Goal: Task Accomplishment & Management: Use online tool/utility

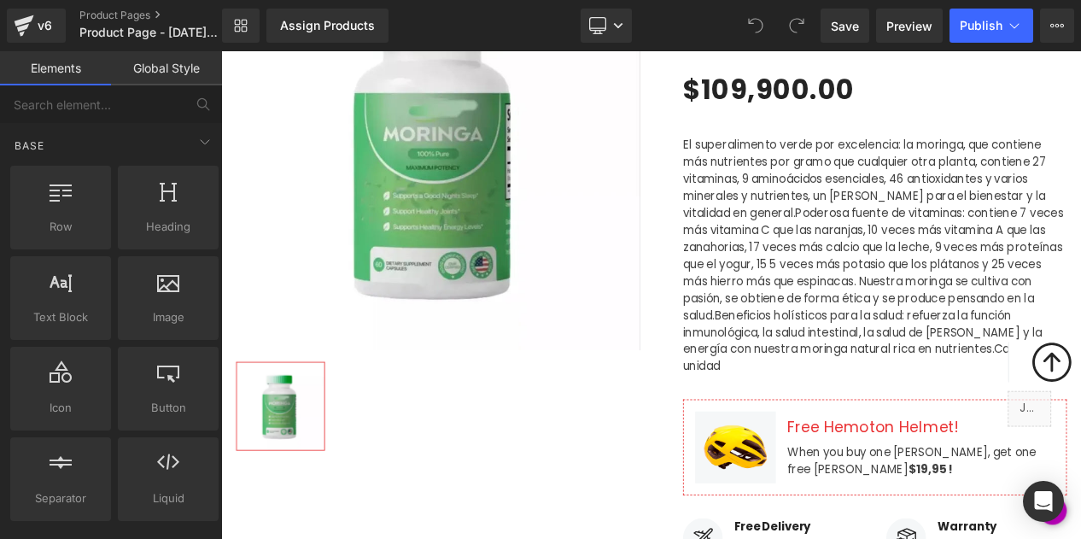
scroll to position [327, 0]
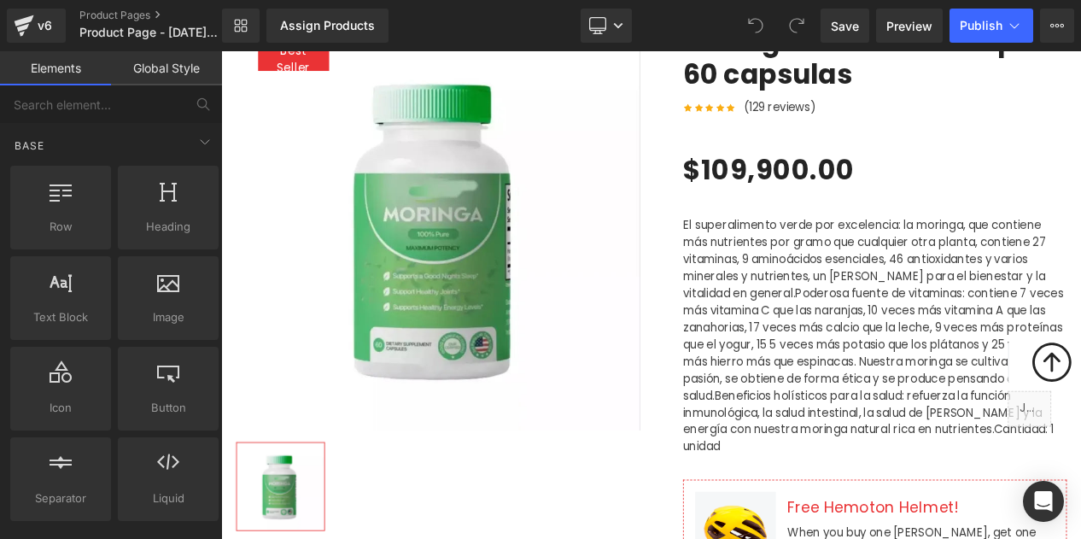
click at [525, 349] on img at bounding box center [481, 263] width 487 height 487
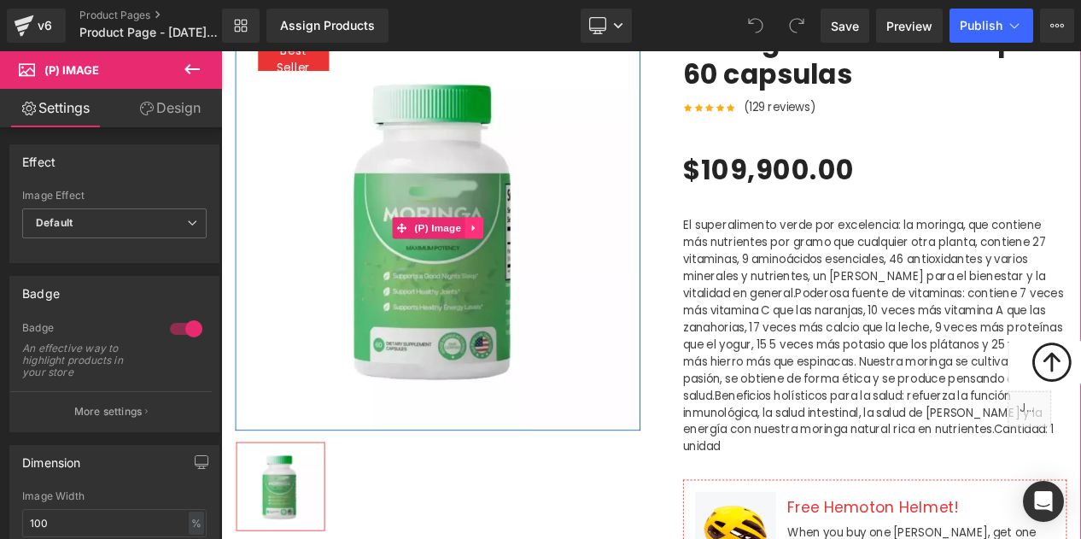
click at [522, 270] on link at bounding box center [525, 264] width 22 height 26
click at [537, 265] on icon at bounding box center [536, 264] width 12 height 13
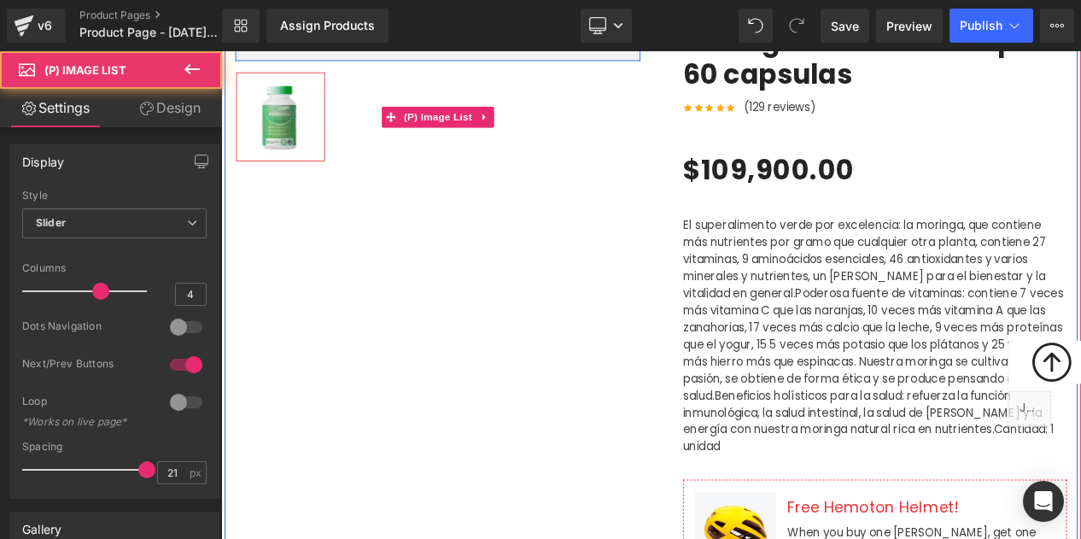
click at [321, 126] on img at bounding box center [292, 130] width 105 height 105
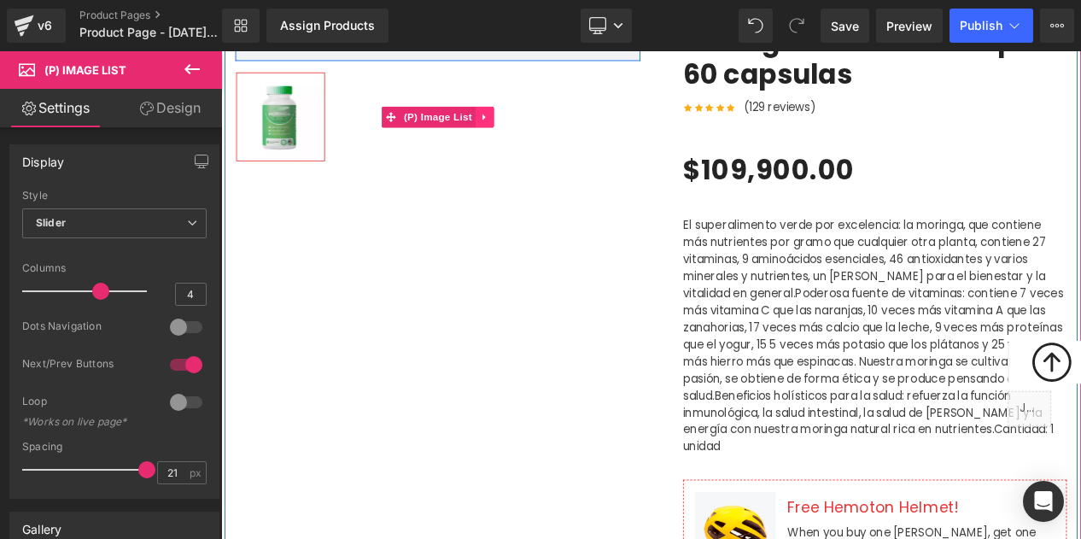
click at [537, 125] on icon at bounding box center [538, 130] width 12 height 13
click at [312, 116] on img at bounding box center [292, 130] width 105 height 105
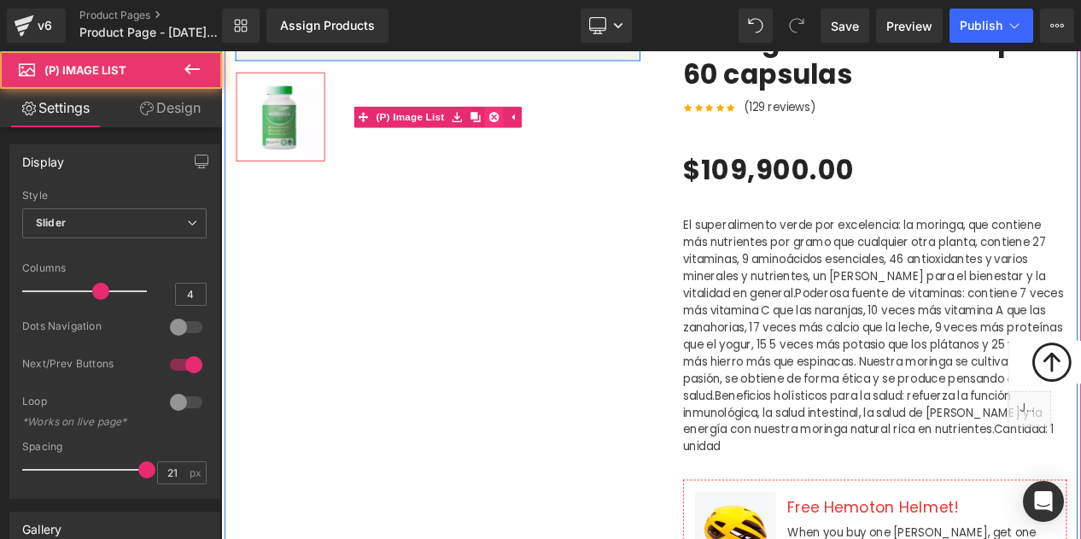
click at [552, 131] on icon at bounding box center [549, 131] width 12 height 12
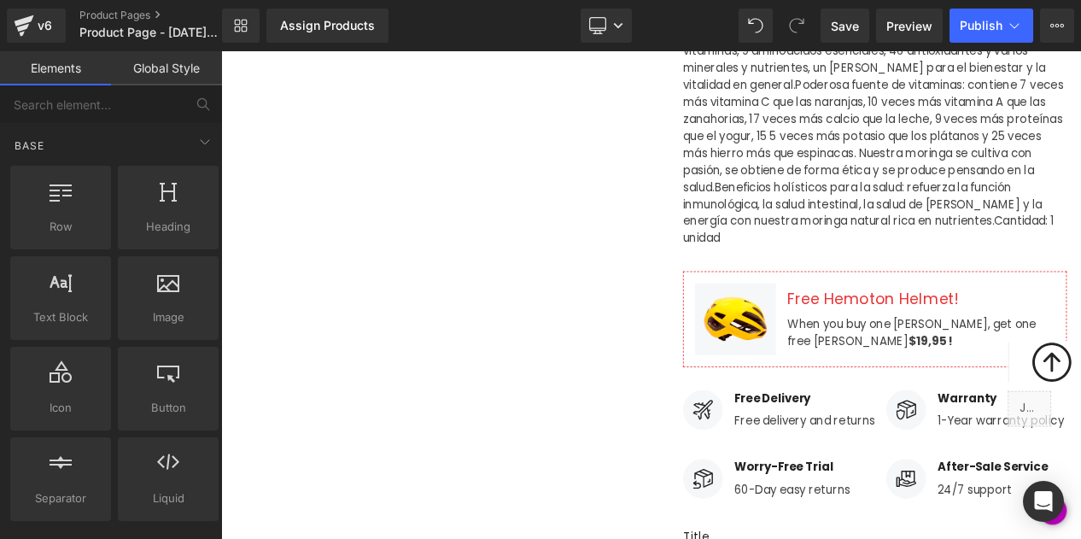
scroll to position [579, 0]
click at [1011, 380] on icon at bounding box center [1015, 385] width 9 height 10
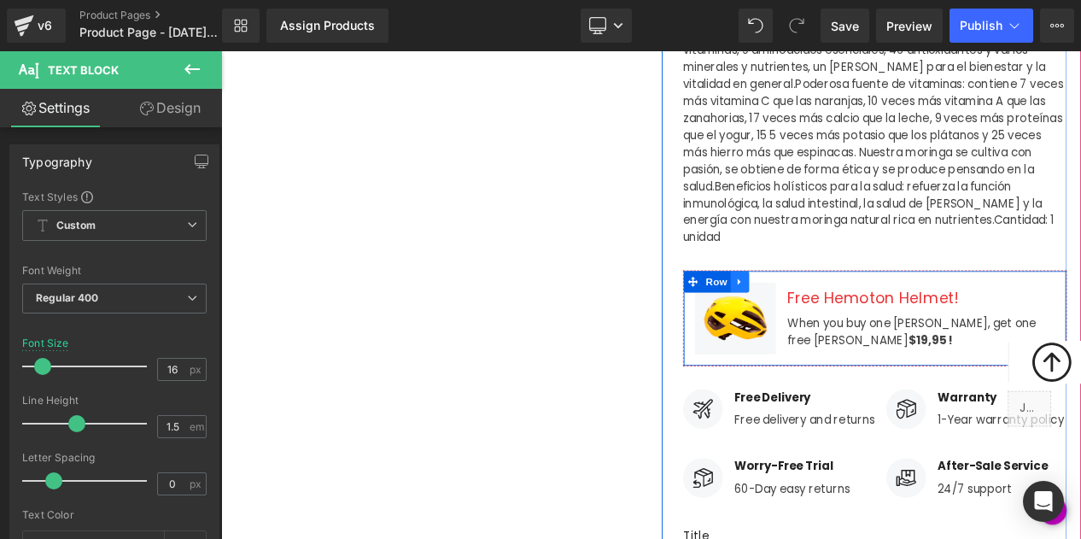
click at [836, 315] on link at bounding box center [844, 328] width 22 height 26
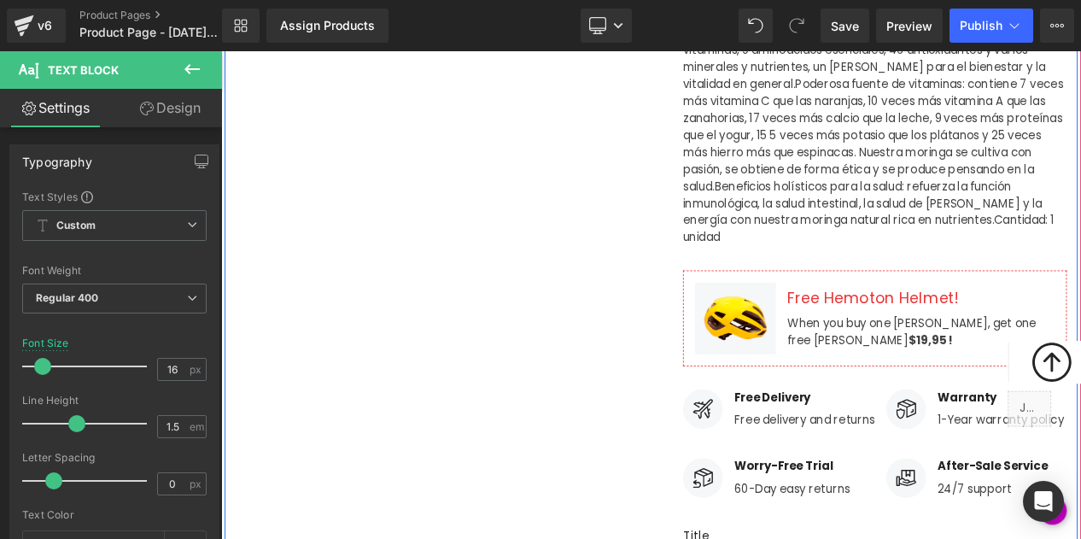
drag, startPoint x: 887, startPoint y: 286, endPoint x: 557, endPoint y: 408, distance: 352.2
click at [557, 408] on div "Row Moringa Rosabella fco por 60 capsulas (P) Title Icon Icon Icon Icon Icon Ic…" at bounding box center [737, 354] width 1024 height 1222
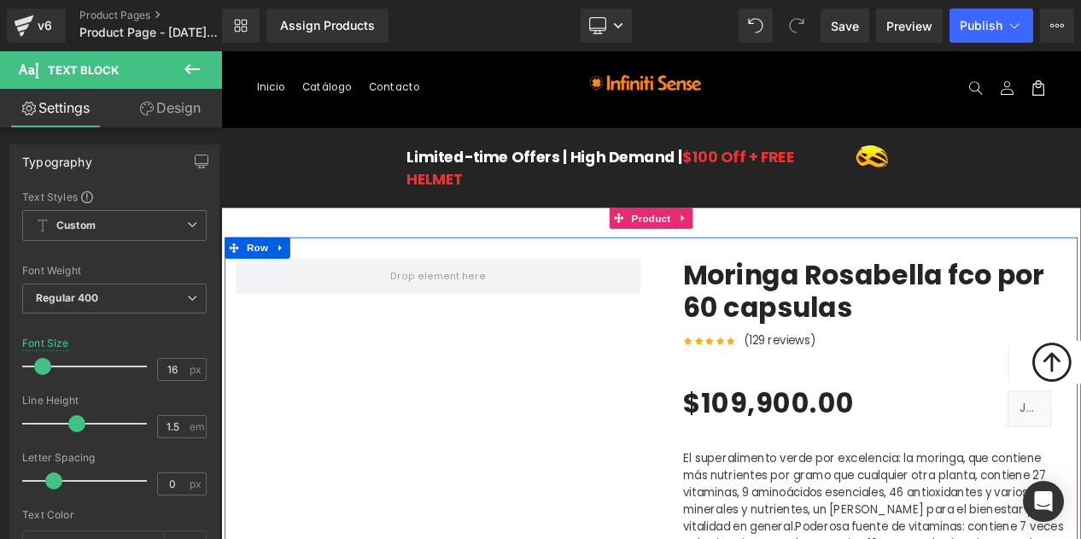
scroll to position [0, 0]
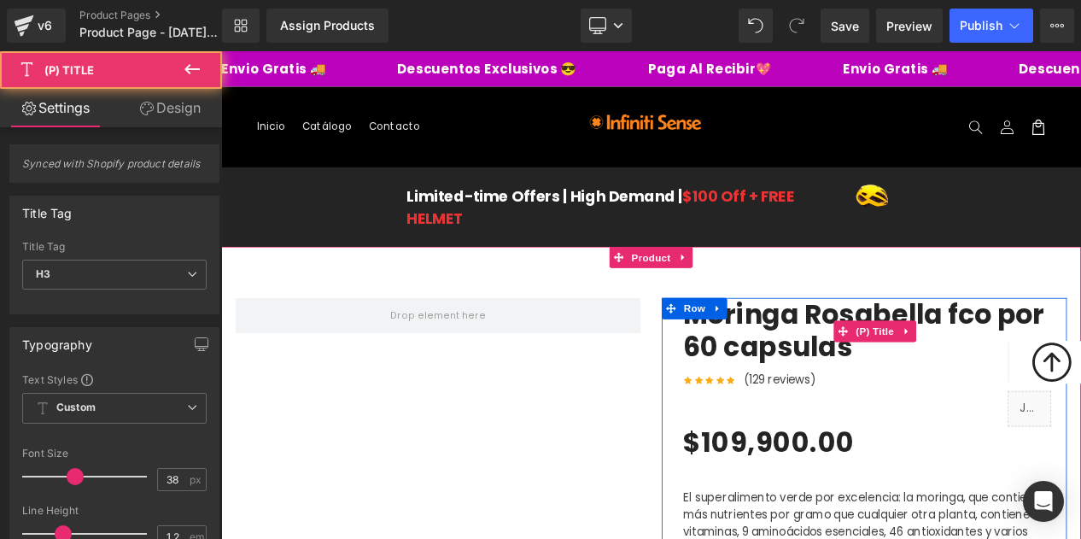
click at [913, 389] on link "Moringa Rosabella fco por 60 capsulas" at bounding box center [1006, 386] width 461 height 78
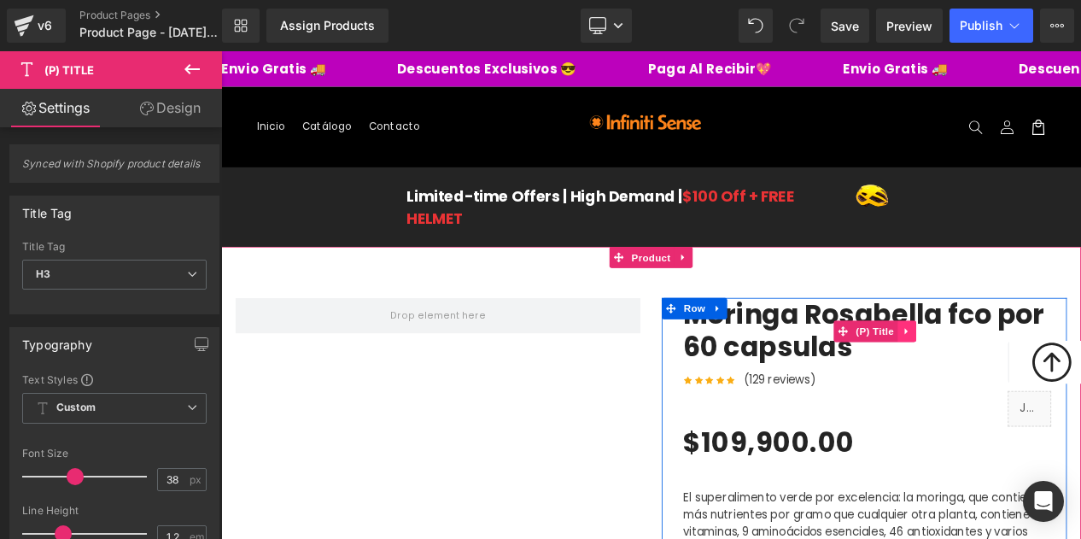
click at [1045, 390] on icon at bounding box center [1045, 388] width 12 height 13
click at [1053, 387] on icon at bounding box center [1056, 388] width 12 height 12
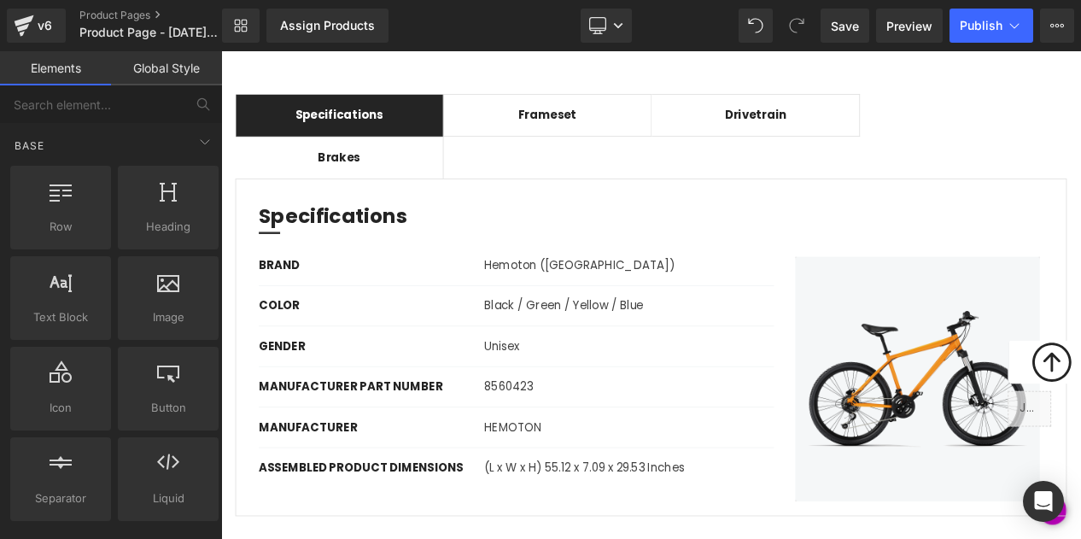
scroll to position [1494, 0]
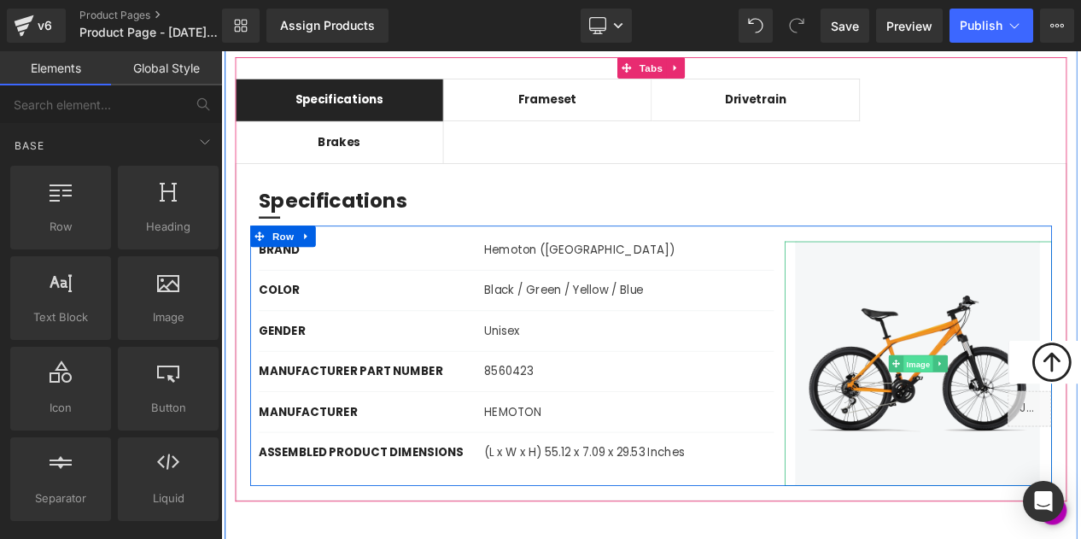
click at [1060, 417] on span "Image" at bounding box center [1059, 427] width 36 height 20
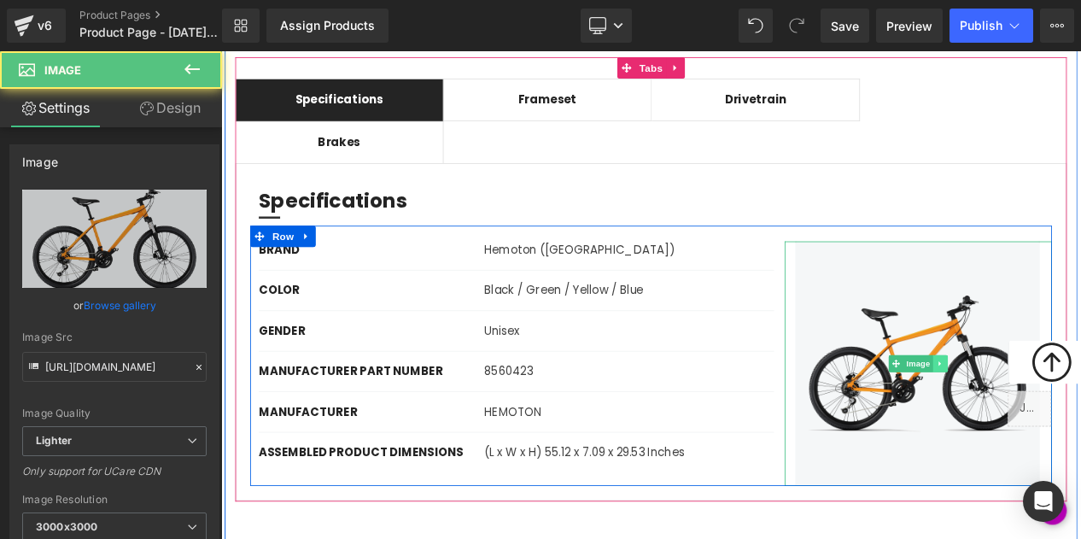
click at [1080, 423] on icon at bounding box center [1084, 426] width 3 height 6
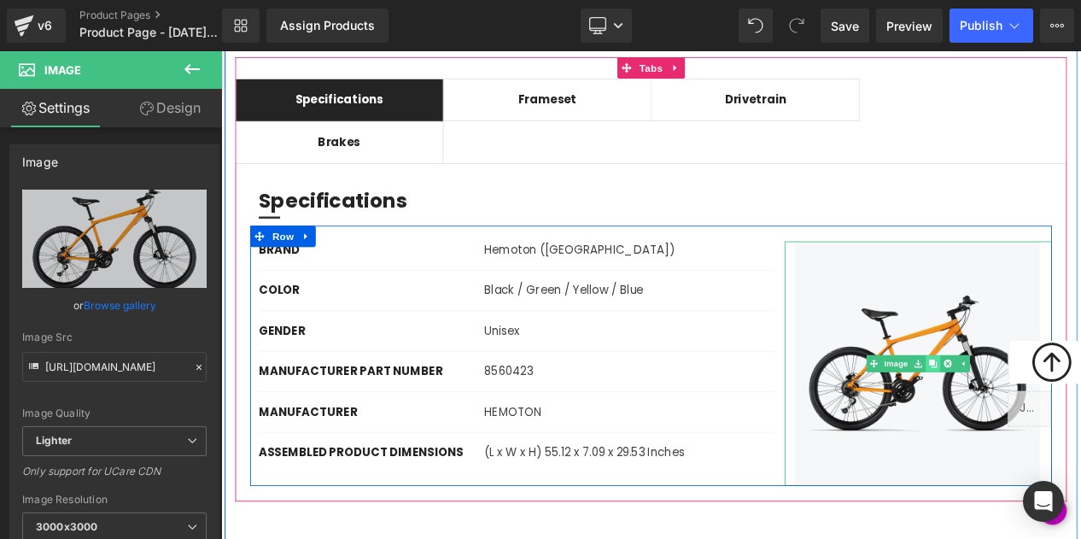
click at [1077, 421] on icon at bounding box center [1075, 425] width 9 height 9
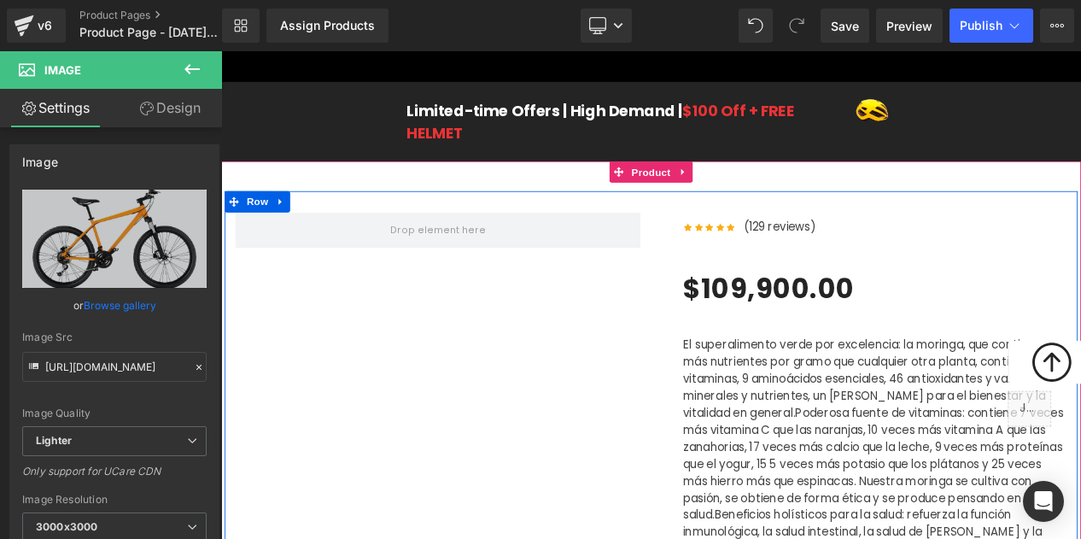
scroll to position [140, 0]
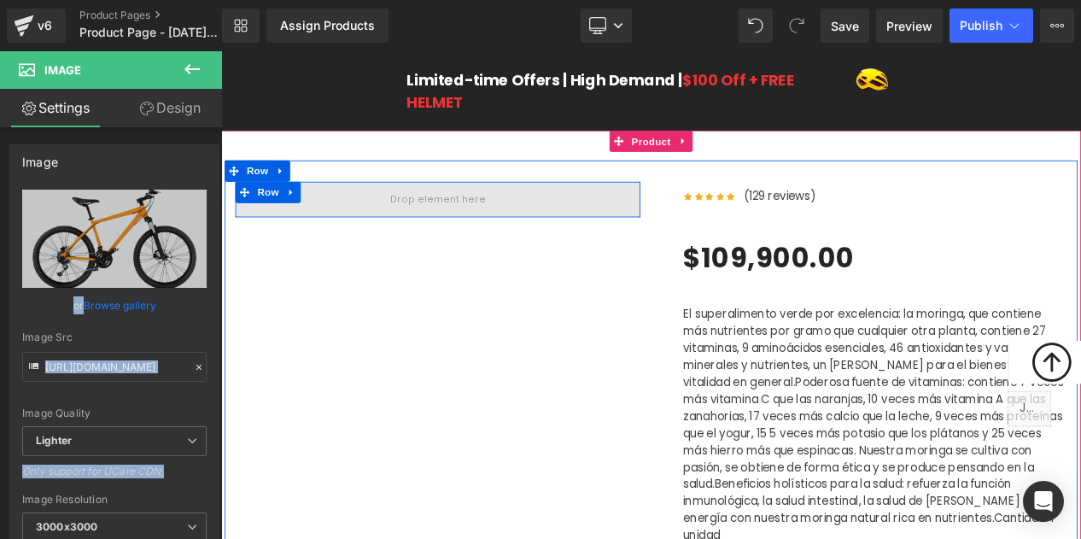
drag, startPoint x: 387, startPoint y: 293, endPoint x: 455, endPoint y: 226, distance: 95.4
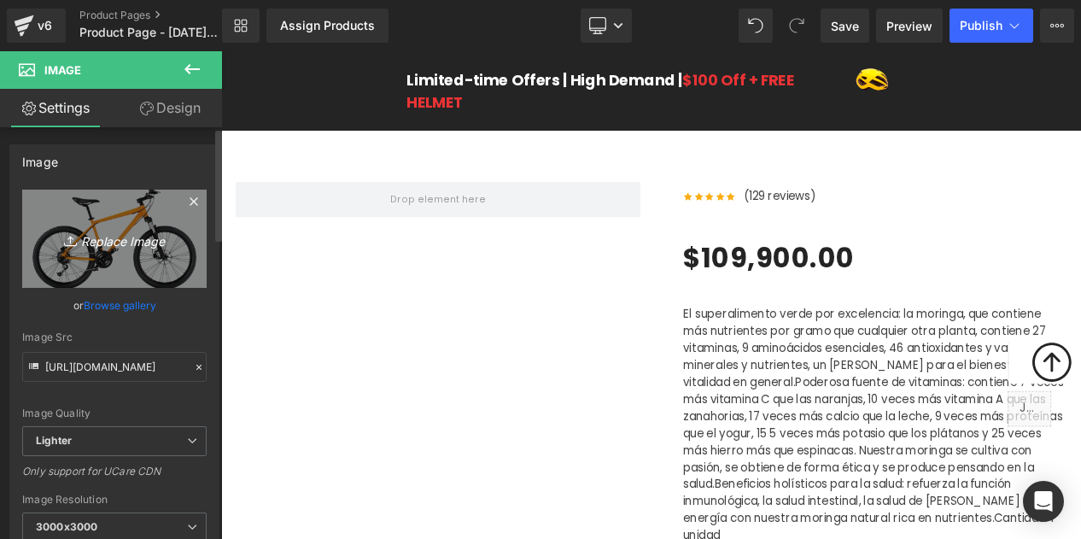
click at [64, 239] on icon at bounding box center [72, 240] width 17 height 17
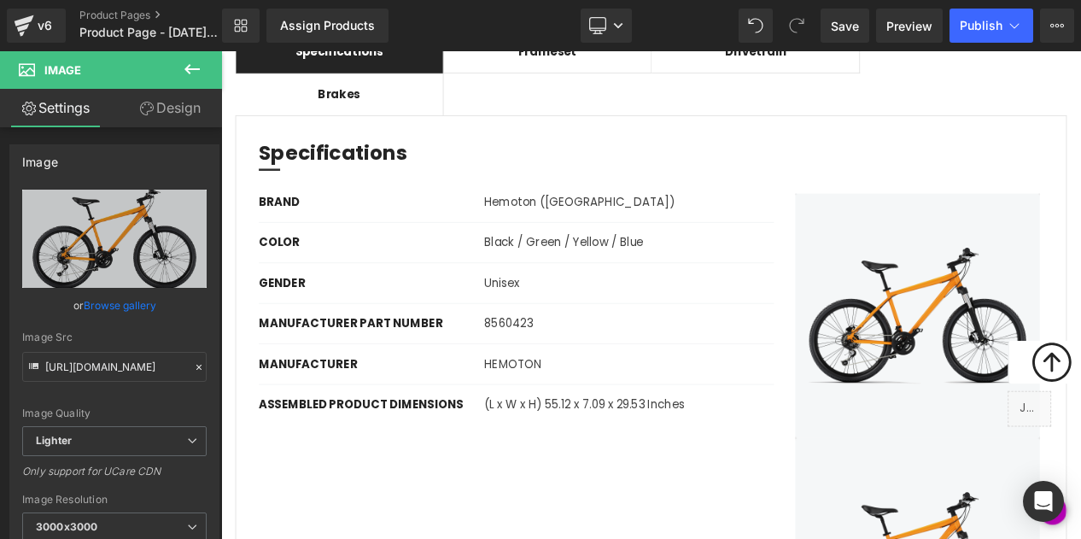
scroll to position [1556, 0]
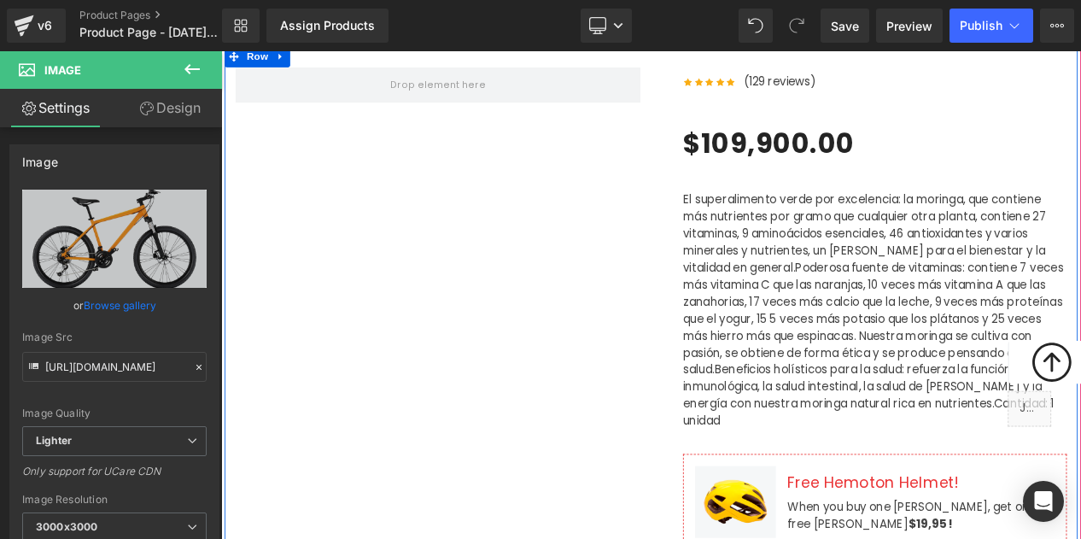
scroll to position [0, 0]
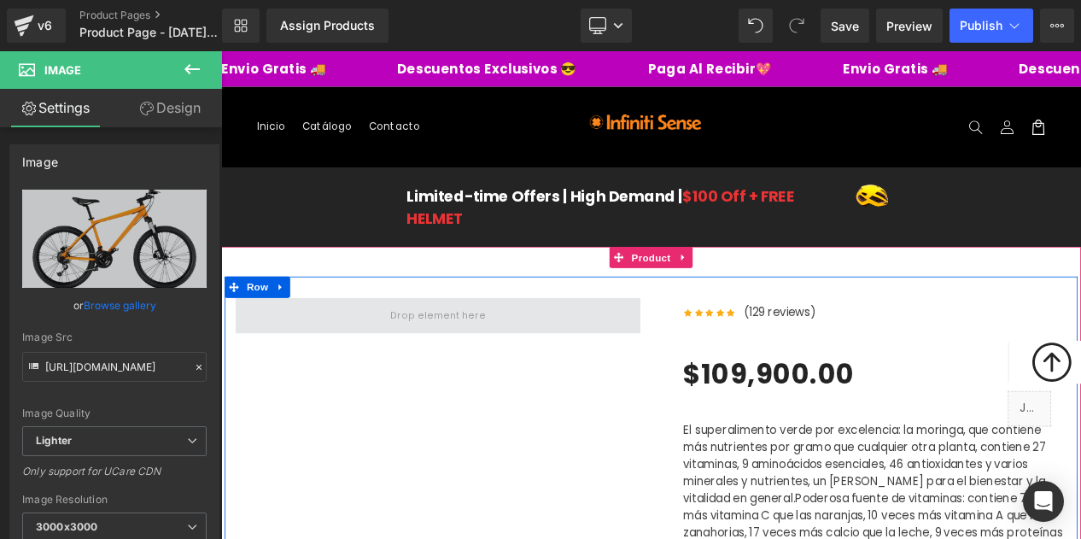
click at [466, 353] on span at bounding box center [481, 368] width 487 height 43
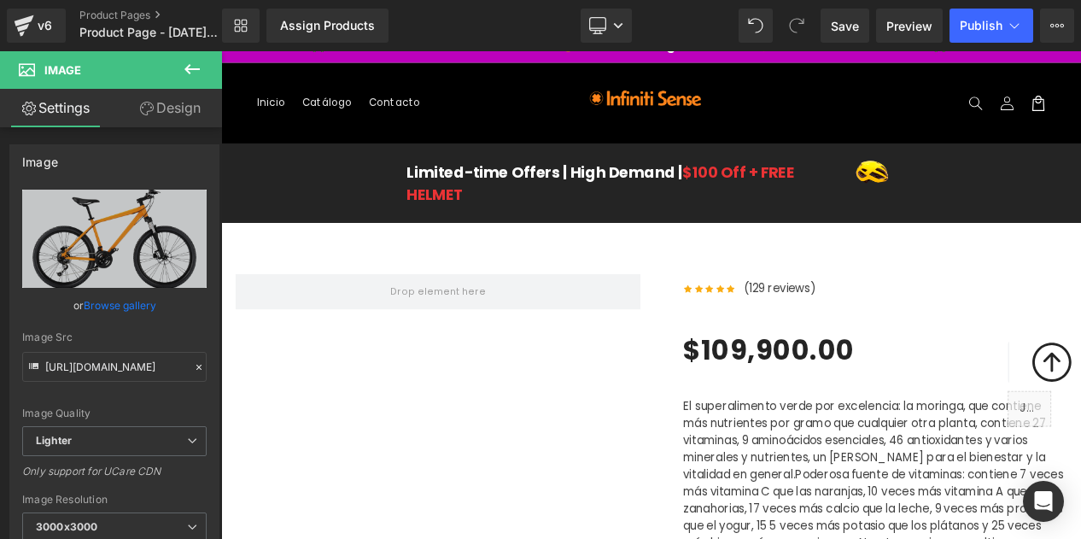
scroll to position [155, 0]
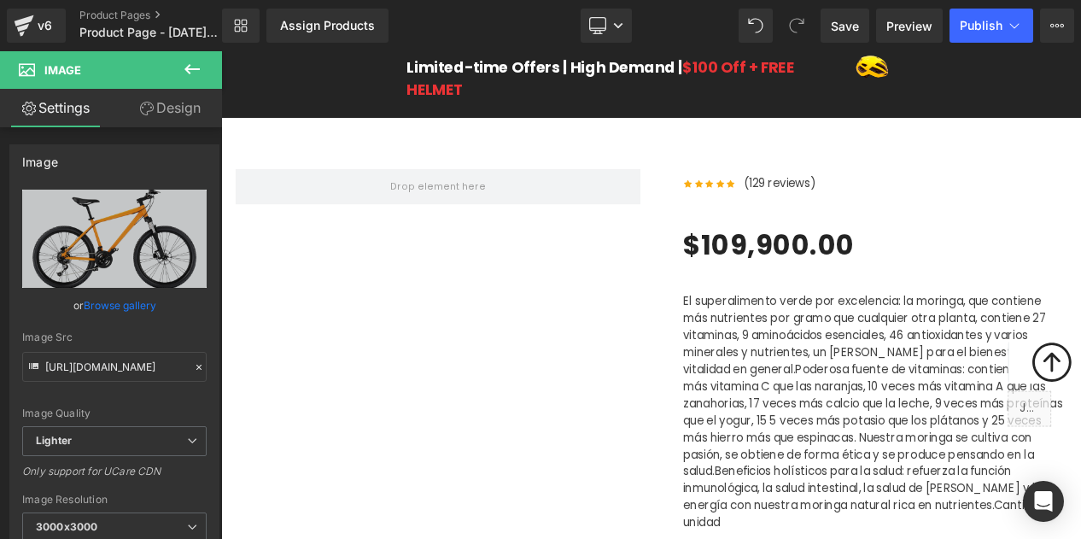
drag, startPoint x: 945, startPoint y: 592, endPoint x: 502, endPoint y: 155, distance: 622.3
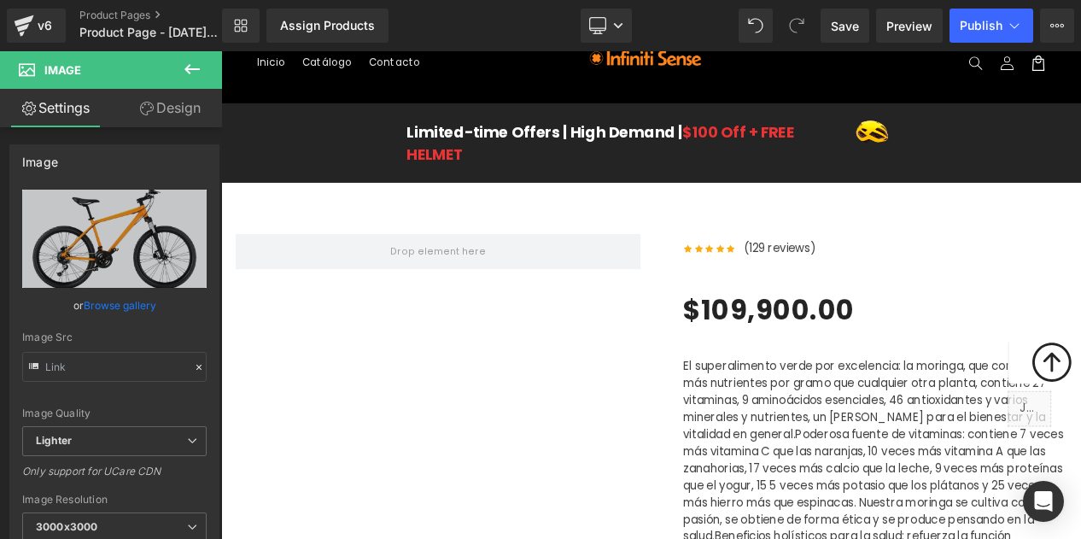
scroll to position [71, 0]
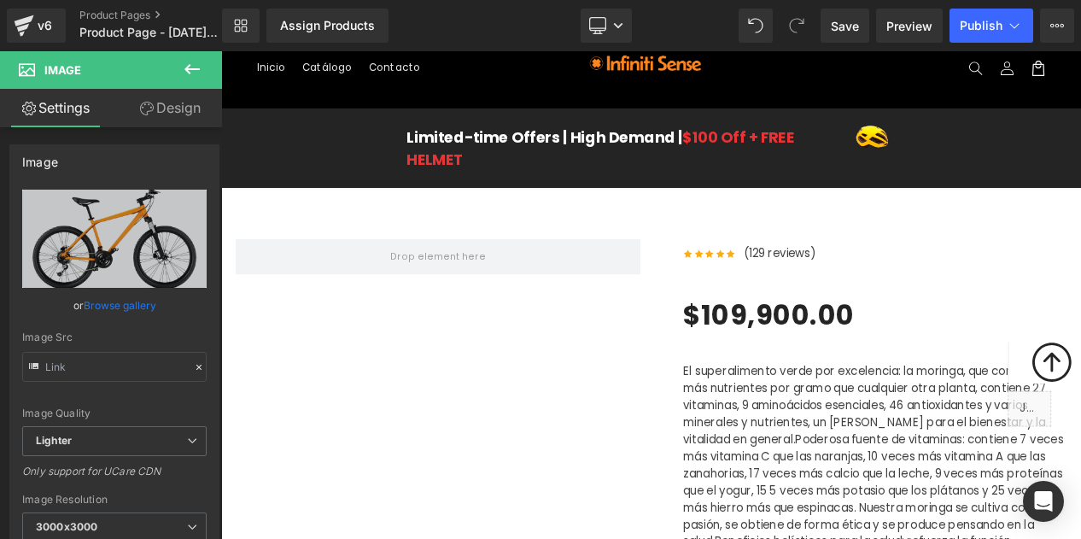
click at [438, 289] on span at bounding box center [481, 297] width 126 height 28
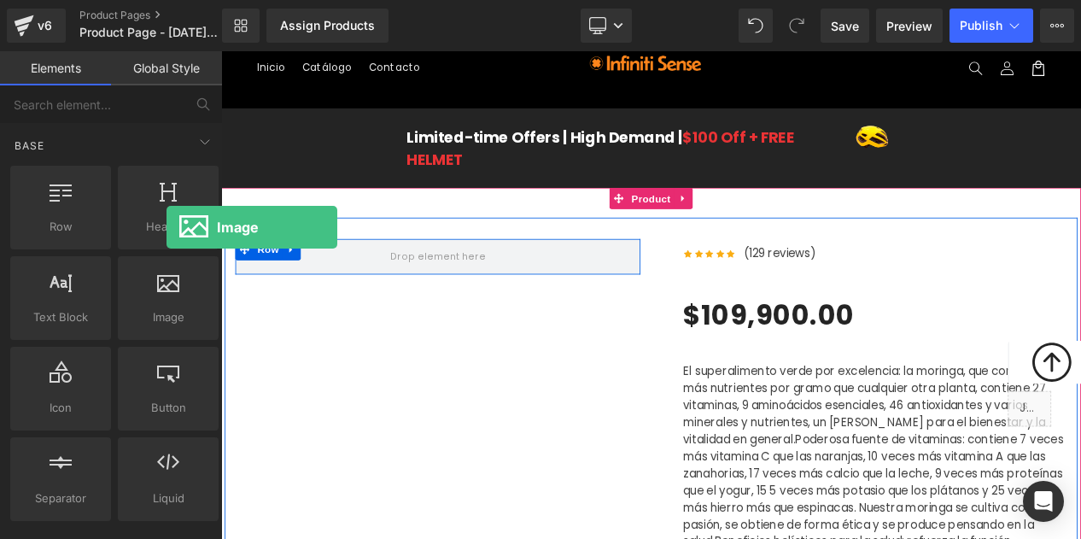
click at [166, 286] on icon at bounding box center [168, 281] width 22 height 22
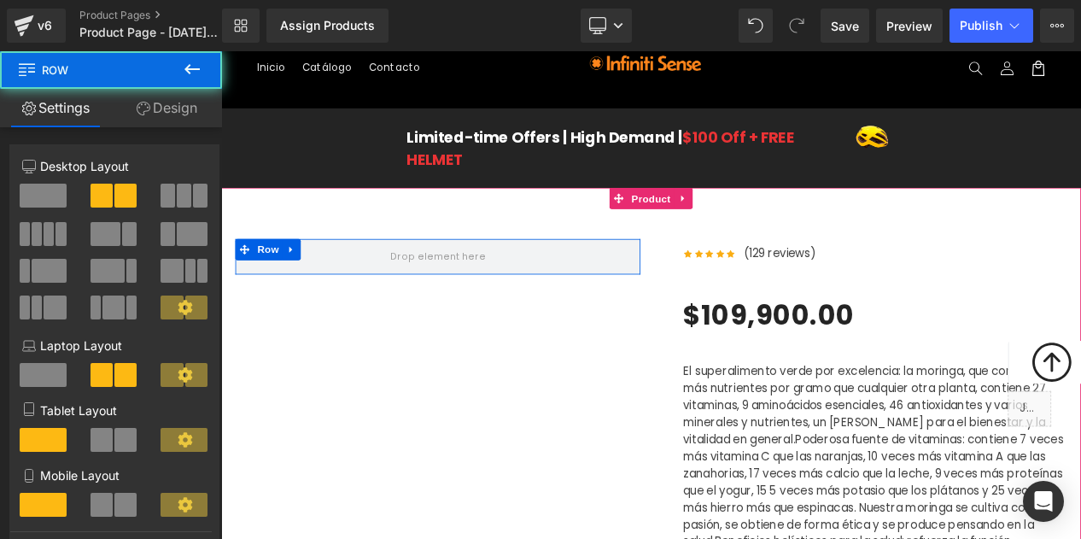
drag, startPoint x: 981, startPoint y: 503, endPoint x: 330, endPoint y: 434, distance: 655.0
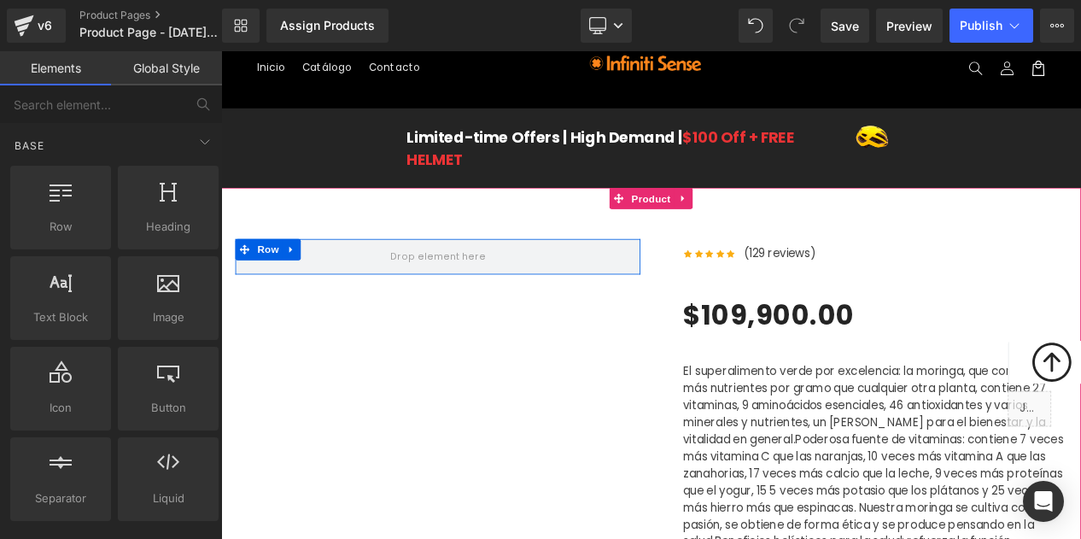
click at [447, 295] on span at bounding box center [481, 297] width 126 height 28
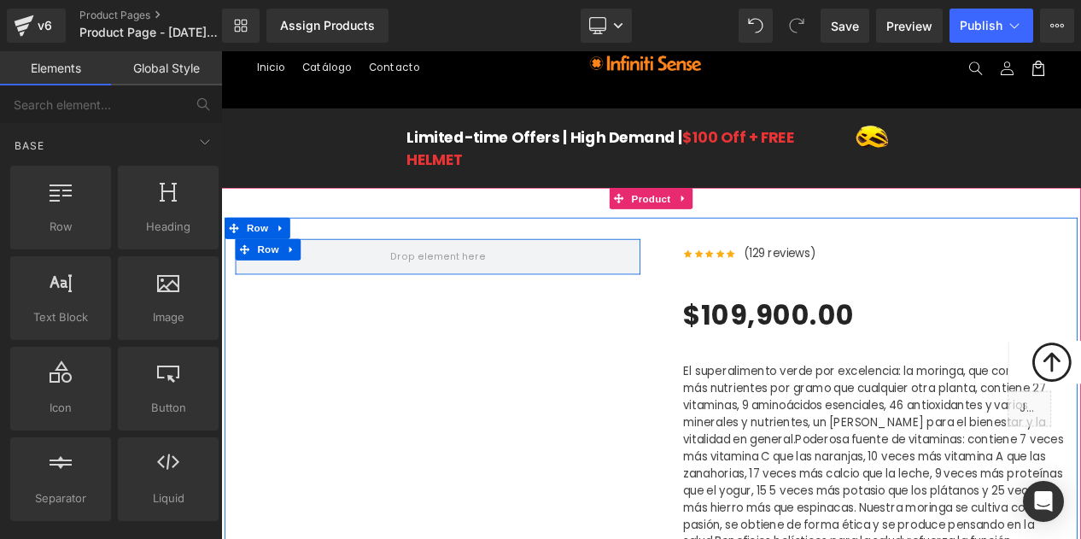
click at [315, 291] on link at bounding box center [306, 290] width 22 height 26
click at [306, 293] on icon at bounding box center [306, 289] width 12 height 13
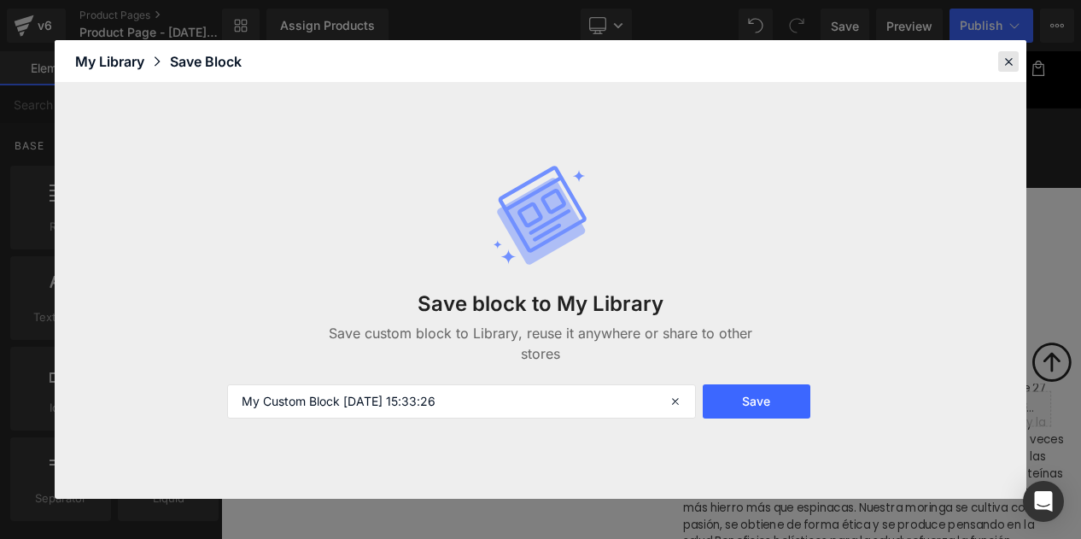
click at [1012, 55] on icon at bounding box center [1007, 61] width 15 height 15
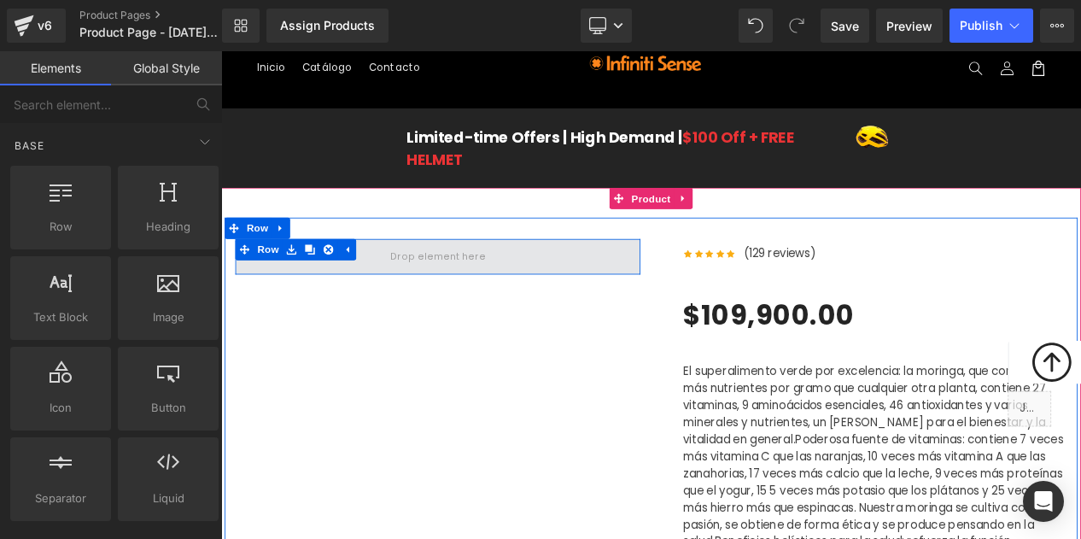
click at [410, 292] on span at bounding box center [481, 298] width 487 height 43
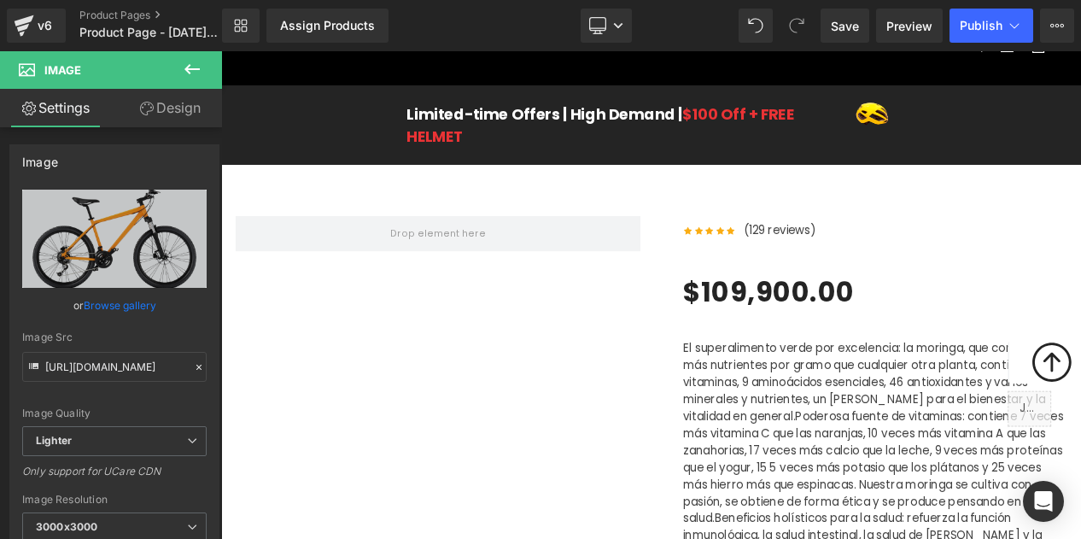
scroll to position [82, 0]
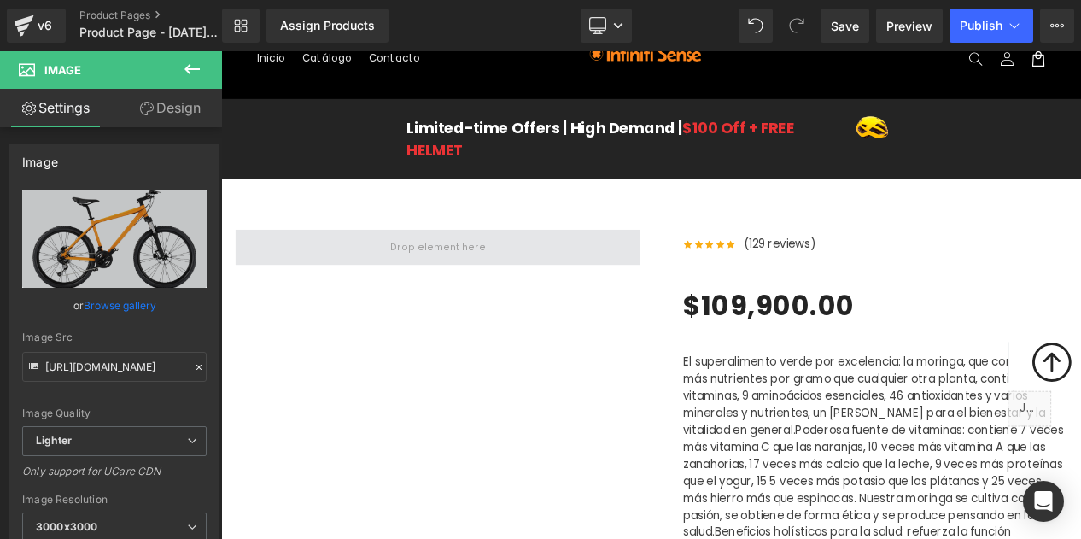
click at [456, 276] on span at bounding box center [481, 286] width 126 height 28
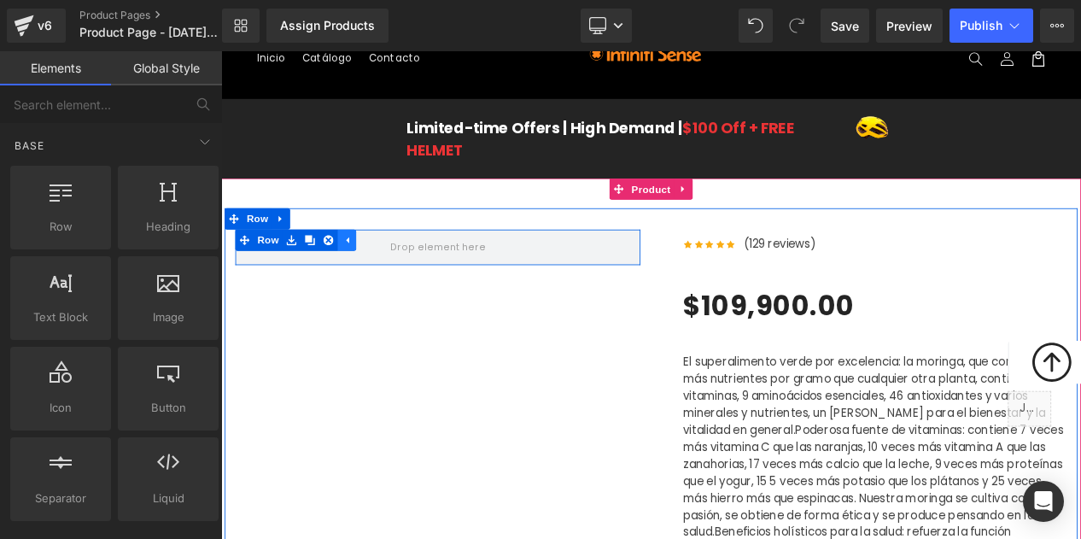
click at [380, 278] on link at bounding box center [372, 278] width 22 height 26
click at [299, 280] on link at bounding box center [306, 278] width 22 height 26
click at [306, 284] on icon at bounding box center [306, 278] width 12 height 12
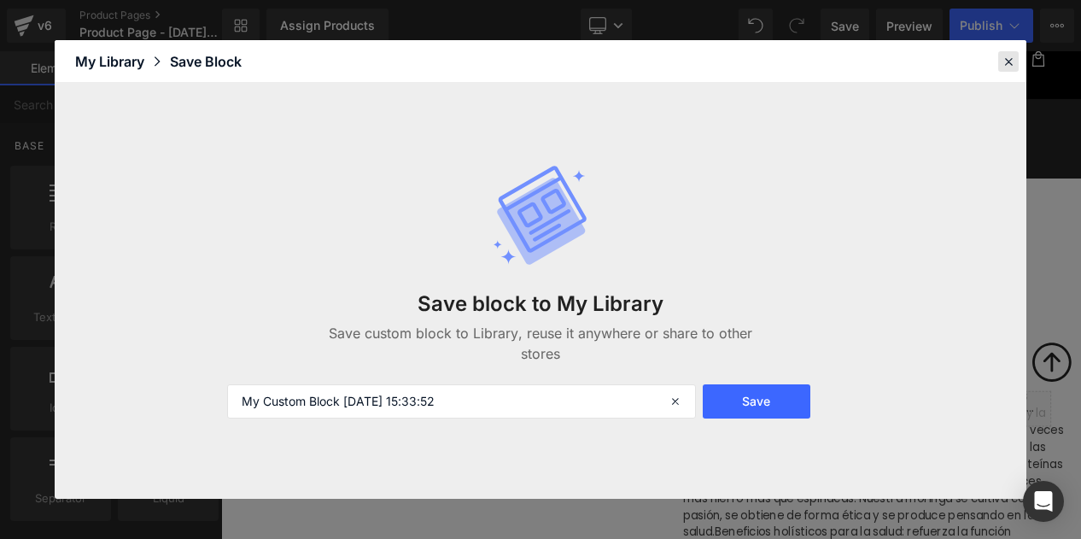
click at [1011, 66] on icon at bounding box center [1007, 61] width 15 height 15
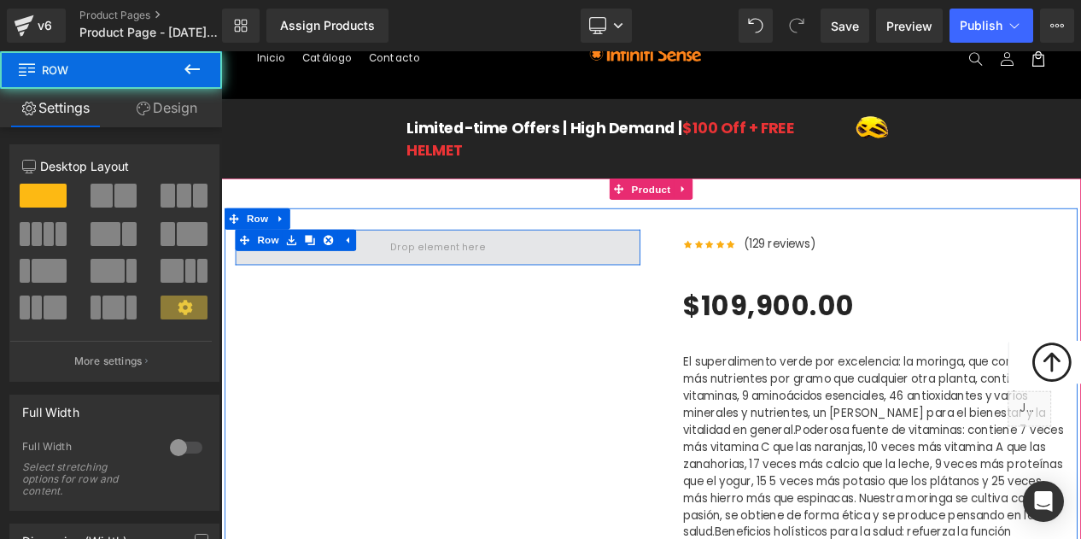
click at [348, 297] on span at bounding box center [481, 286] width 487 height 43
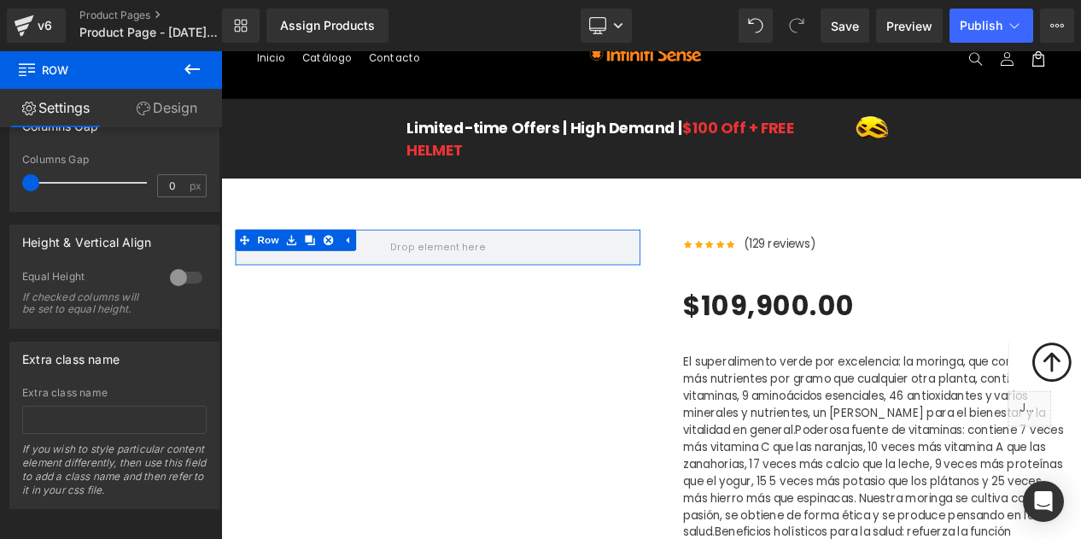
scroll to position [542, 0]
click at [165, 101] on link "Design" at bounding box center [166, 108] width 111 height 38
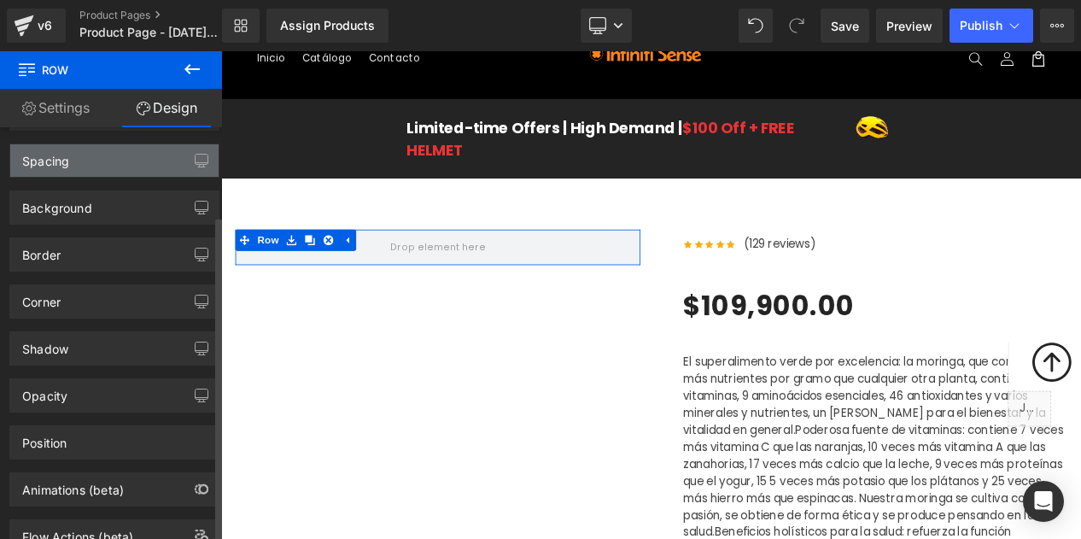
scroll to position [111, 0]
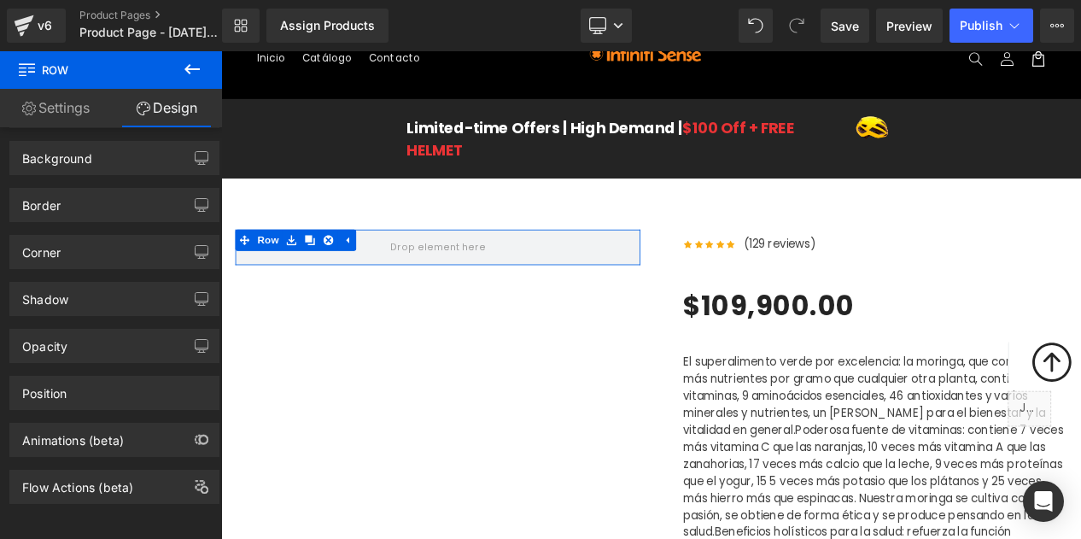
click at [86, 119] on link "Settings" at bounding box center [55, 108] width 111 height 38
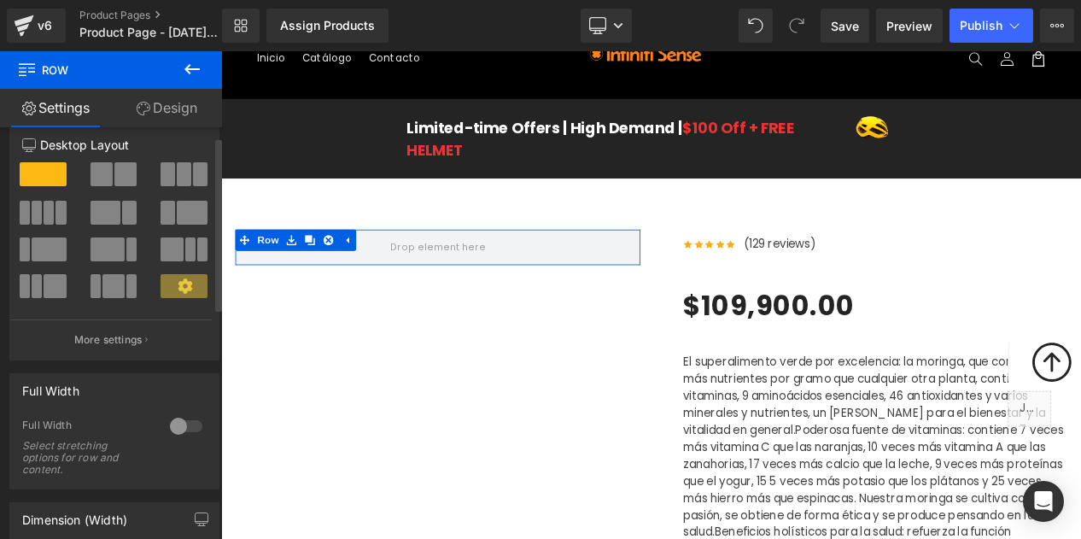
scroll to position [19, 0]
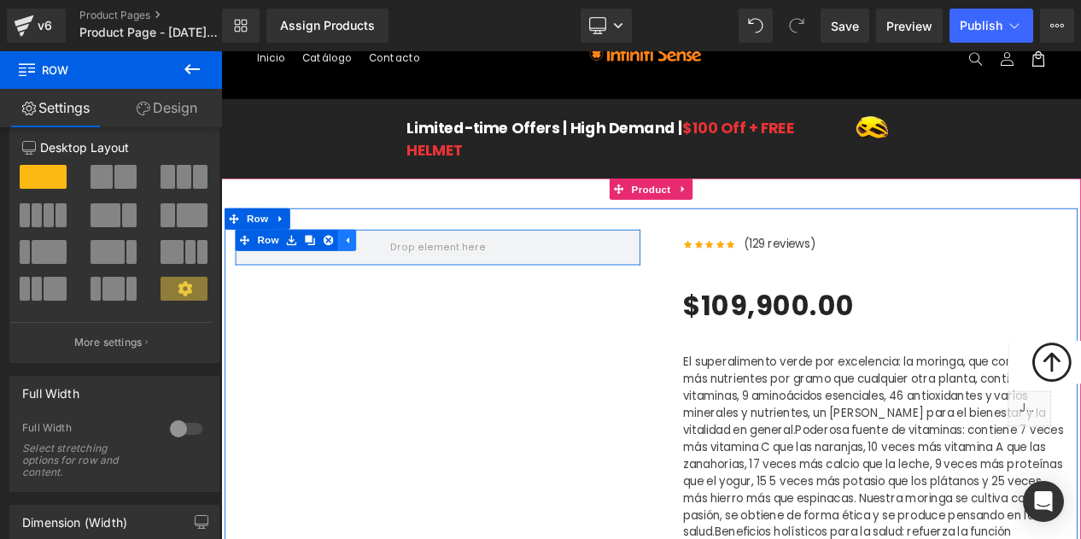
click at [380, 276] on link at bounding box center [372, 278] width 22 height 26
click at [314, 279] on link at bounding box center [306, 278] width 22 height 26
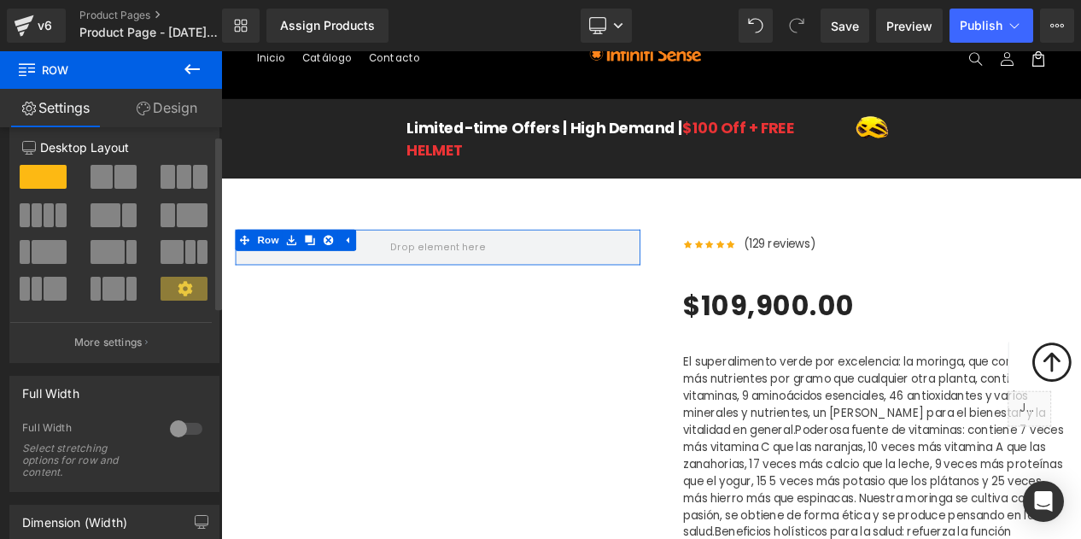
click at [62, 175] on span at bounding box center [43, 177] width 47 height 24
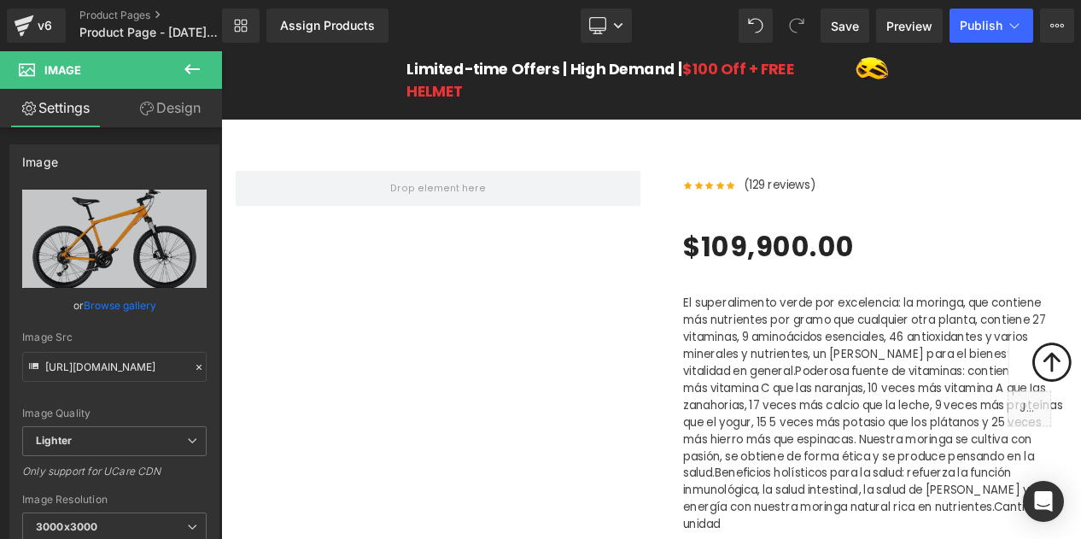
scroll to position [96, 0]
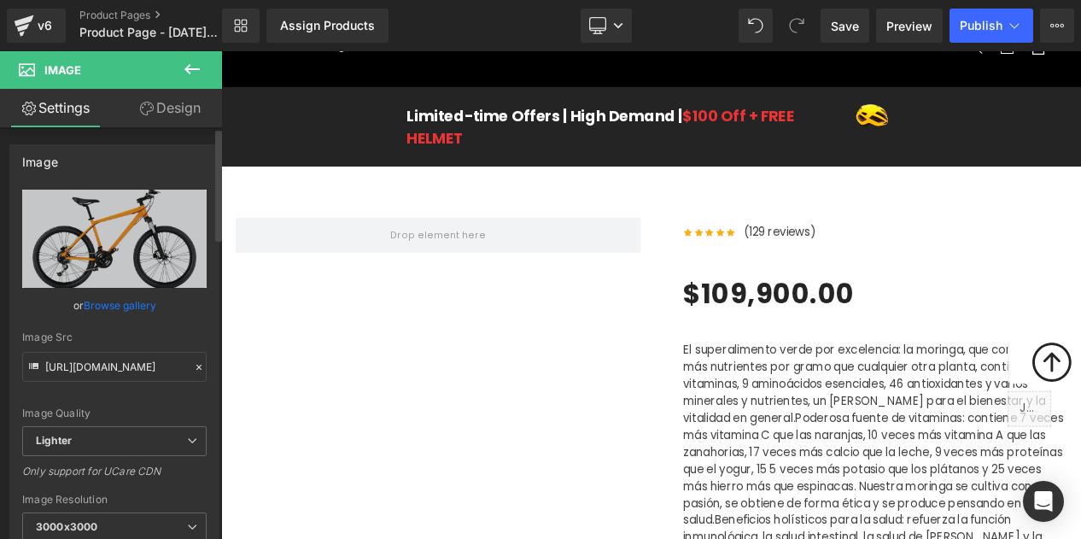
click at [124, 309] on link "Browse gallery" at bounding box center [120, 305] width 73 height 30
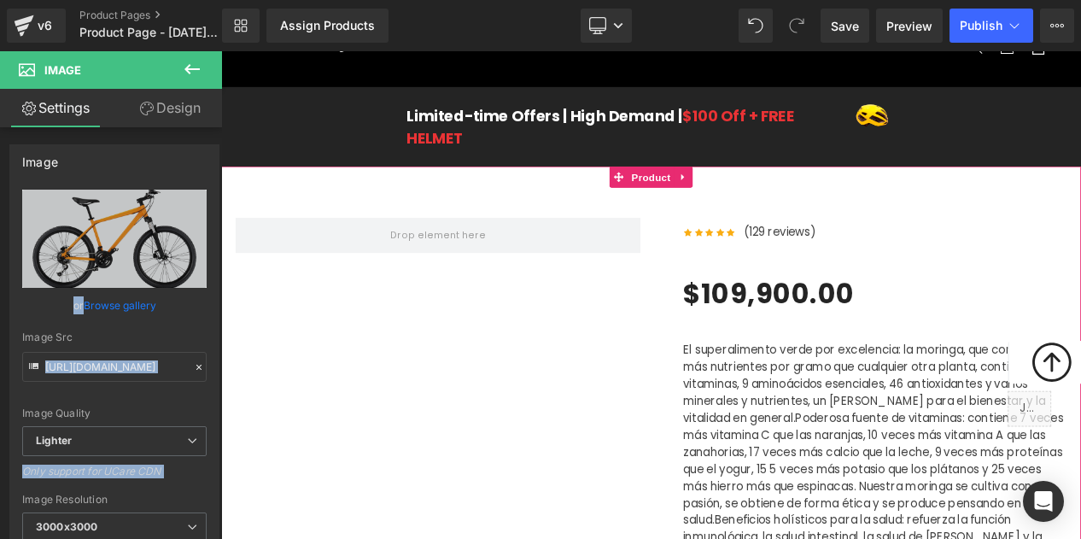
drag, startPoint x: 358, startPoint y: 304, endPoint x: 298, endPoint y: 304, distance: 59.8
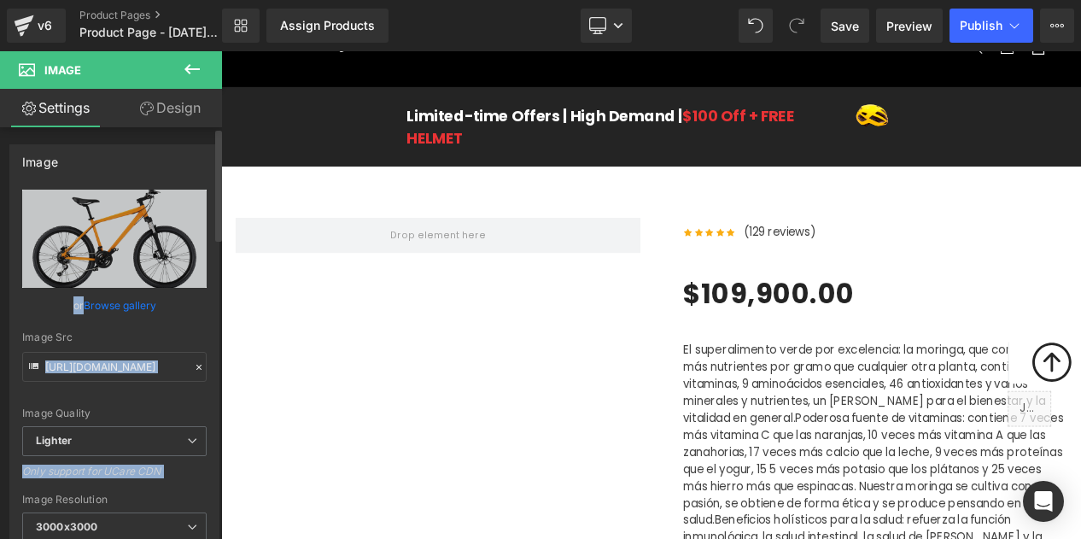
click at [146, 298] on link "Browse gallery" at bounding box center [120, 305] width 73 height 30
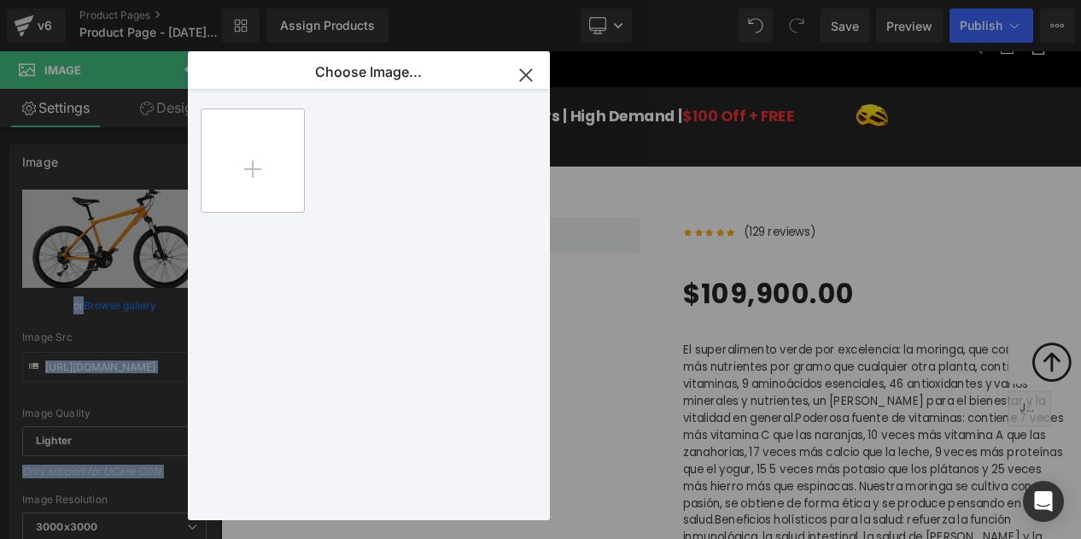
click at [258, 170] on input "file" at bounding box center [252, 160] width 102 height 102
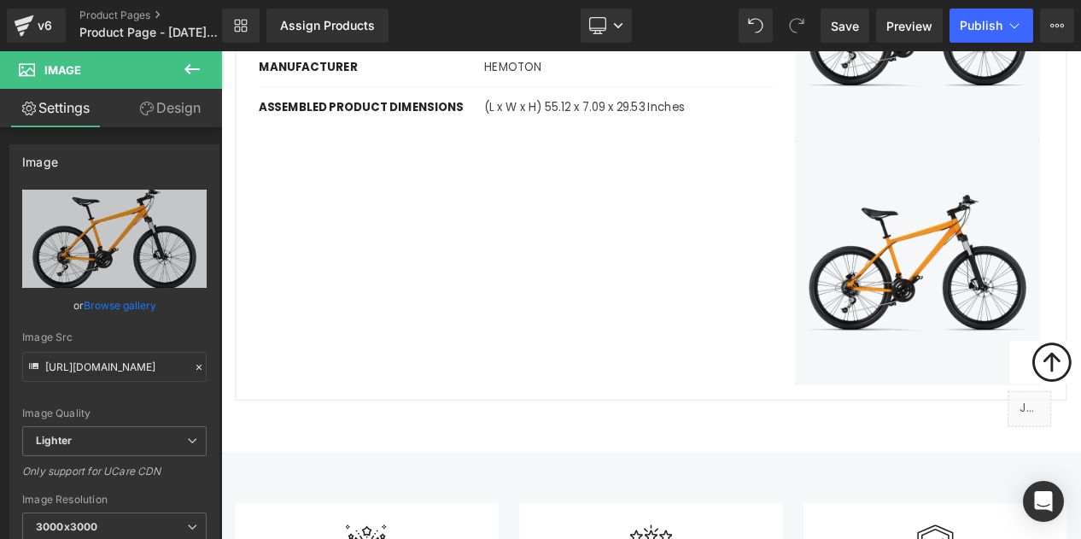
scroll to position [1952, 0]
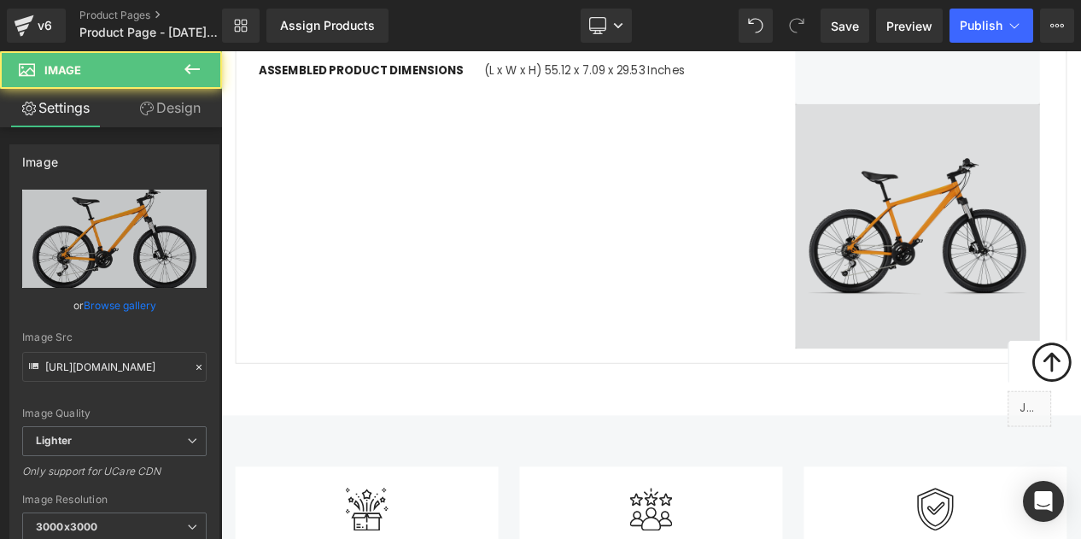
click at [1029, 275] on img at bounding box center [1058, 261] width 321 height 294
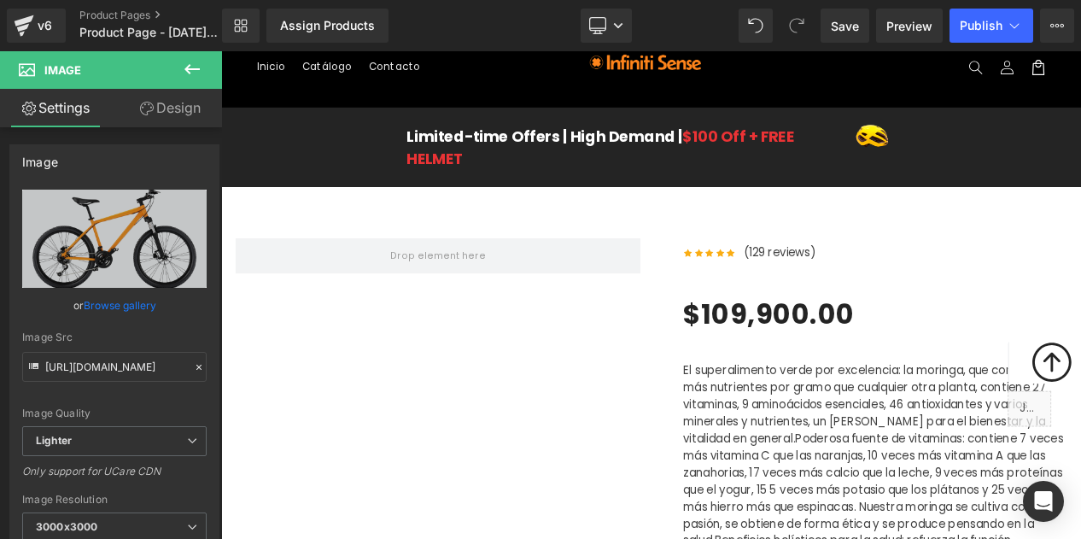
scroll to position [33, 0]
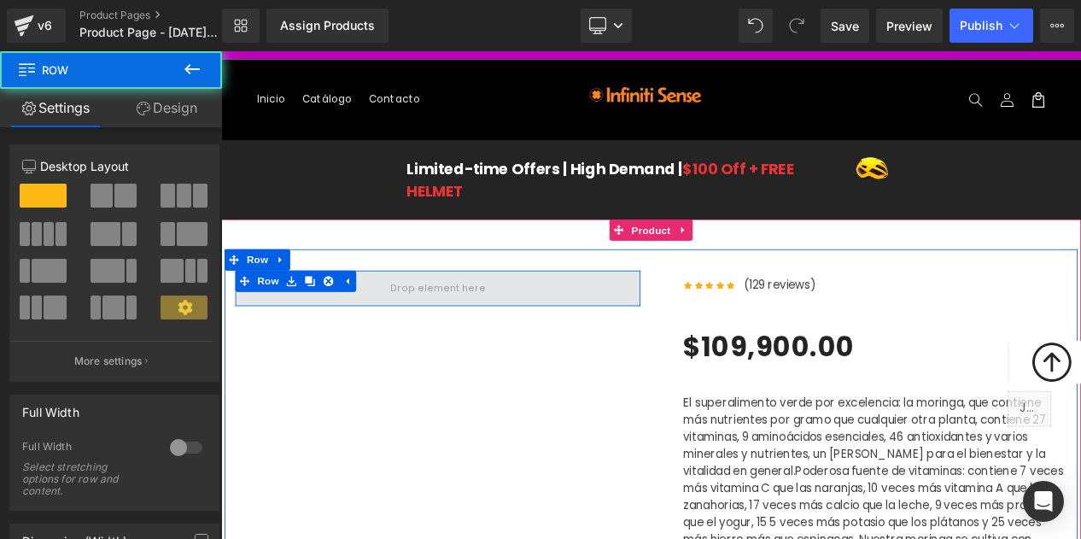
click at [379, 342] on span at bounding box center [481, 335] width 487 height 43
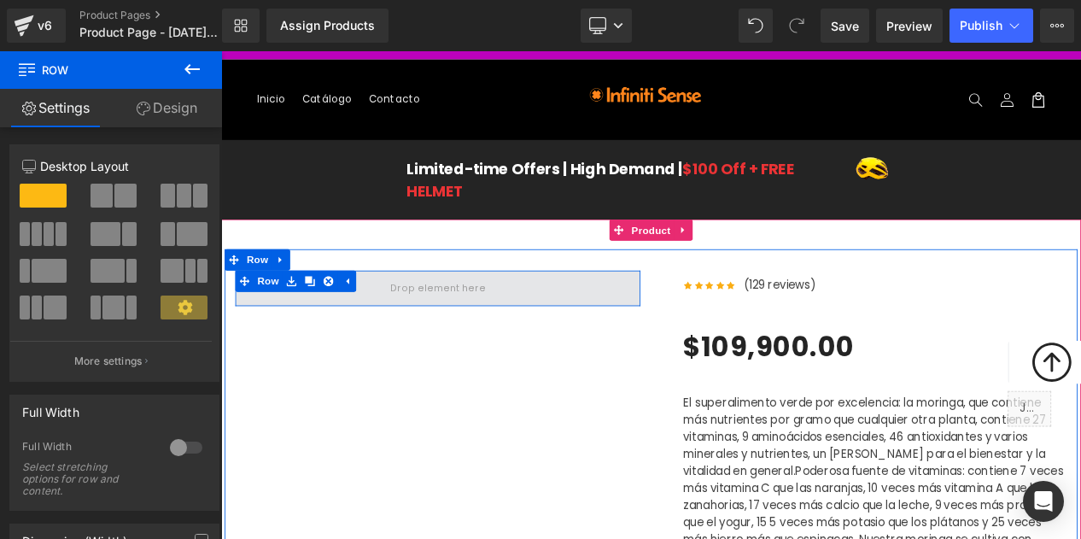
click at [439, 335] on span at bounding box center [481, 335] width 126 height 28
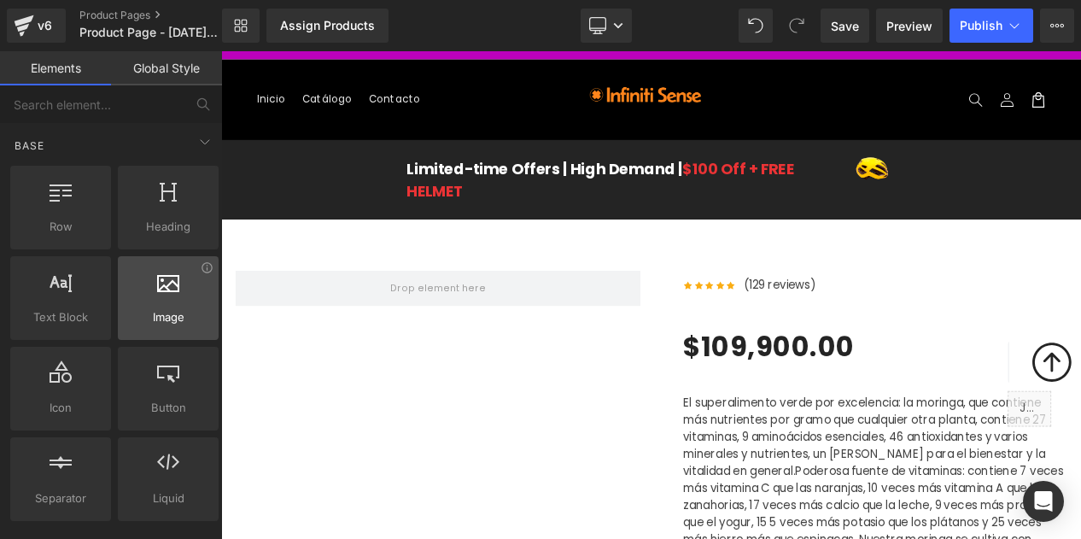
click at [183, 308] on span "Image" at bounding box center [168, 317] width 90 height 18
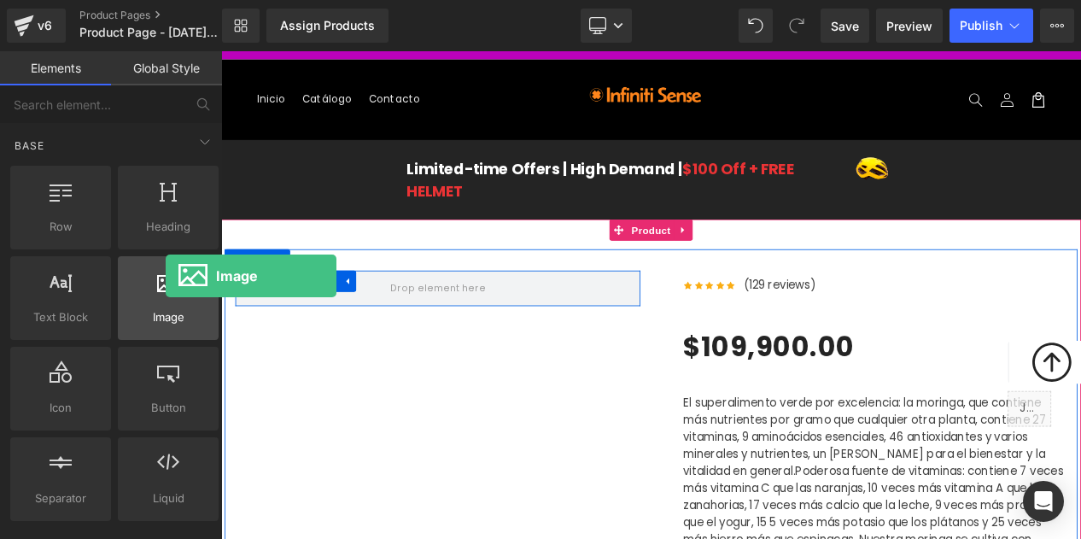
click at [166, 303] on div at bounding box center [168, 289] width 90 height 38
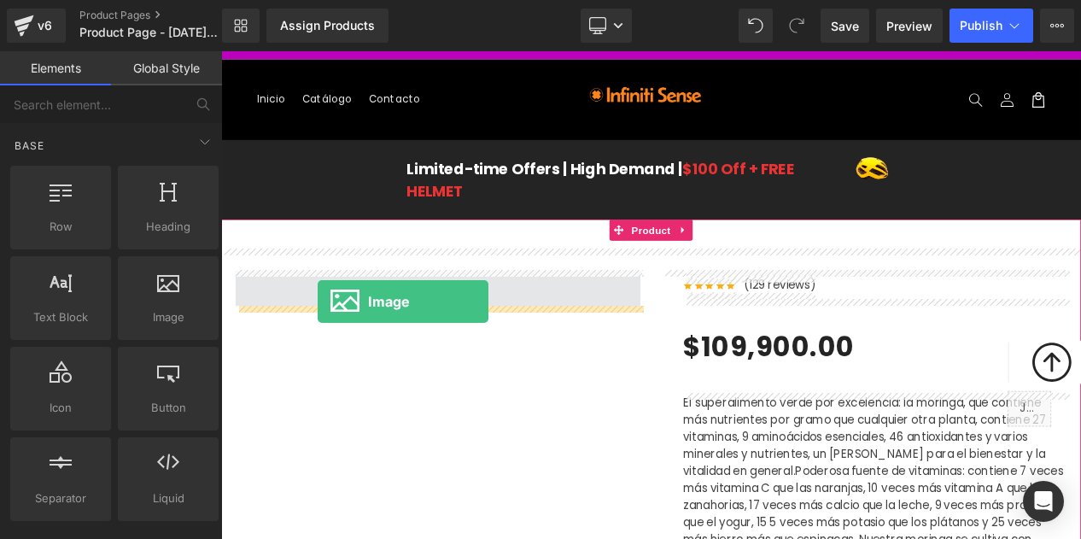
drag, startPoint x: 387, startPoint y: 354, endPoint x: 338, endPoint y: 352, distance: 48.7
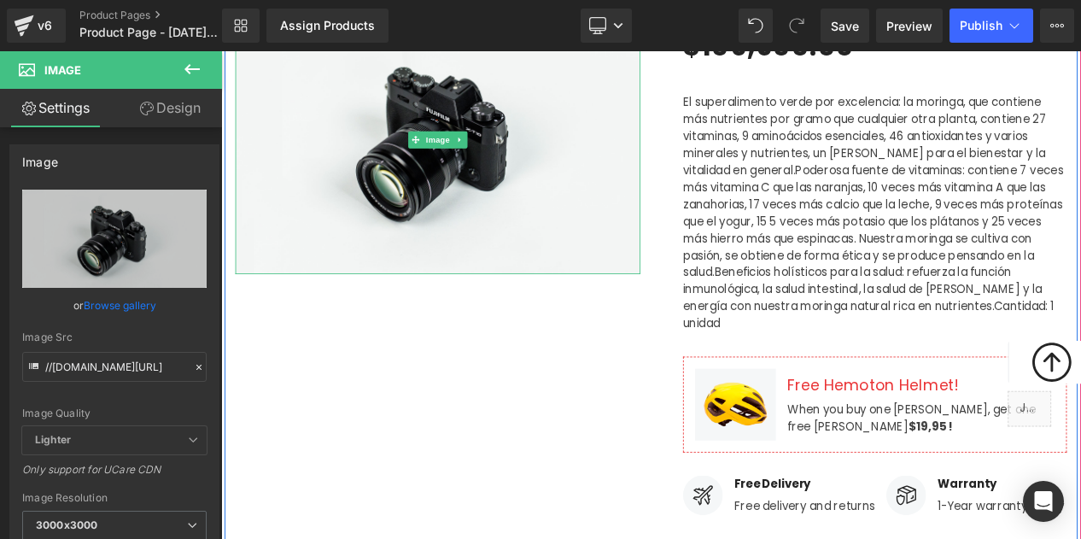
scroll to position [405, 0]
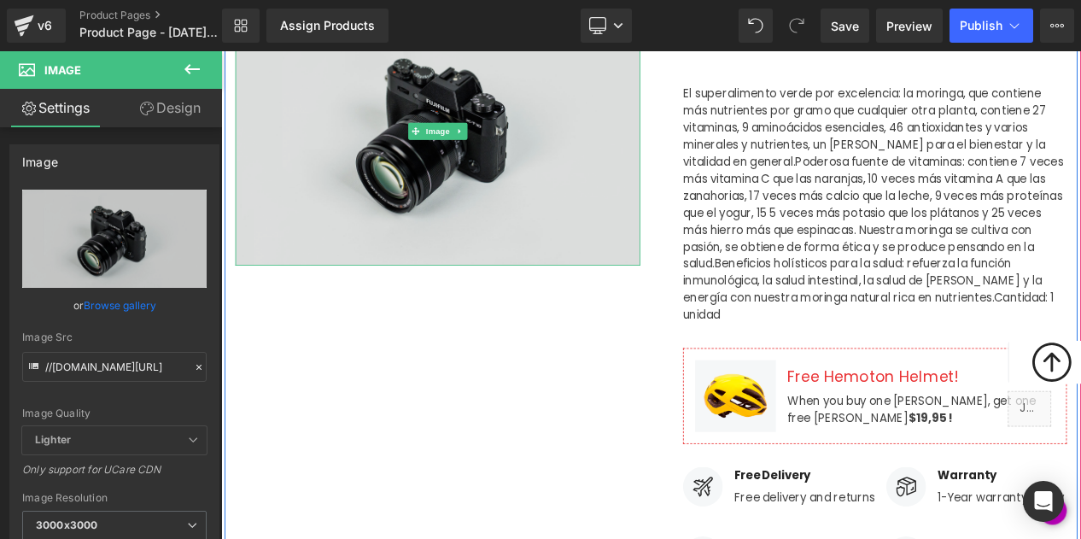
click at [535, 187] on img at bounding box center [481, 146] width 487 height 323
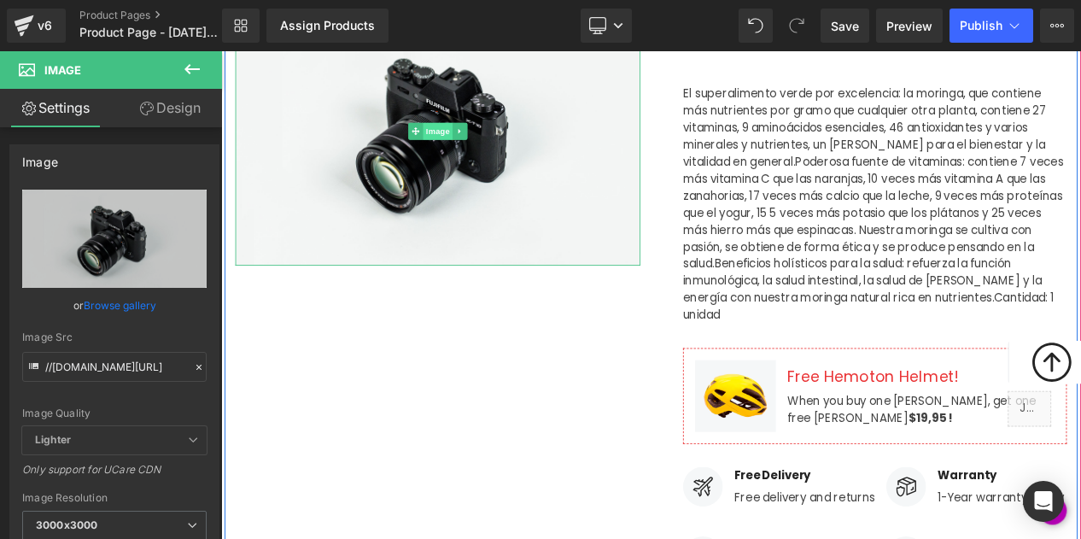
click at [470, 152] on span "Image" at bounding box center [482, 147] width 36 height 20
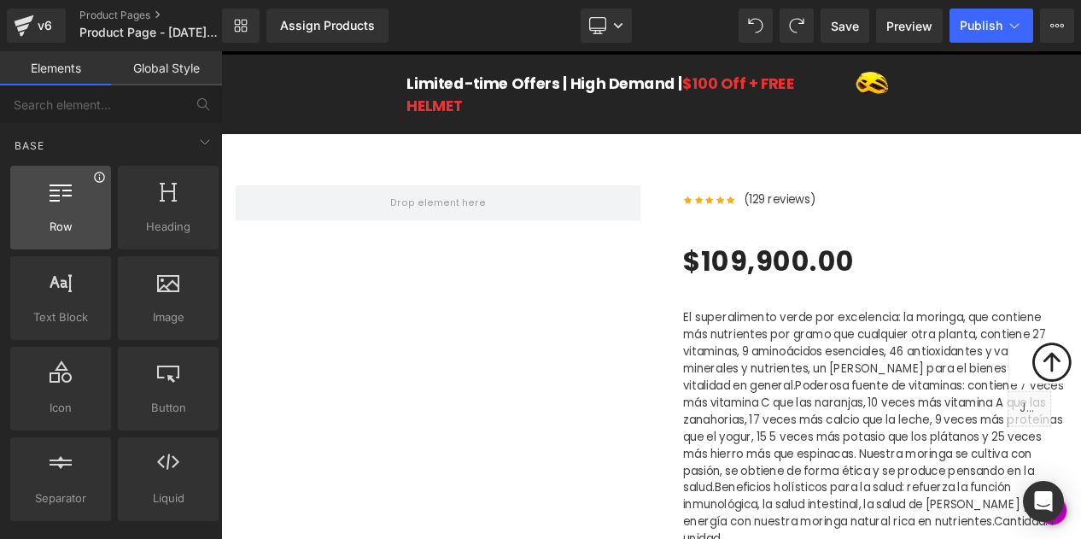
scroll to position [704, 0]
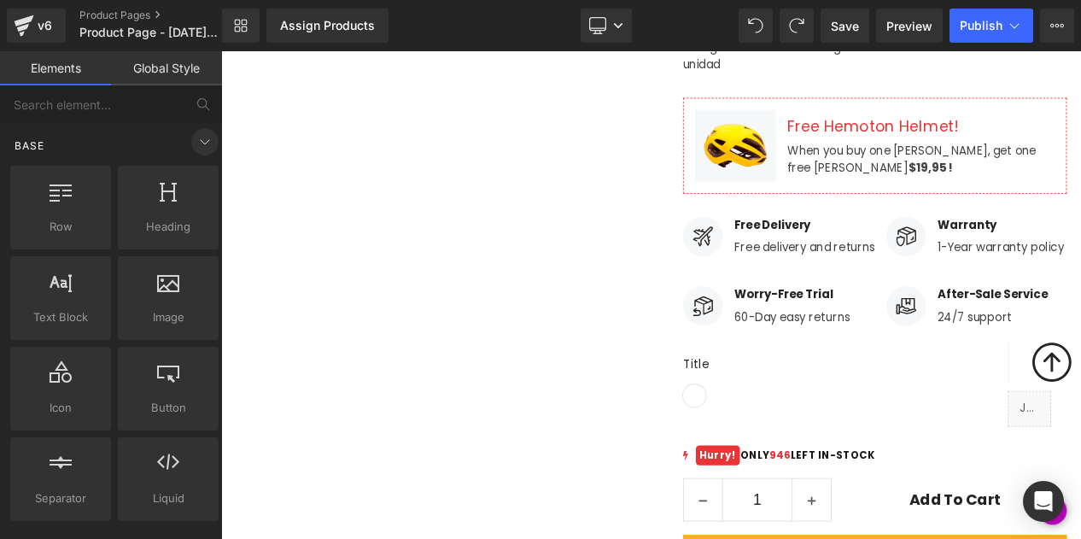
click at [195, 144] on icon at bounding box center [205, 141] width 20 height 20
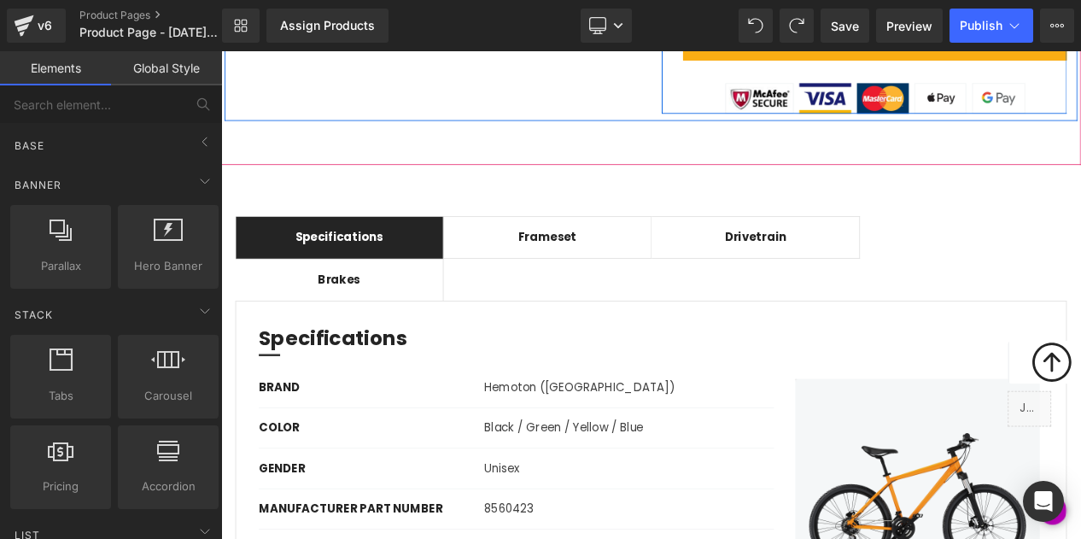
scroll to position [1370, 0]
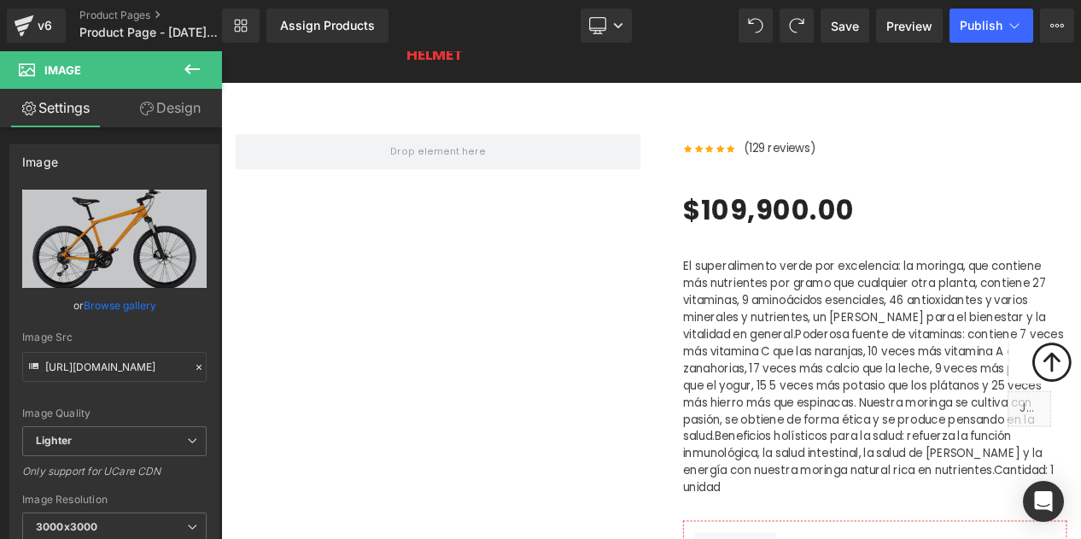
scroll to position [79, 0]
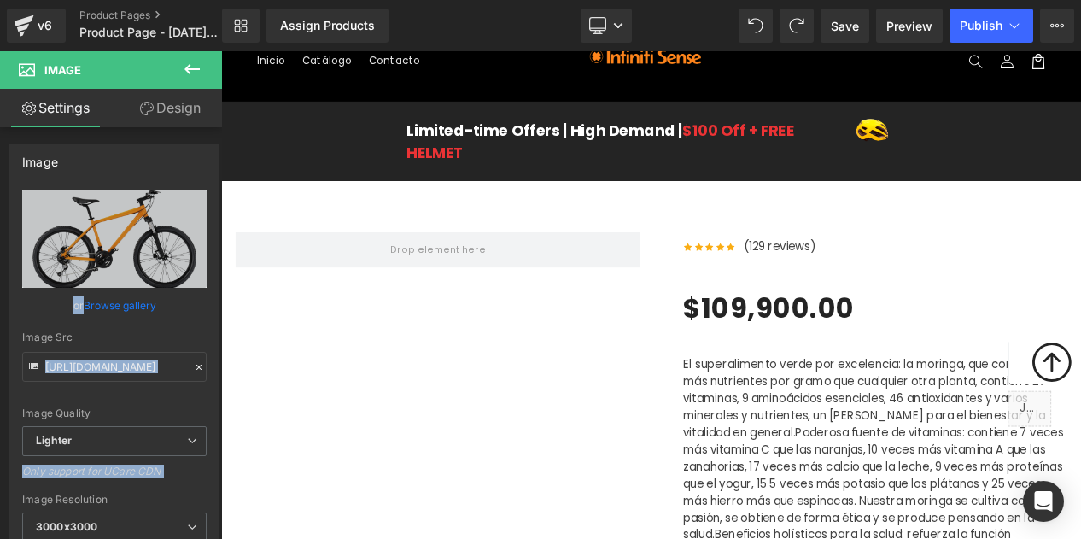
drag, startPoint x: 381, startPoint y: 284, endPoint x: 287, endPoint y: 324, distance: 102.1
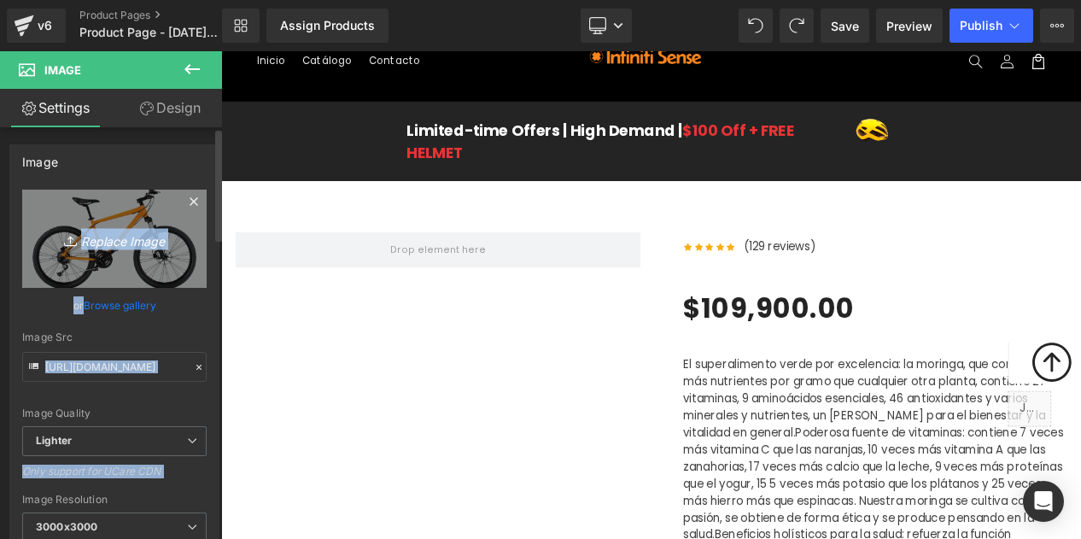
drag, startPoint x: 110, startPoint y: 254, endPoint x: 47, endPoint y: 254, distance: 63.2
click at [46, 254] on link "Replace Image" at bounding box center [114, 239] width 184 height 98
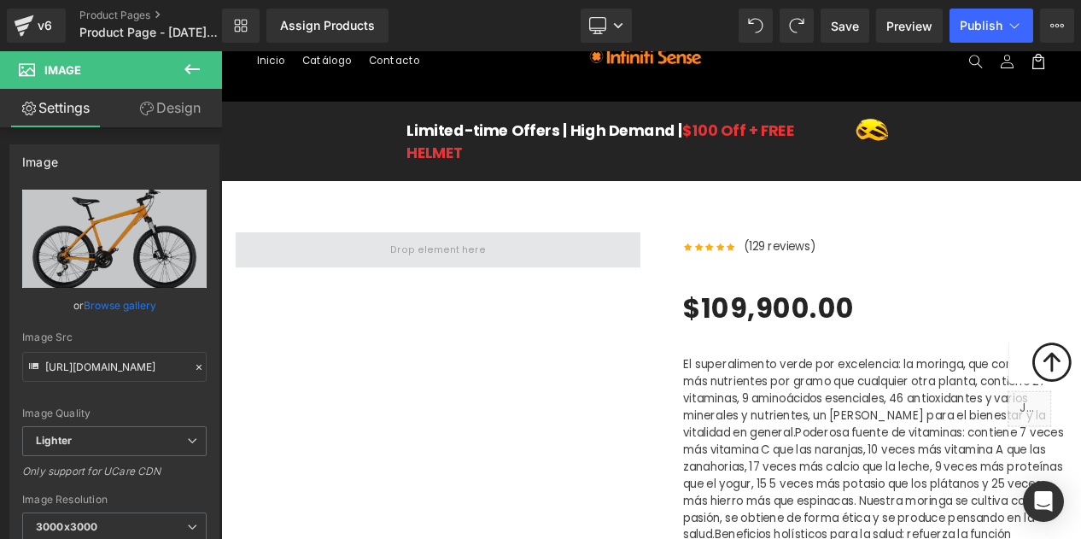
drag, startPoint x: 353, startPoint y: 114, endPoint x: 412, endPoint y: 276, distance: 172.0
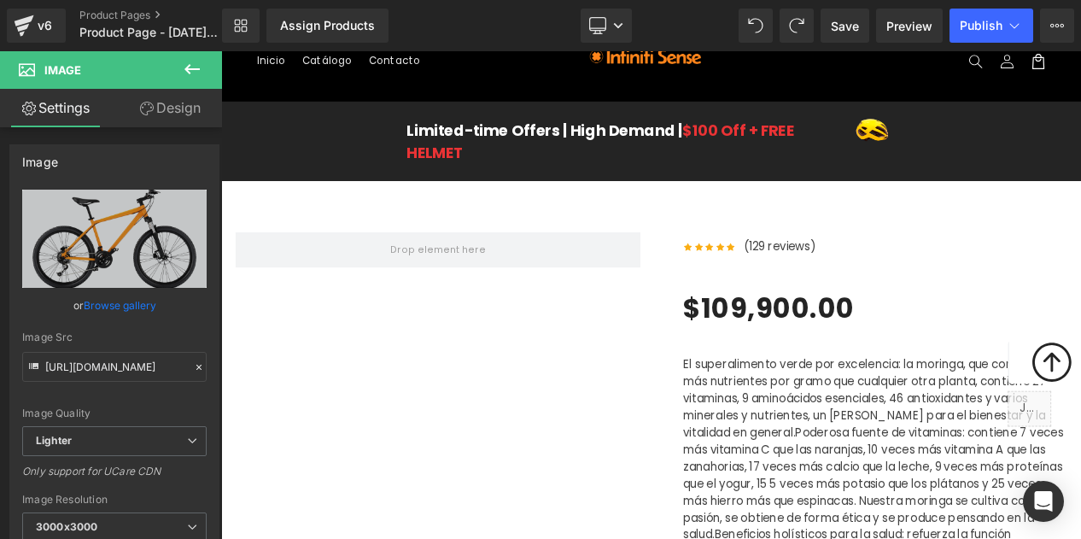
click at [162, 65] on button at bounding box center [192, 70] width 60 height 38
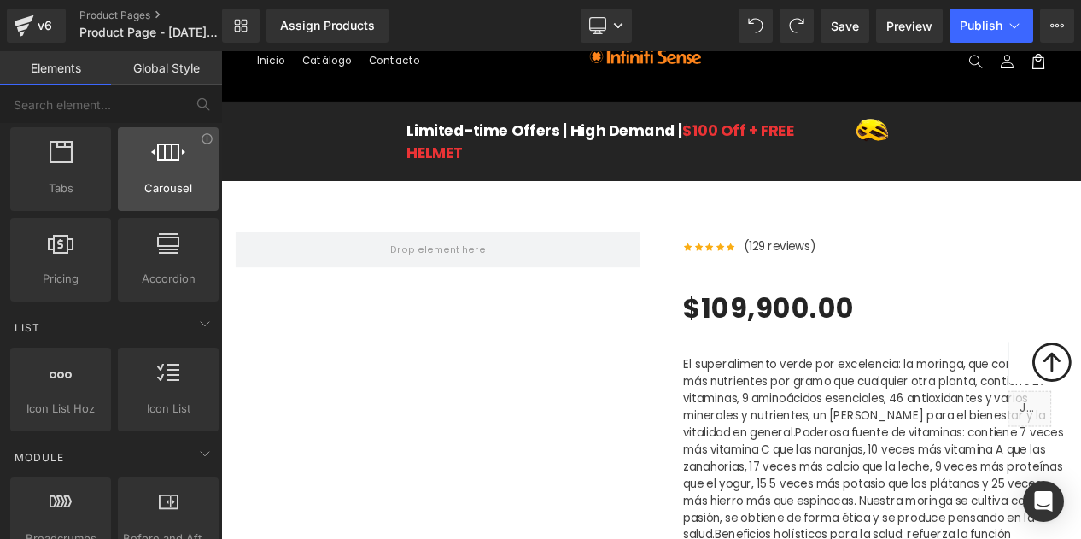
scroll to position [0, 0]
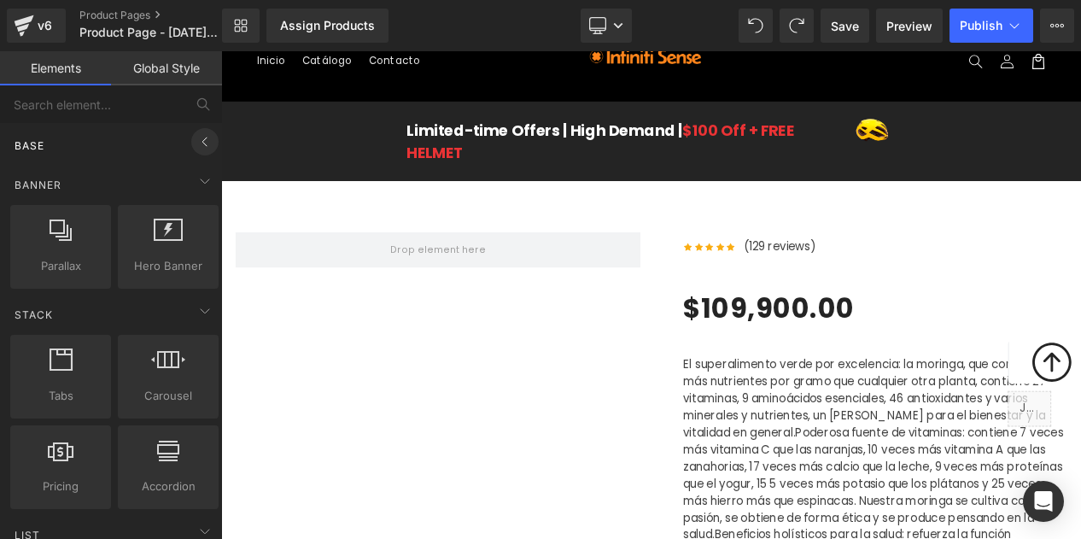
click at [202, 141] on icon at bounding box center [204, 141] width 4 height 9
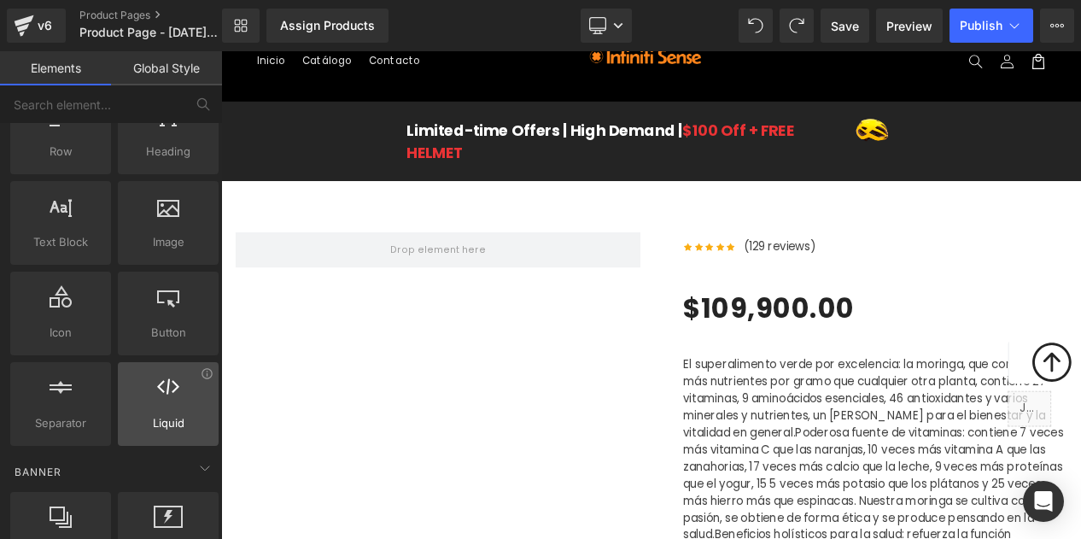
scroll to position [106, 0]
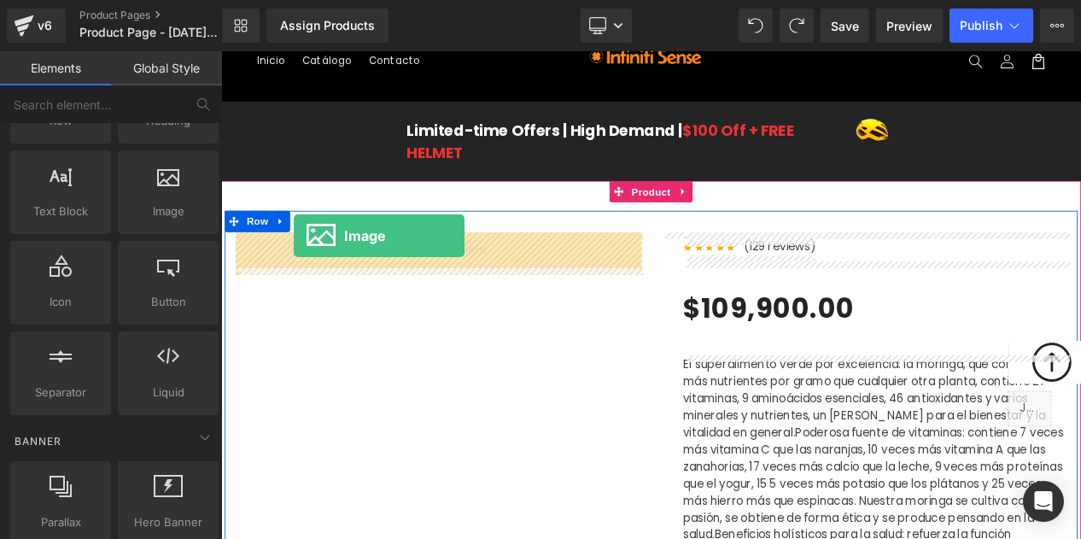
drag, startPoint x: 387, startPoint y: 258, endPoint x: 308, endPoint y: 272, distance: 79.9
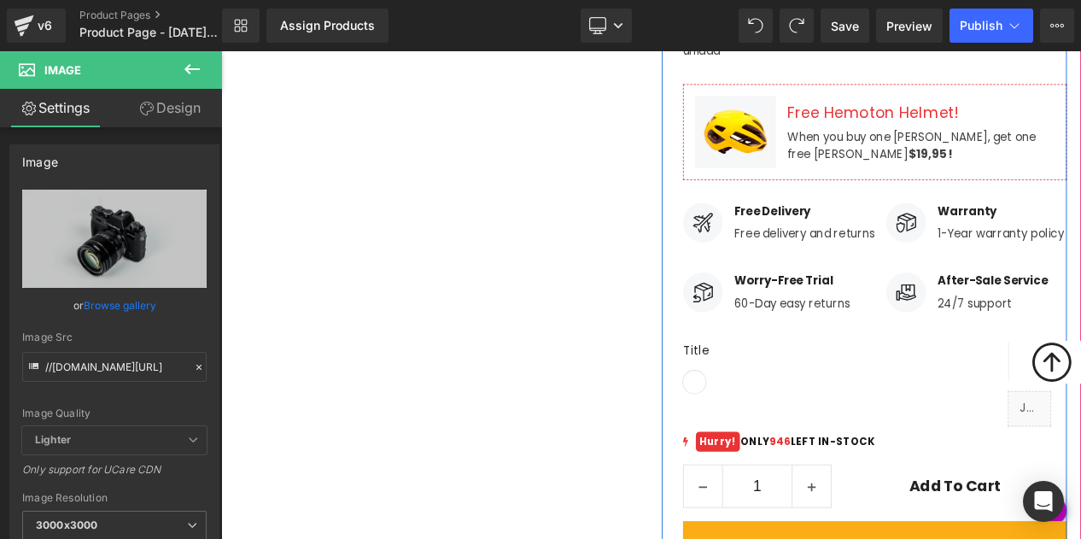
scroll to position [907, 0]
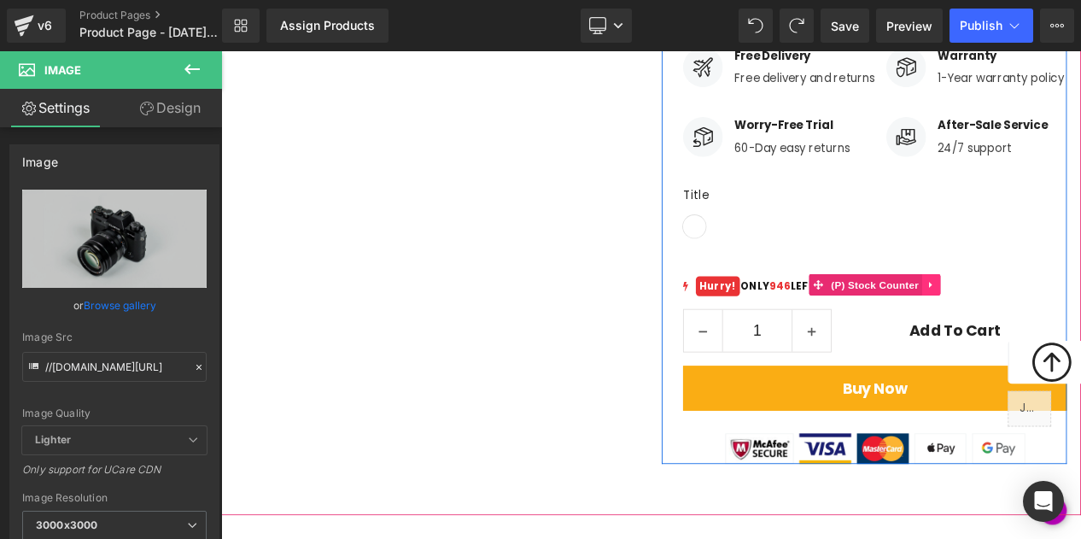
click at [1072, 329] on icon at bounding box center [1072, 333] width 3 height 8
click at [1080, 326] on icon at bounding box center [1086, 332] width 12 height 13
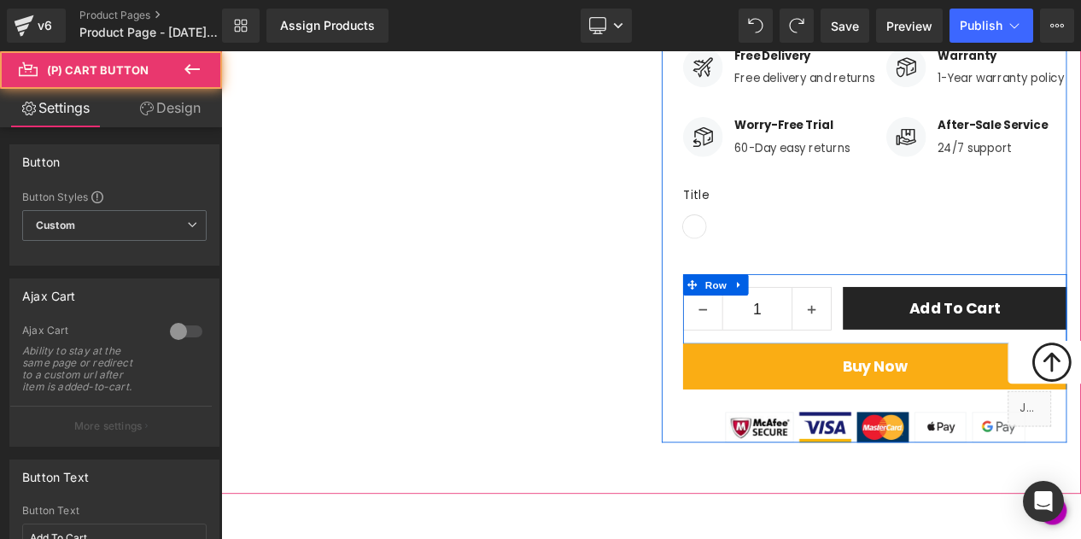
click at [1036, 337] on button "Add To Cart" at bounding box center [1102, 360] width 269 height 51
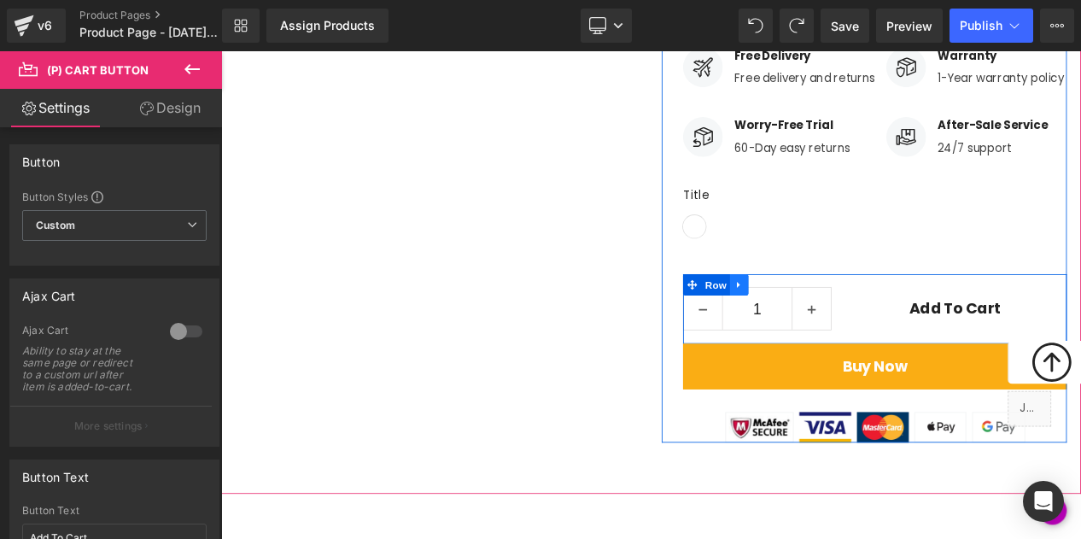
click at [849, 326] on icon at bounding box center [843, 332] width 12 height 13
click at [884, 326] on icon at bounding box center [888, 332] width 12 height 12
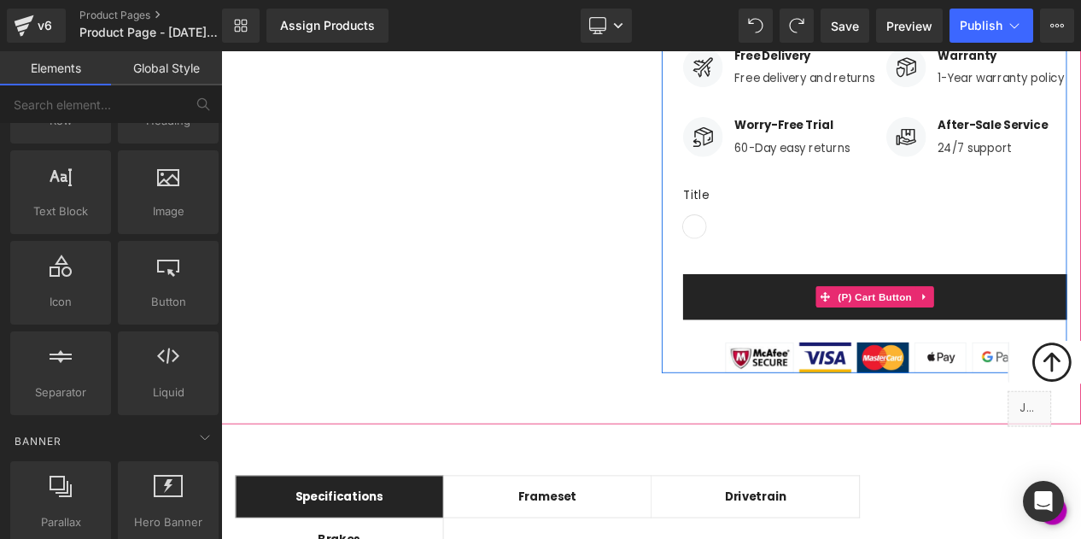
click at [828, 319] on button "Buy Now" at bounding box center [1006, 346] width 461 height 55
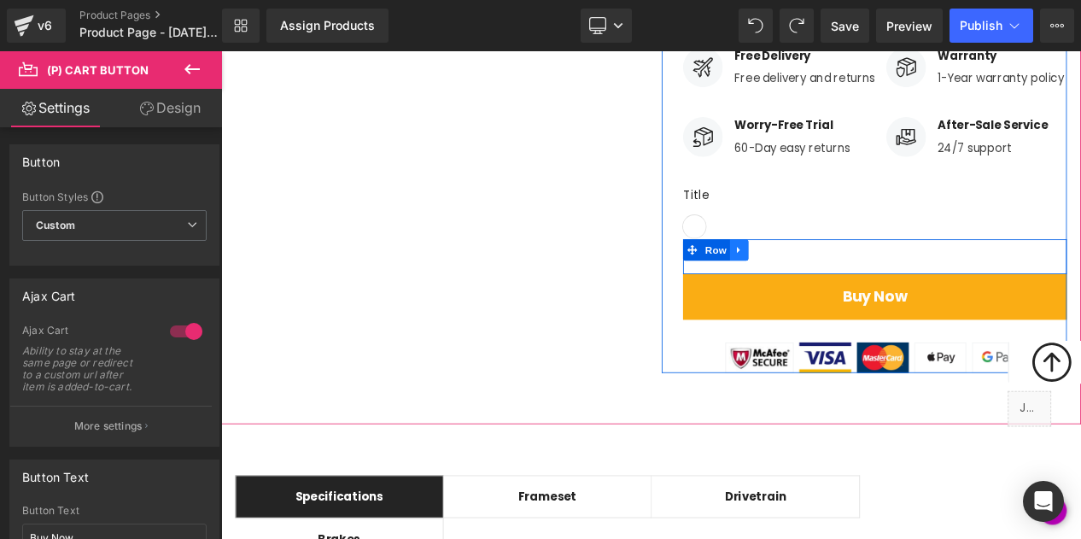
click at [841, 287] on icon at bounding box center [842, 291] width 3 height 8
click at [886, 284] on icon at bounding box center [888, 290] width 12 height 12
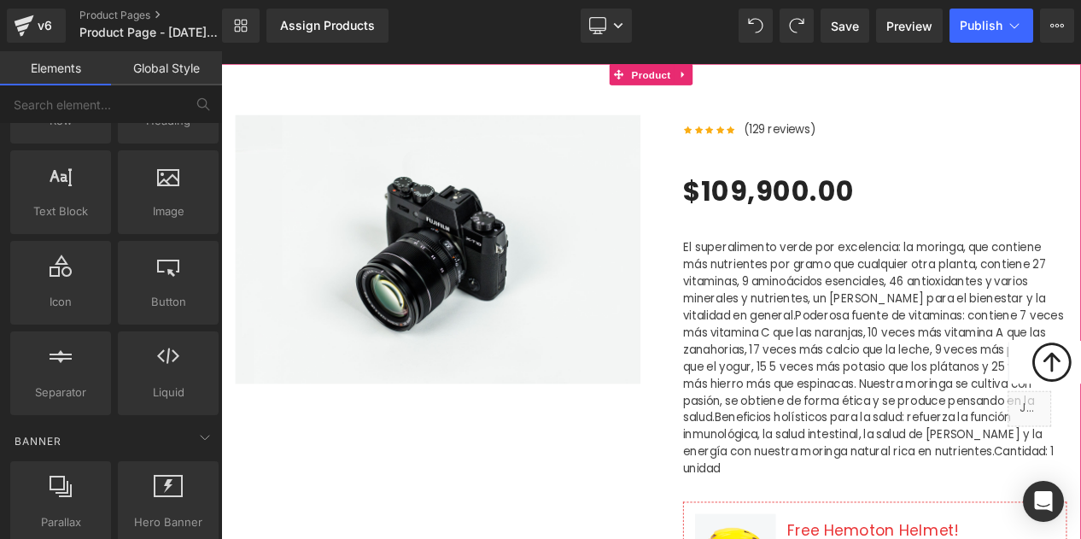
scroll to position [243, 0]
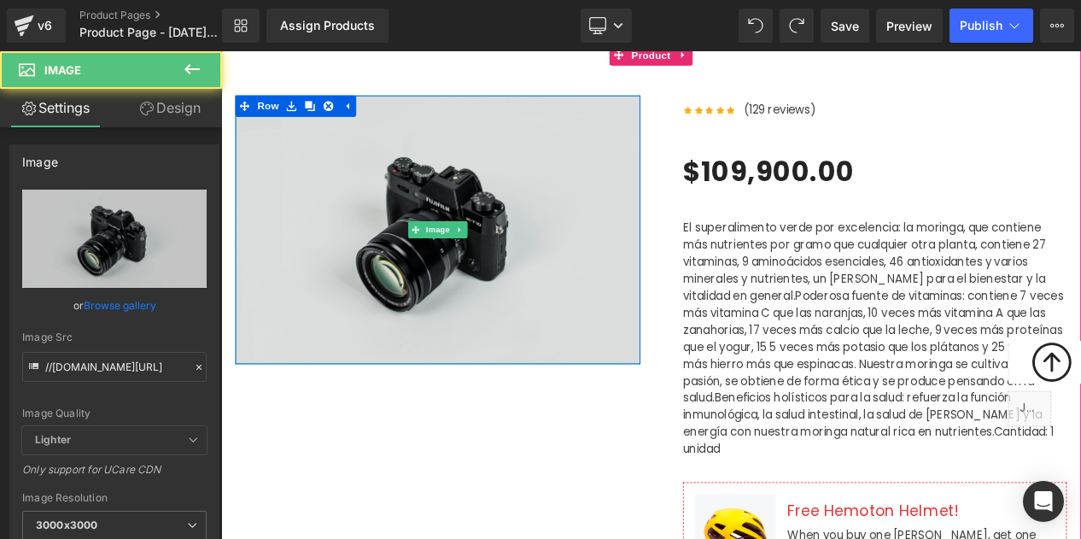
click at [522, 234] on img at bounding box center [481, 265] width 487 height 323
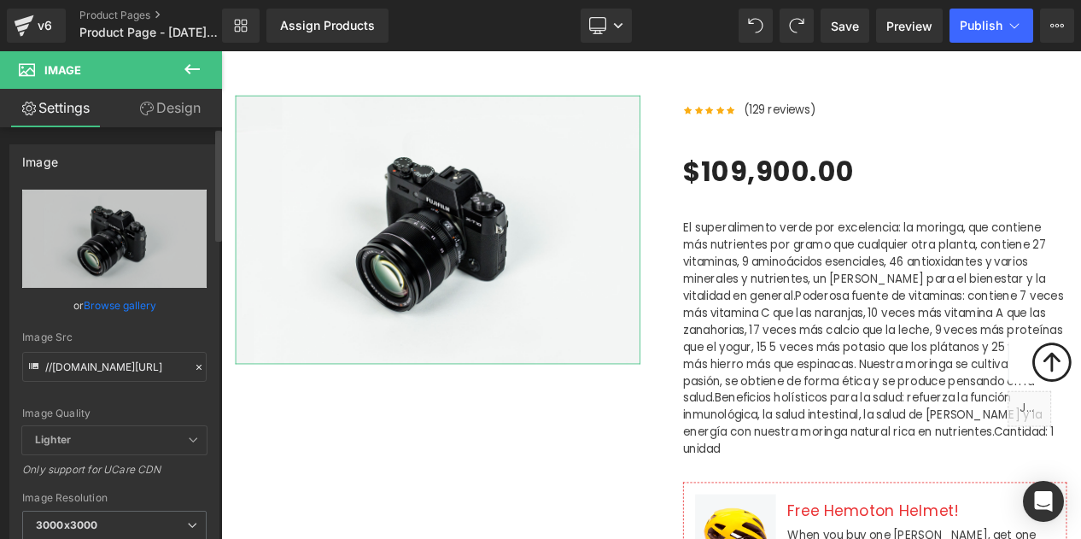
click at [112, 306] on link "Browse gallery" at bounding box center [120, 305] width 73 height 30
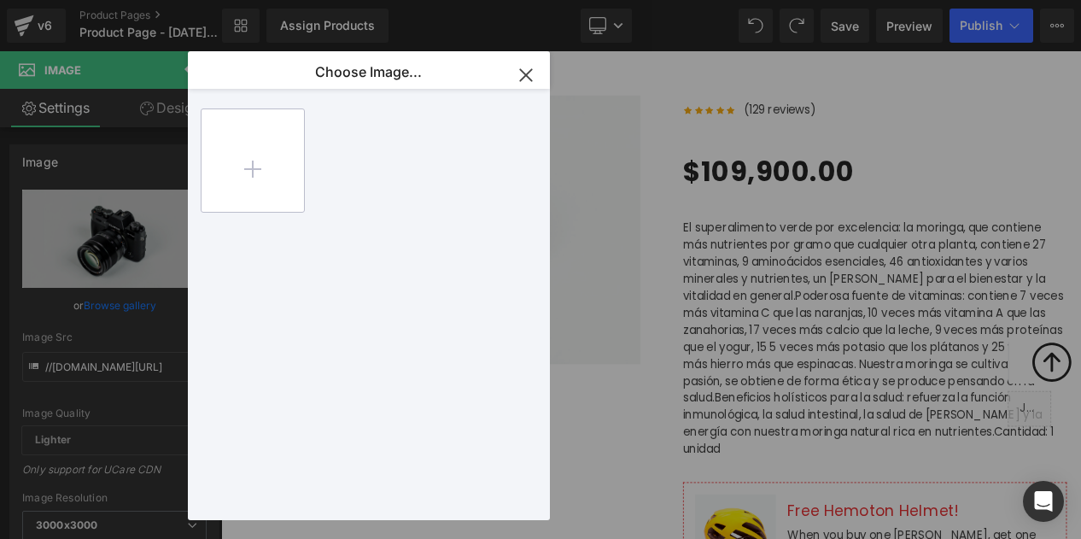
click at [279, 183] on input "file" at bounding box center [252, 160] width 102 height 102
click at [528, 85] on icon "button" at bounding box center [525, 74] width 27 height 27
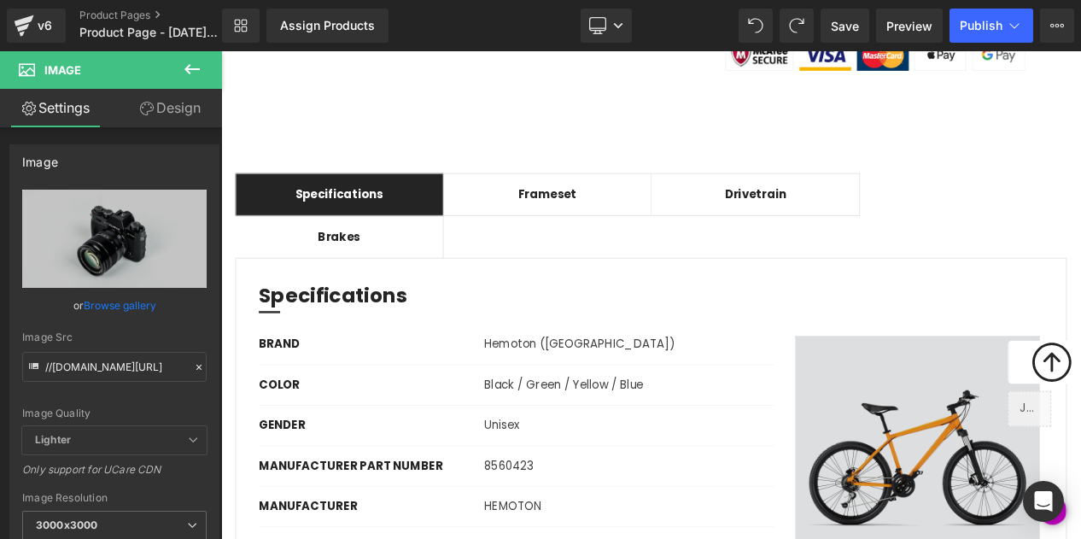
scroll to position [1258, 0]
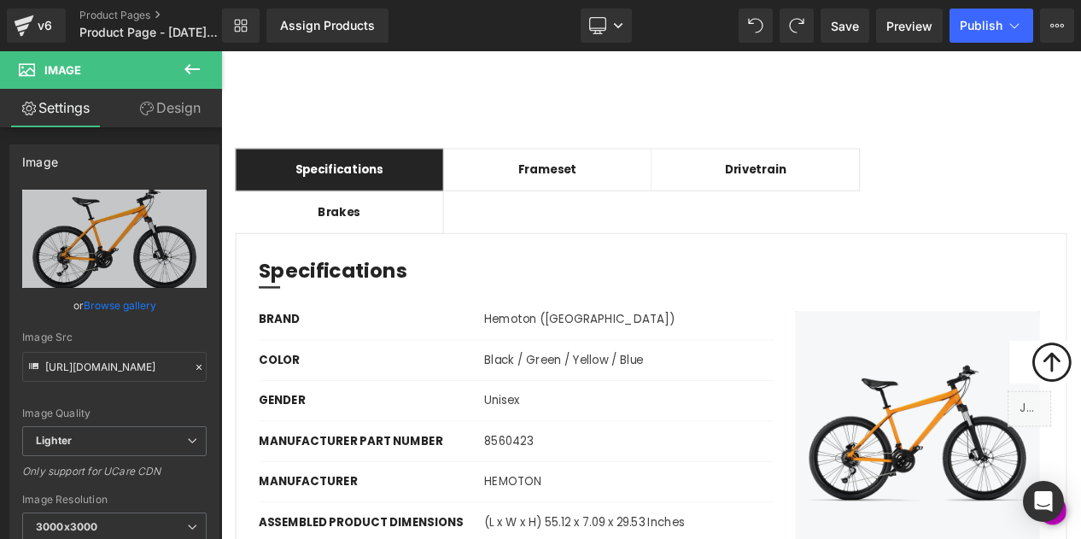
drag, startPoint x: 768, startPoint y: 372, endPoint x: 160, endPoint y: 71, distance: 678.4
click at [160, 71] on span "Image" at bounding box center [102, 70] width 171 height 38
click at [176, 75] on button at bounding box center [192, 70] width 60 height 38
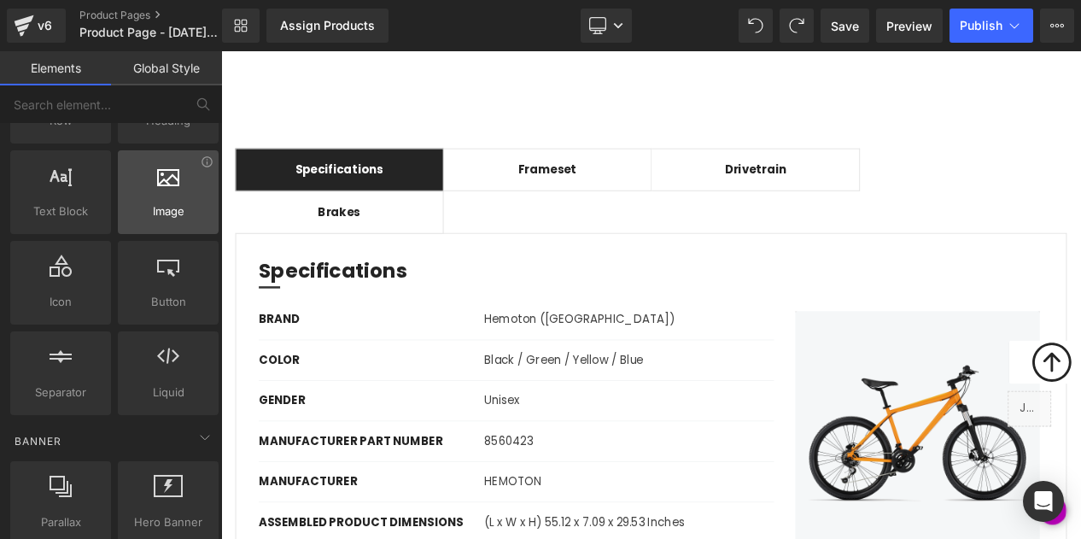
click at [178, 202] on span "Image" at bounding box center [168, 211] width 90 height 18
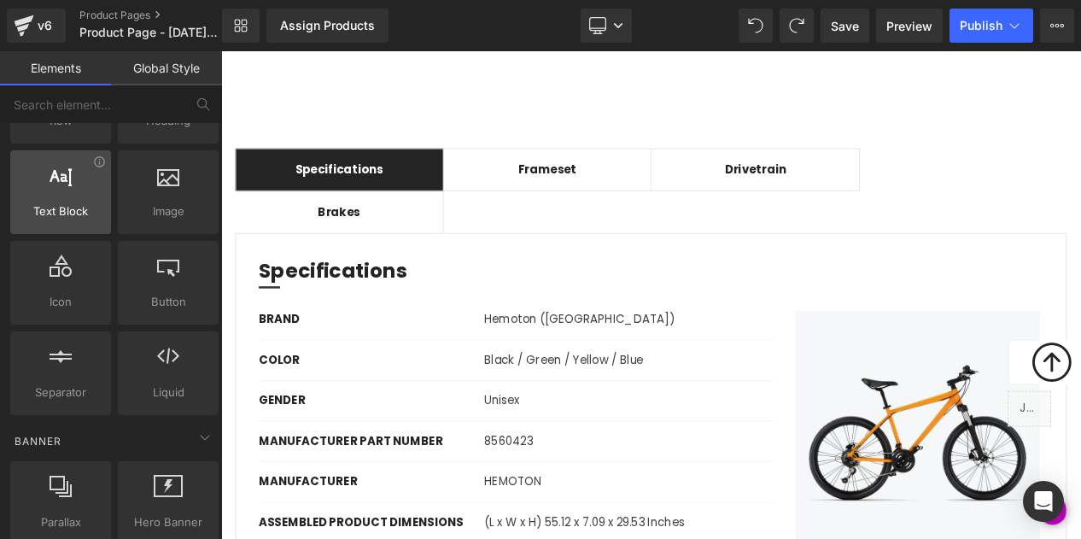
scroll to position [0, 0]
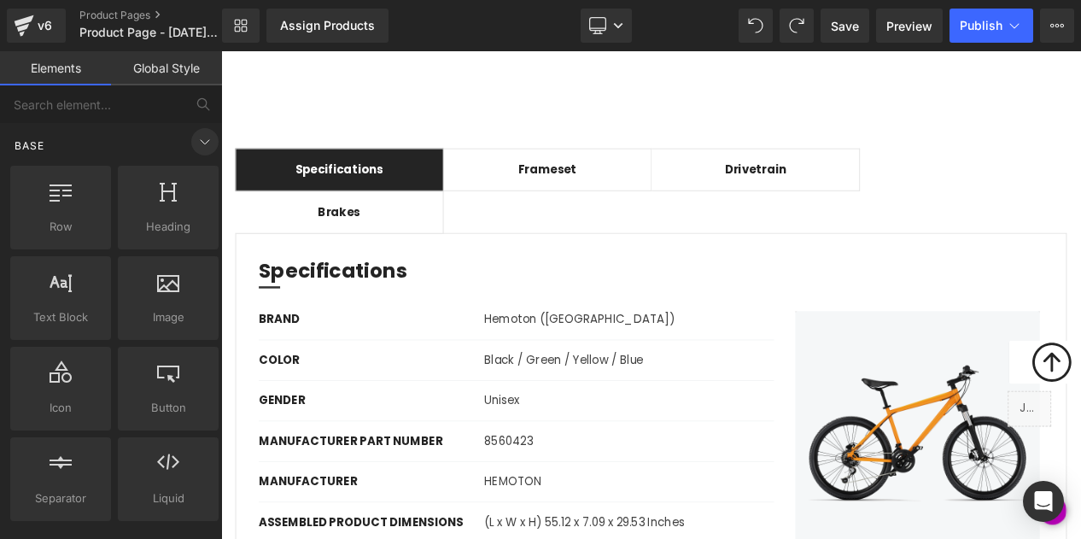
click at [195, 147] on icon at bounding box center [205, 141] width 20 height 20
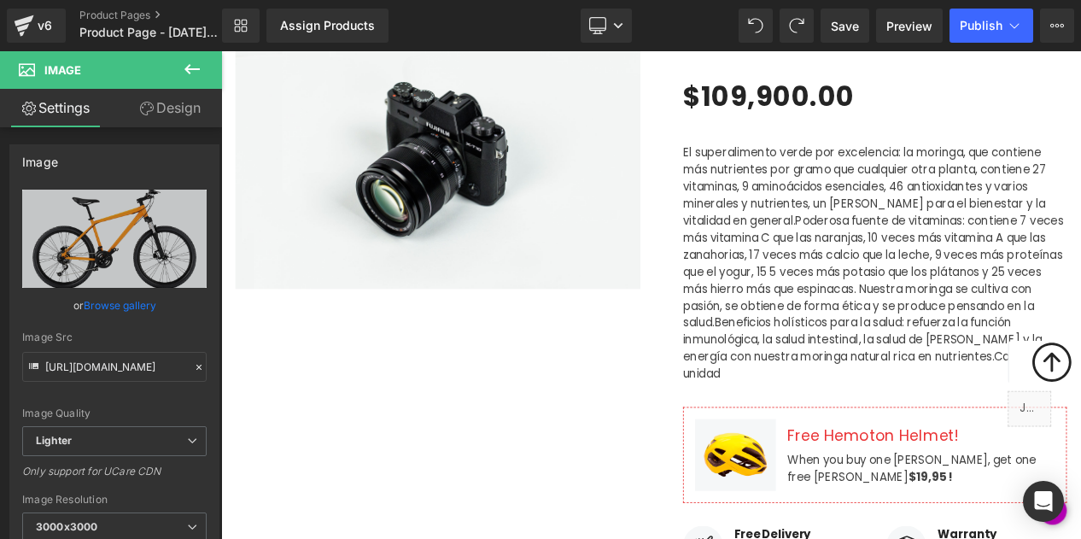
scroll to position [230, 0]
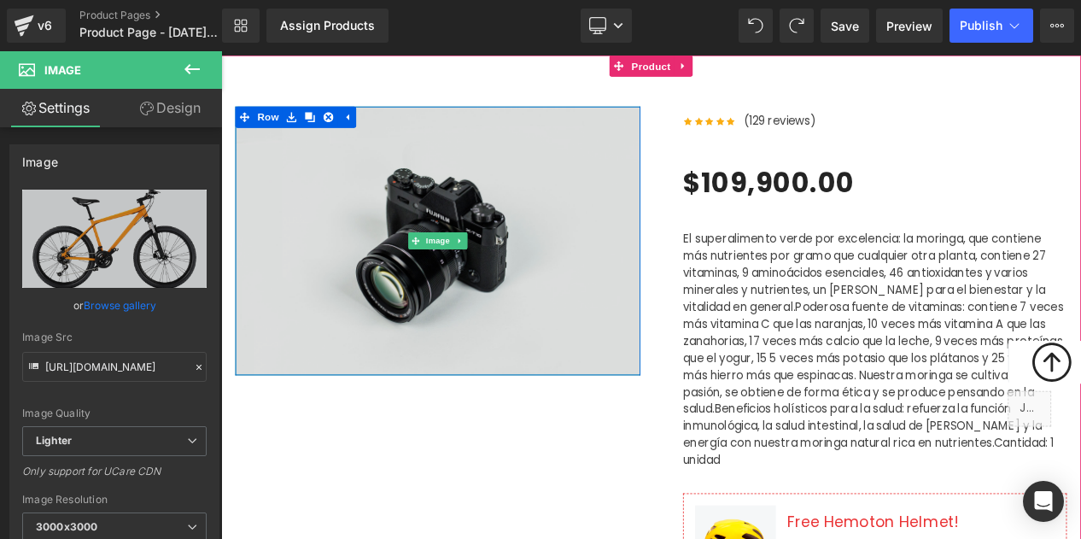
click at [443, 274] on img at bounding box center [481, 279] width 487 height 323
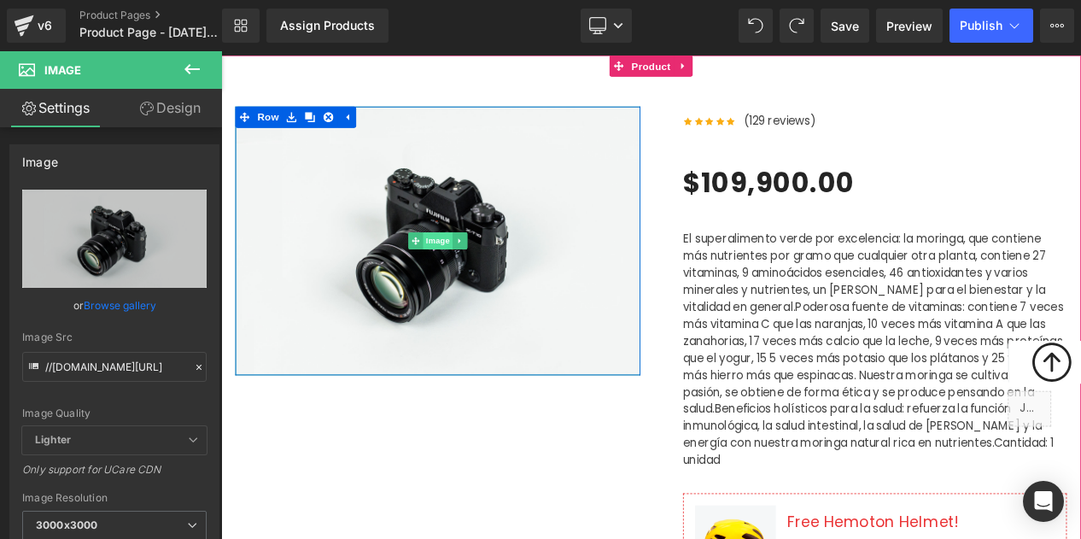
click at [488, 282] on span "Image" at bounding box center [482, 279] width 36 height 20
click at [508, 283] on icon at bounding box center [508, 279] width 9 height 10
drag, startPoint x: 534, startPoint y: 283, endPoint x: 518, endPoint y: 282, distance: 16.2
click at [518, 282] on ul "Image" at bounding box center [481, 279] width 125 height 20
click at [518, 282] on icon at bounding box center [516, 278] width 9 height 9
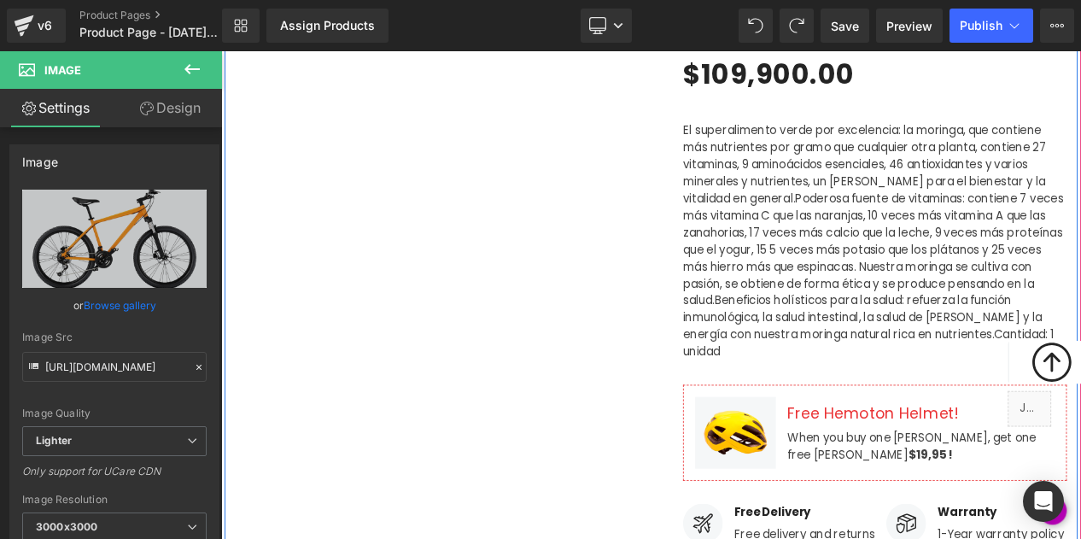
scroll to position [223, 0]
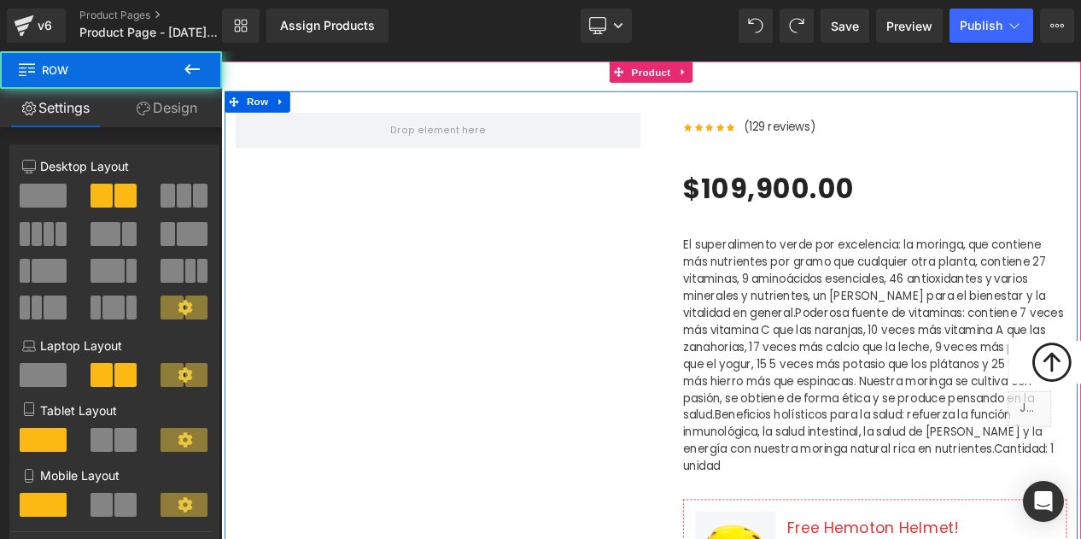
click at [504, 164] on div "Row" at bounding box center [481, 146] width 487 height 43
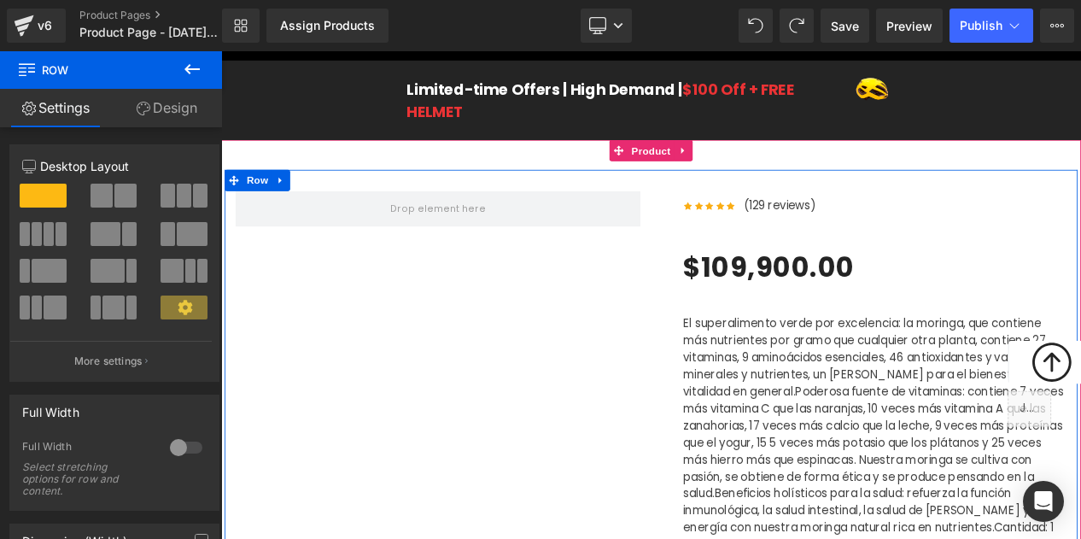
scroll to position [0, 0]
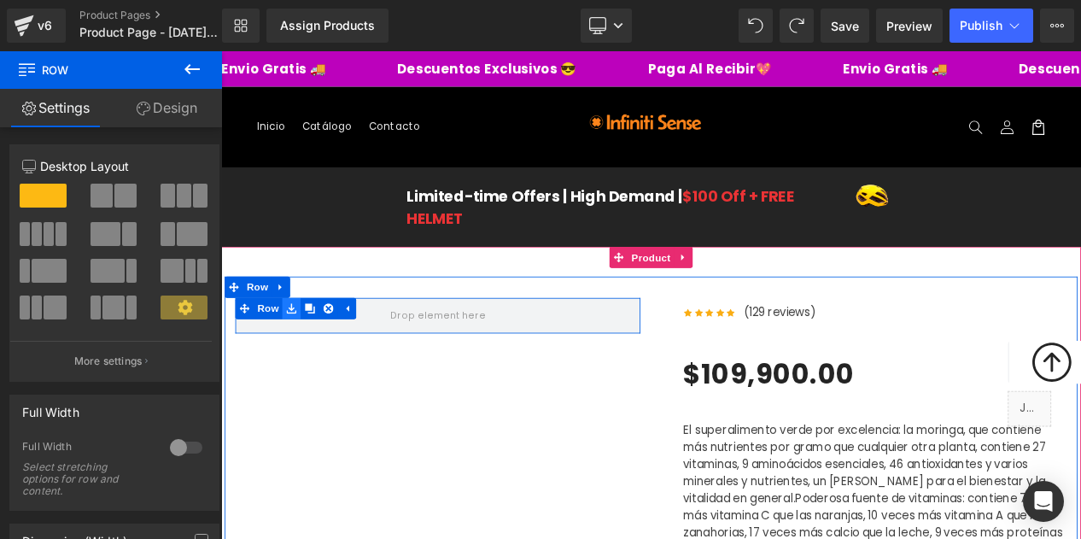
click at [309, 365] on icon at bounding box center [306, 360] width 12 height 12
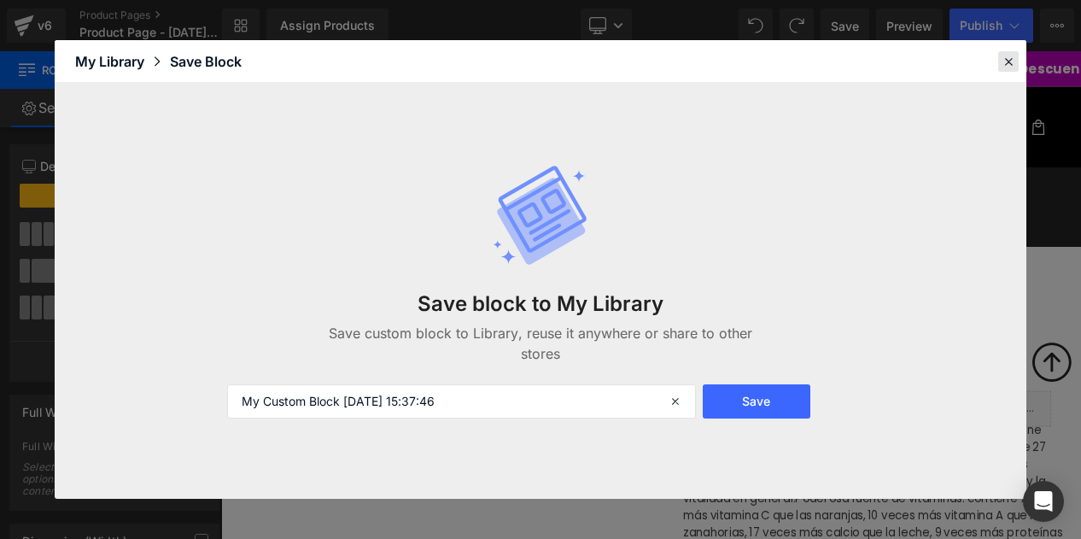
click at [1008, 55] on icon at bounding box center [1007, 61] width 15 height 15
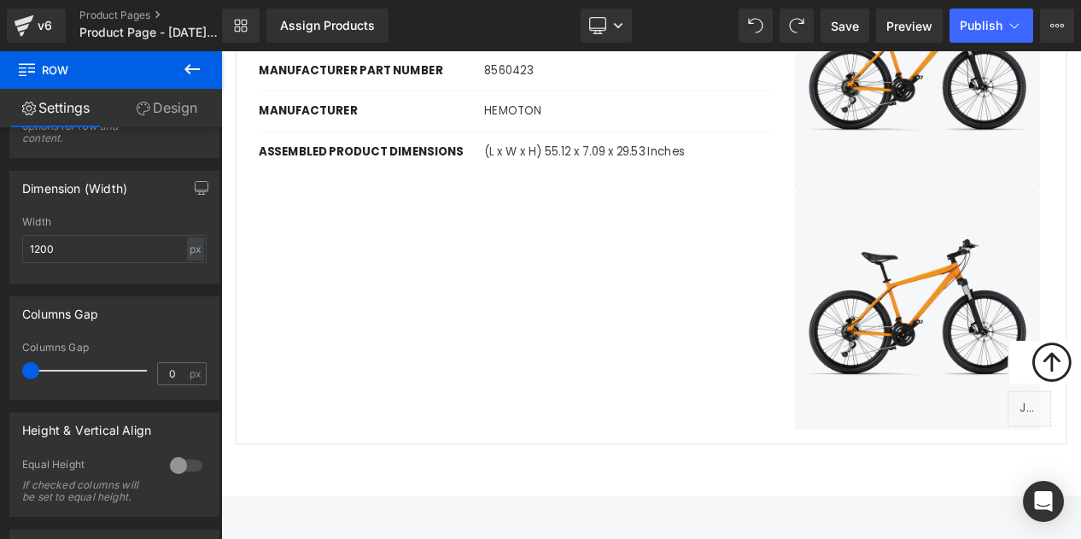
scroll to position [1839, 0]
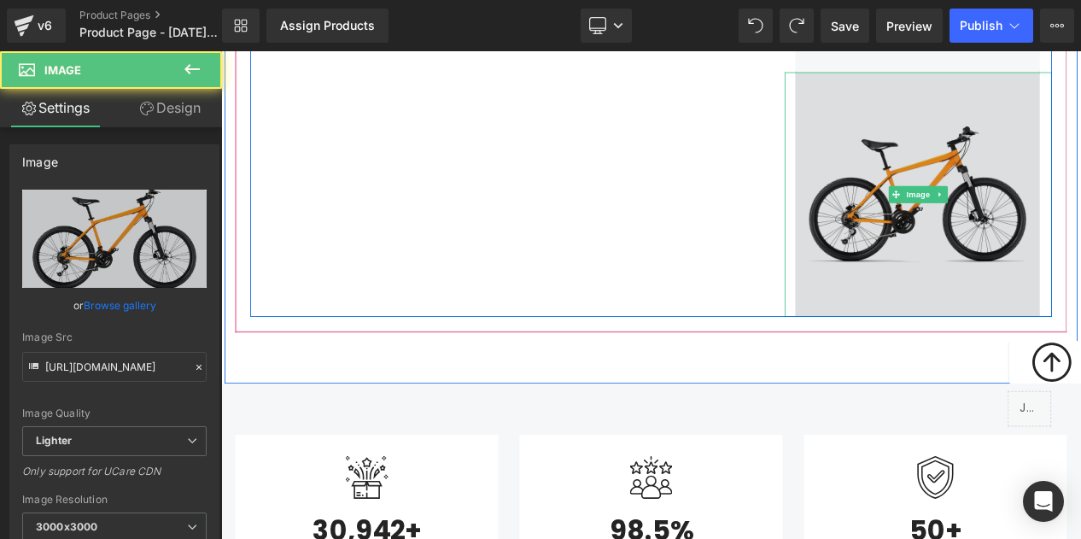
click at [1080, 204] on img at bounding box center [1058, 224] width 321 height 294
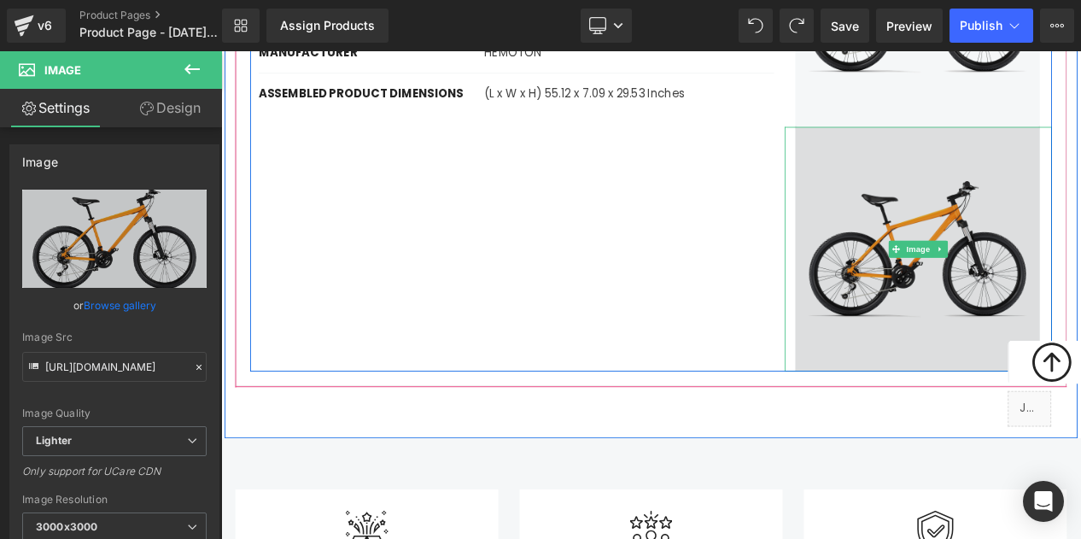
scroll to position [1772, 0]
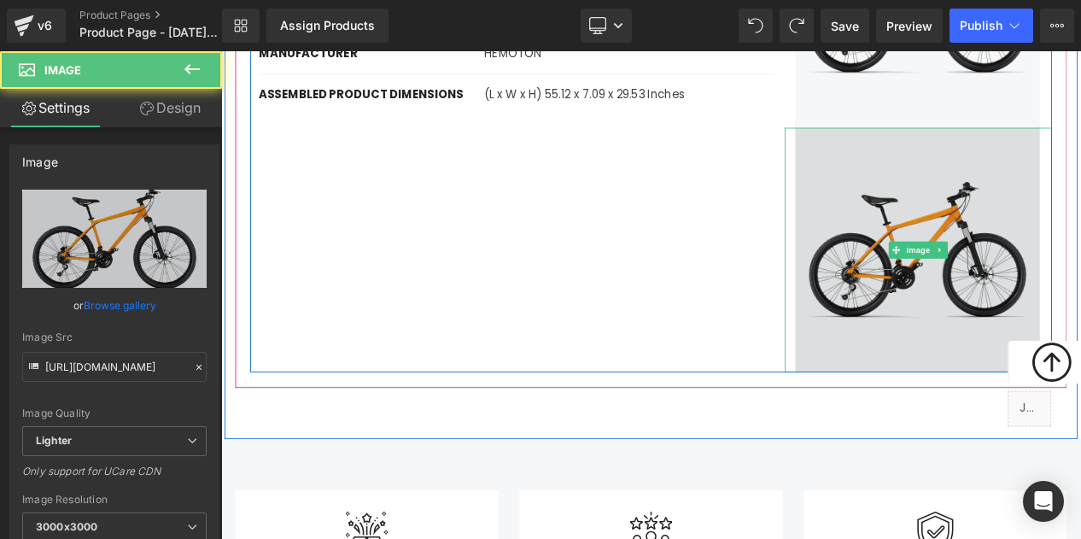
click at [1076, 186] on img at bounding box center [1058, 290] width 321 height 294
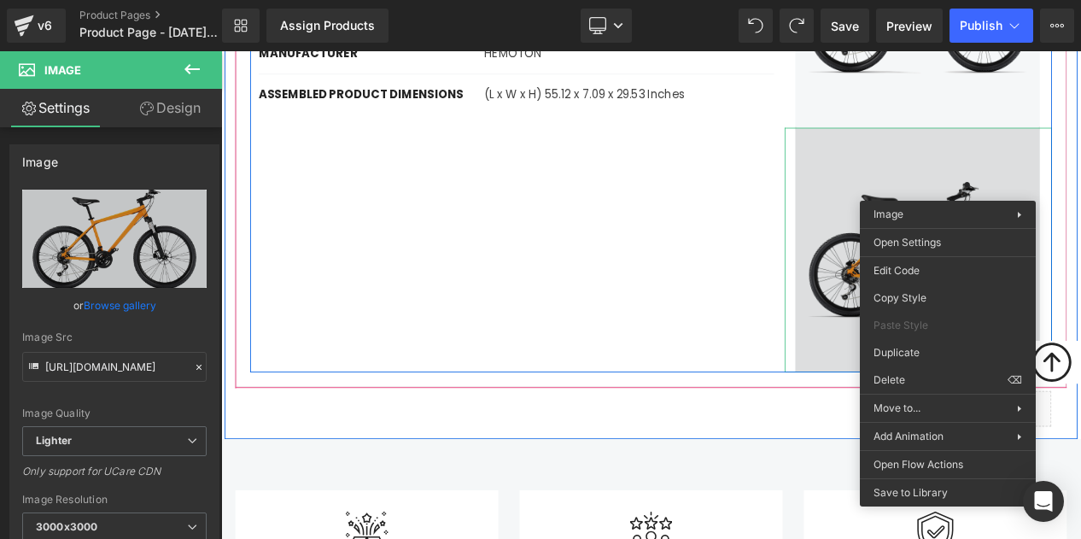
click at [900, 319] on div at bounding box center [900, 290] width 4 height 294
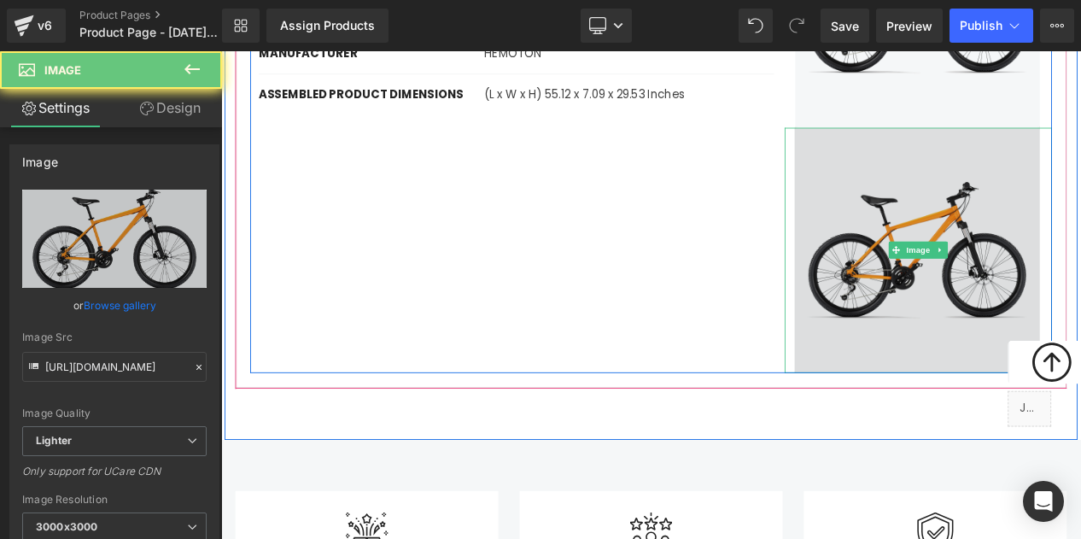
click at [1045, 296] on img at bounding box center [1058, 290] width 321 height 295
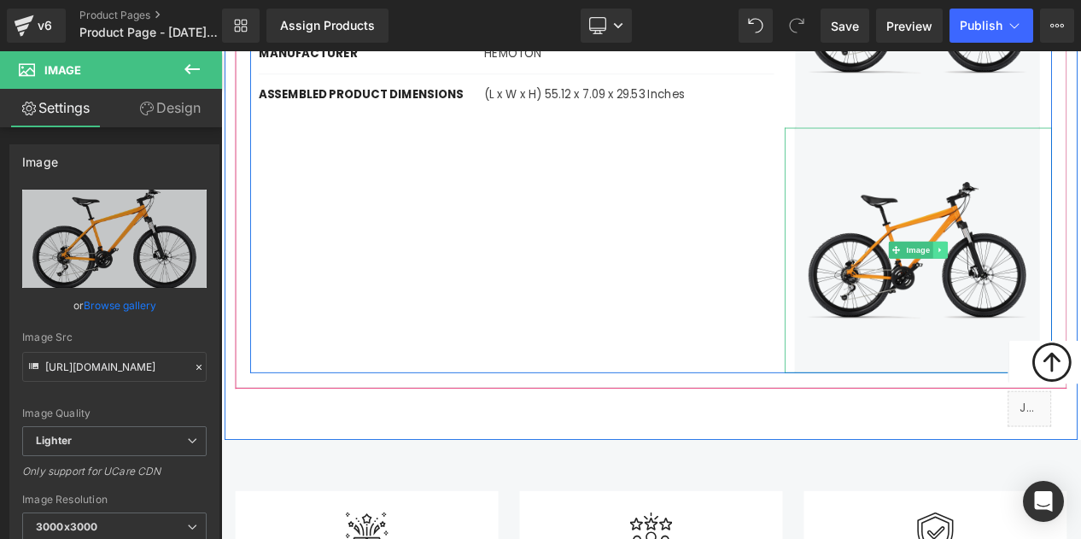
click at [1080, 285] on icon at bounding box center [1085, 290] width 9 height 10
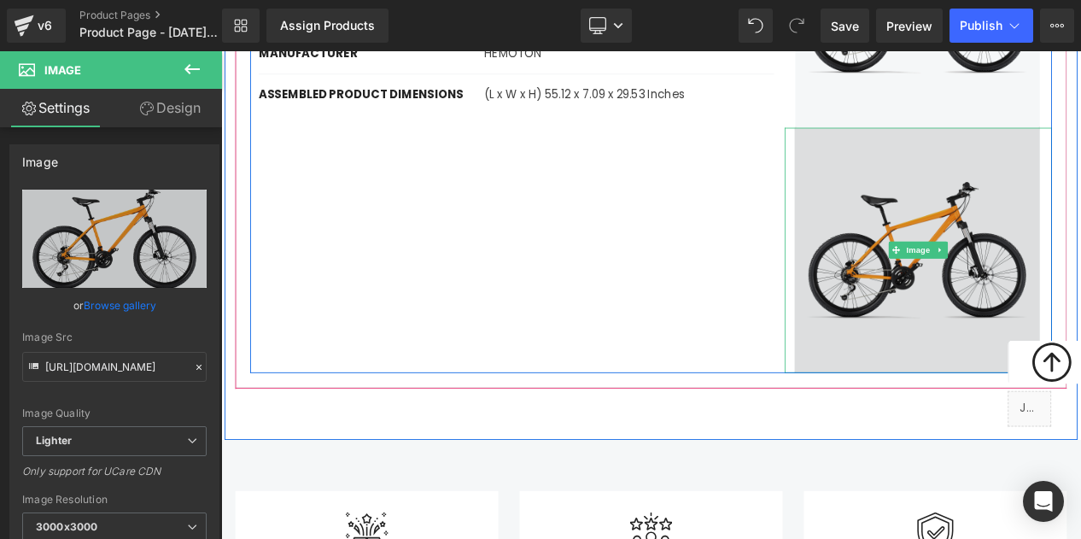
click at [1016, 243] on div "Image" at bounding box center [1058, 290] width 321 height 295
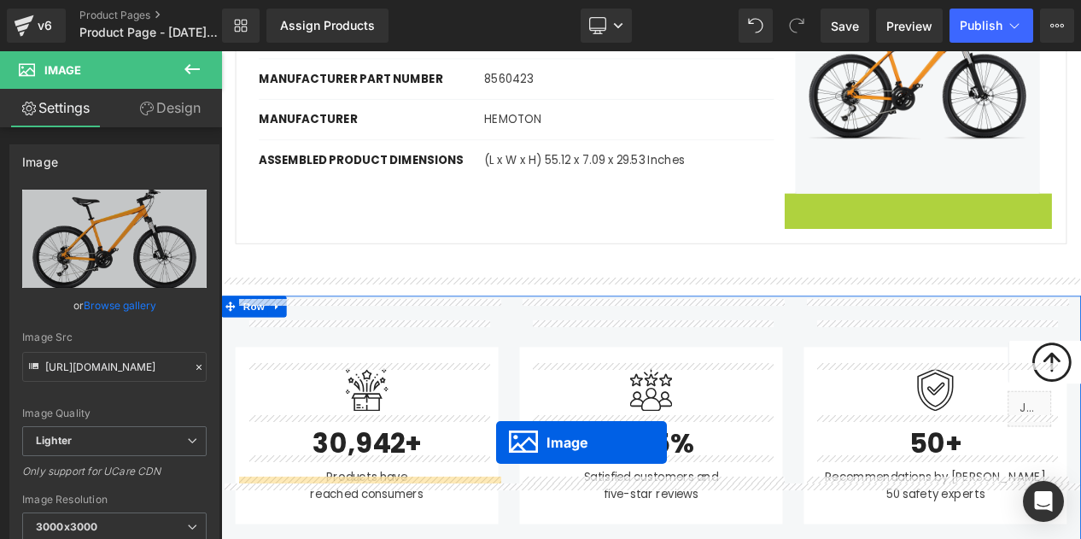
scroll to position [1710, 0]
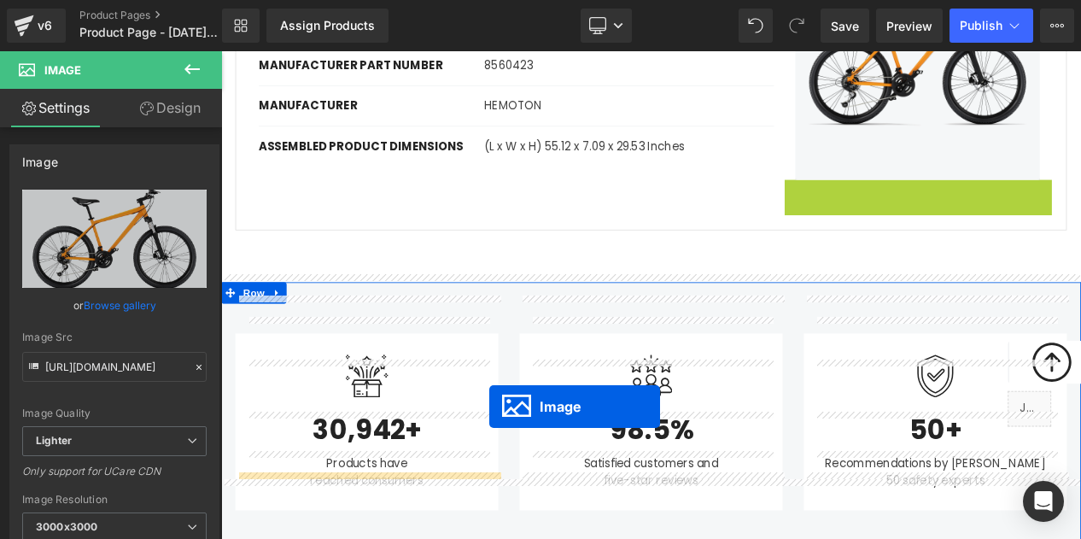
drag, startPoint x: 1029, startPoint y: 243, endPoint x: 542, endPoint y: 472, distance: 538.4
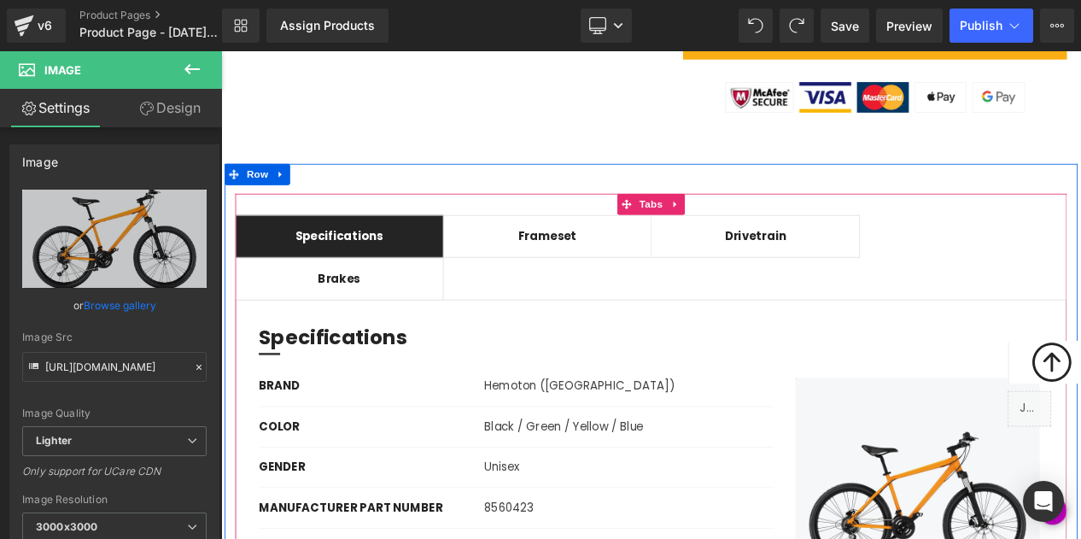
scroll to position [1197, 0]
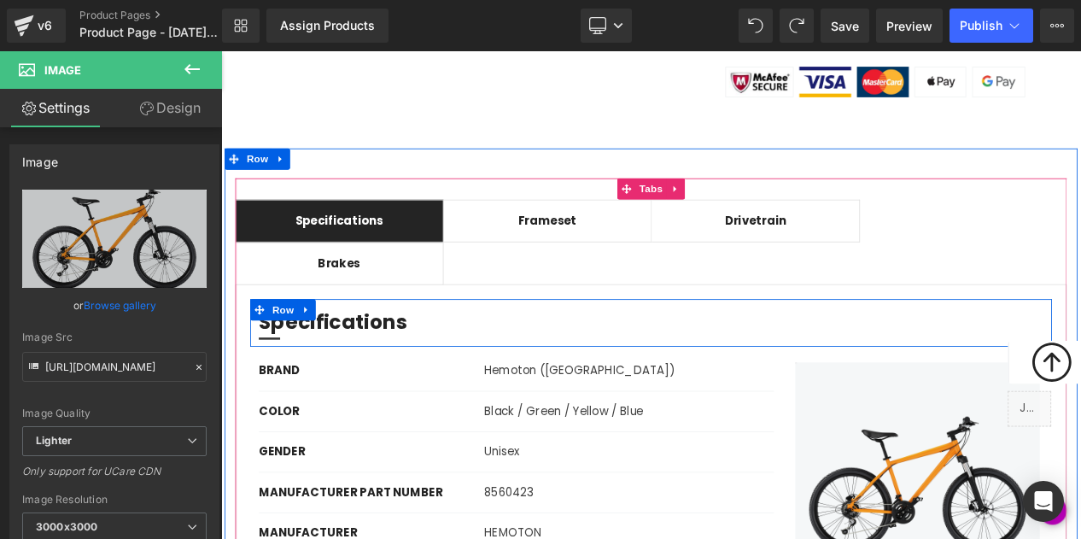
click at [1026, 349] on div "Specifications Heading Separator Row" at bounding box center [737, 377] width 963 height 57
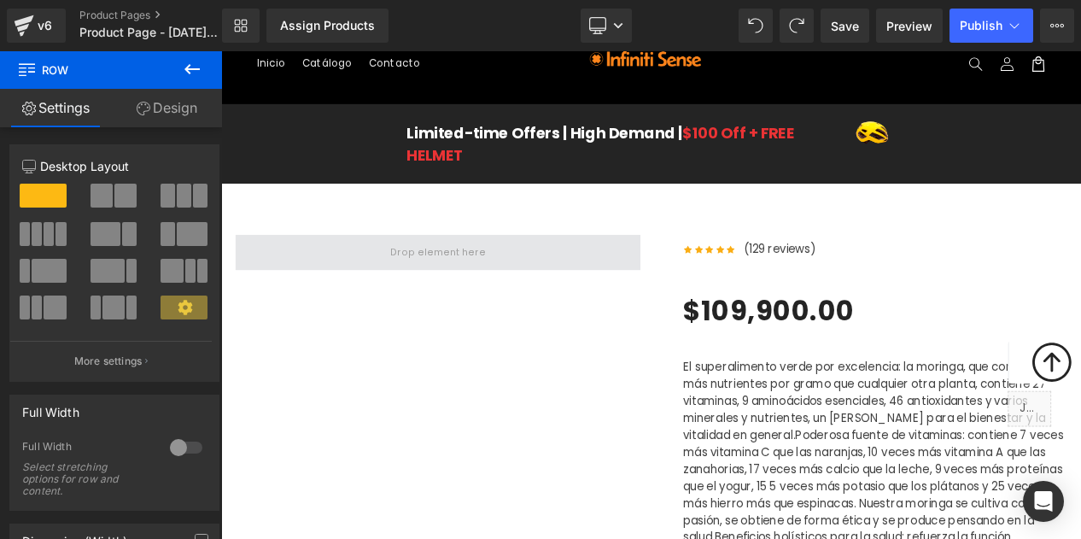
scroll to position [0, 0]
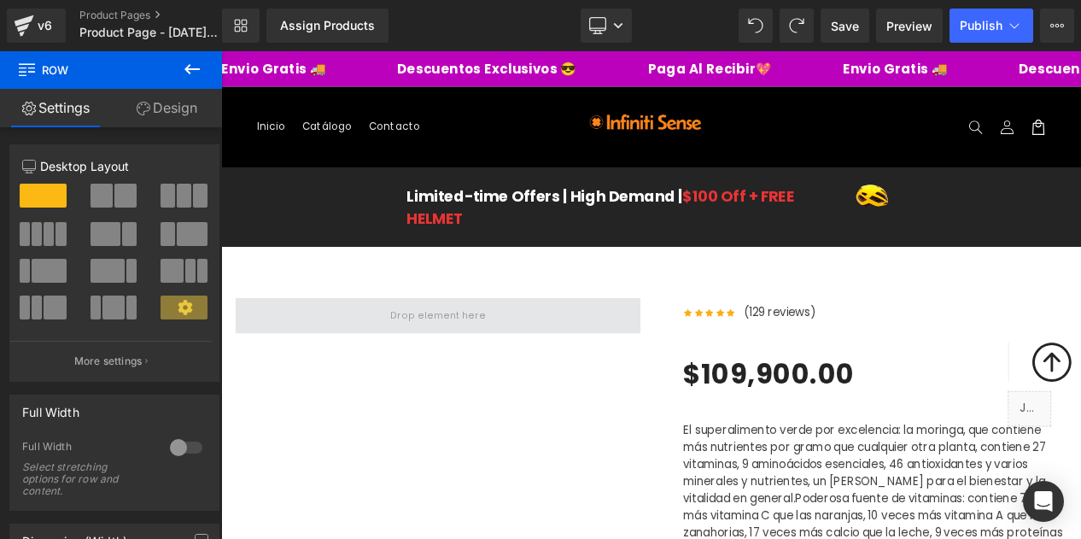
click at [503, 370] on span at bounding box center [481, 368] width 126 height 28
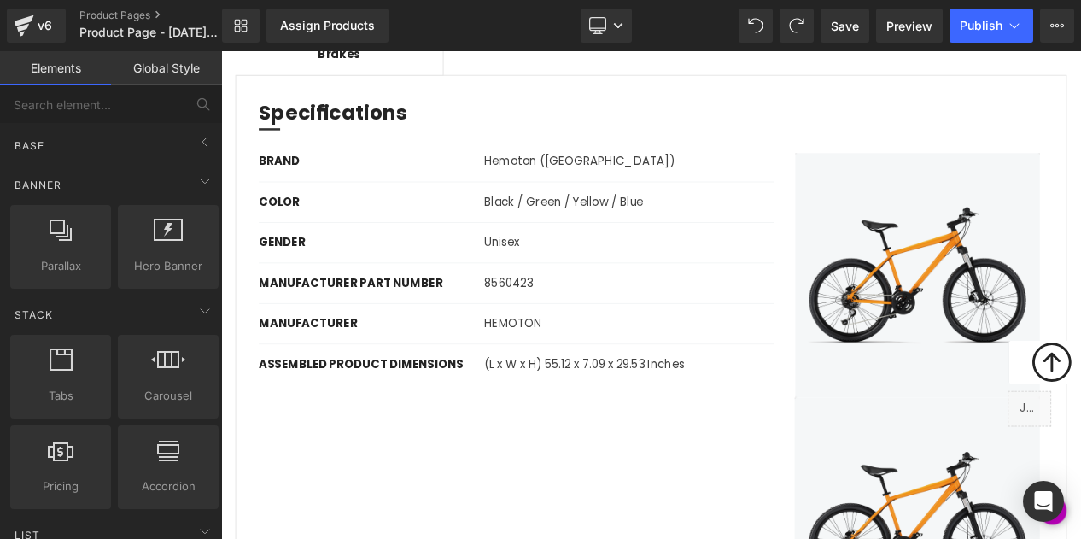
scroll to position [1509, 0]
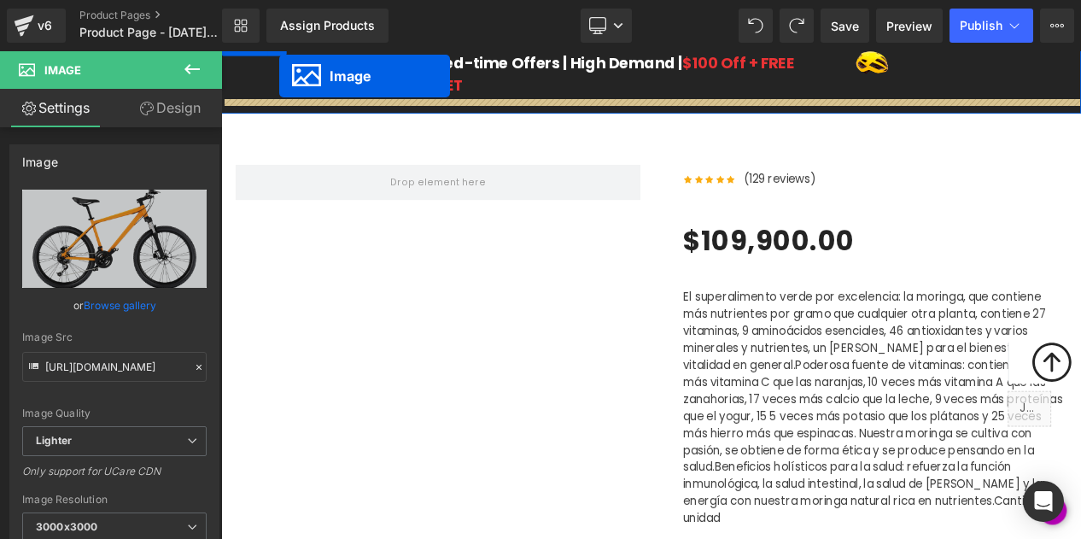
scroll to position [143, 0]
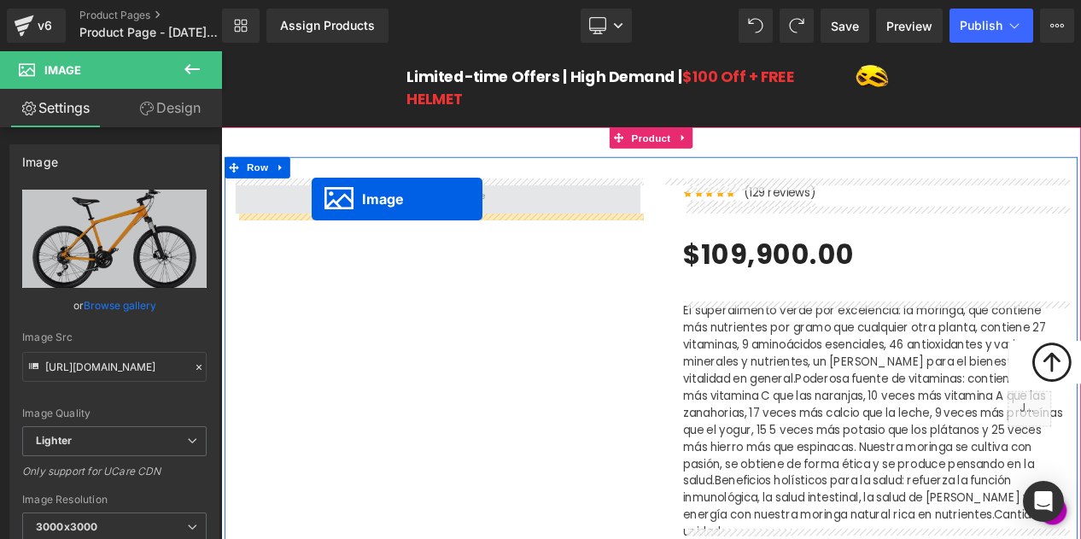
drag, startPoint x: 1029, startPoint y: 514, endPoint x: 330, endPoint y: 229, distance: 755.0
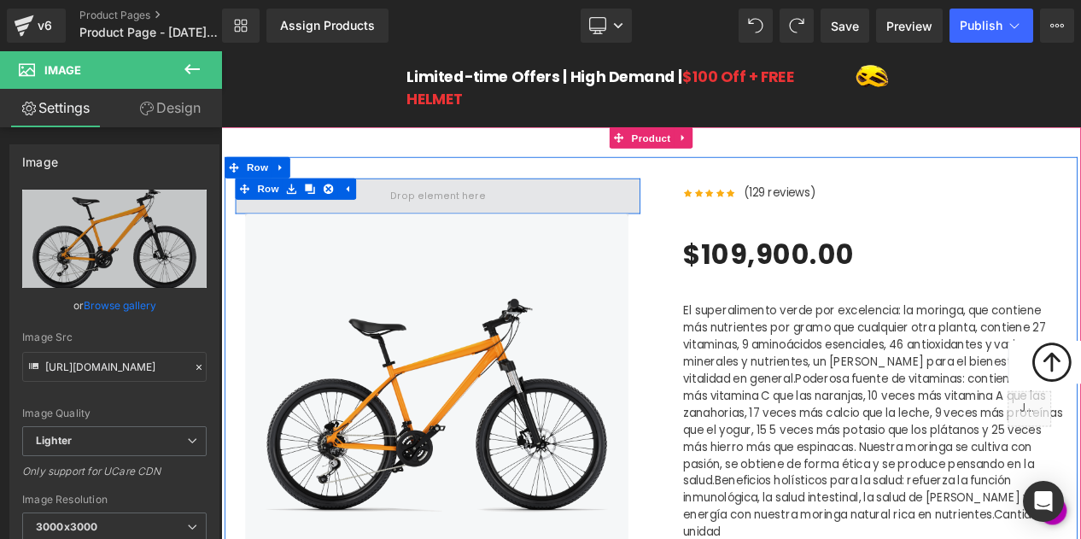
click at [425, 225] on span at bounding box center [481, 225] width 126 height 28
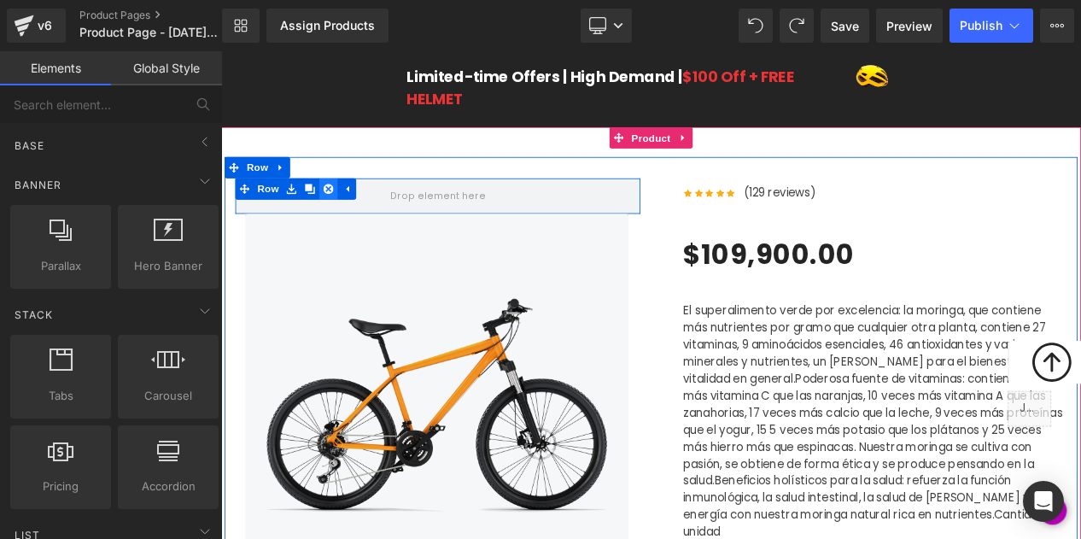
click at [349, 217] on icon at bounding box center [350, 217] width 12 height 12
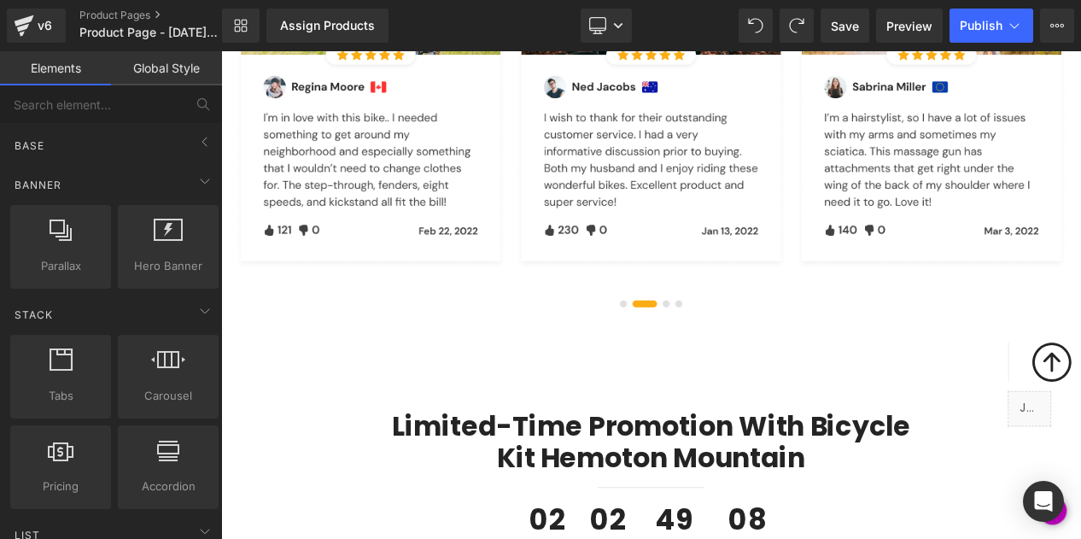
scroll to position [4858, 0]
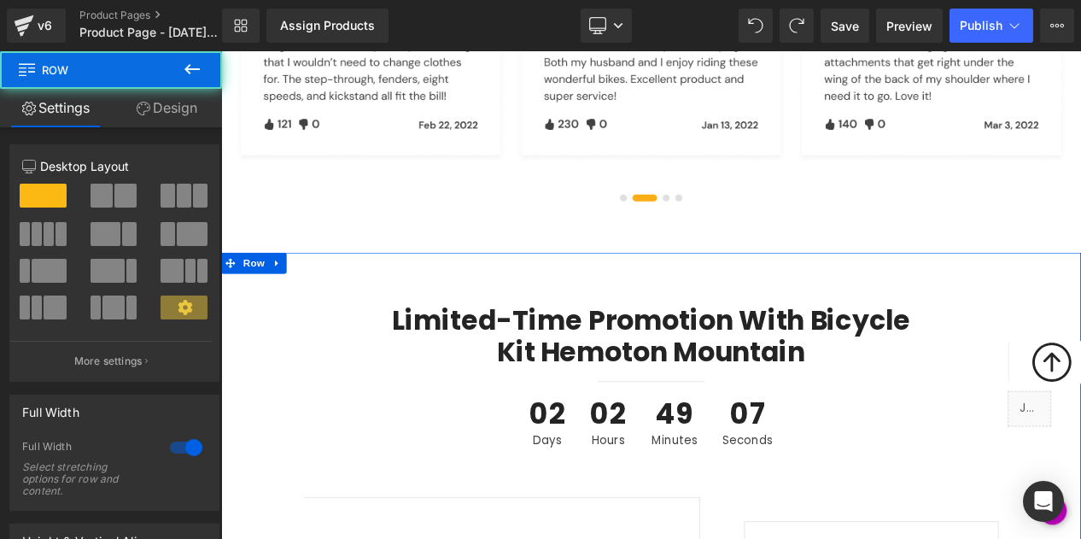
scroll to position [5024, 0]
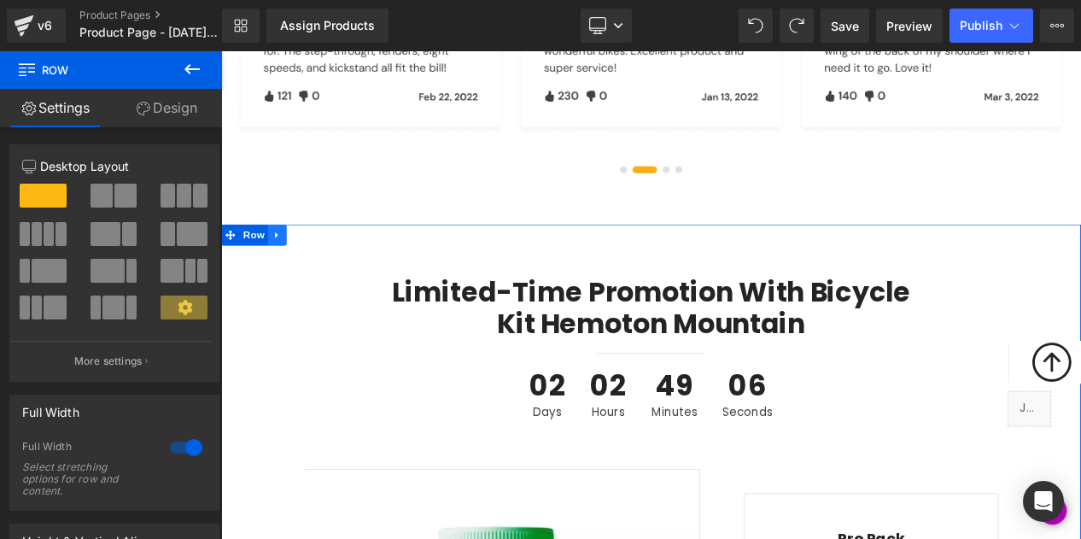
click at [282, 260] on link at bounding box center [288, 273] width 22 height 26
click at [335, 266] on icon at bounding box center [333, 272] width 12 height 12
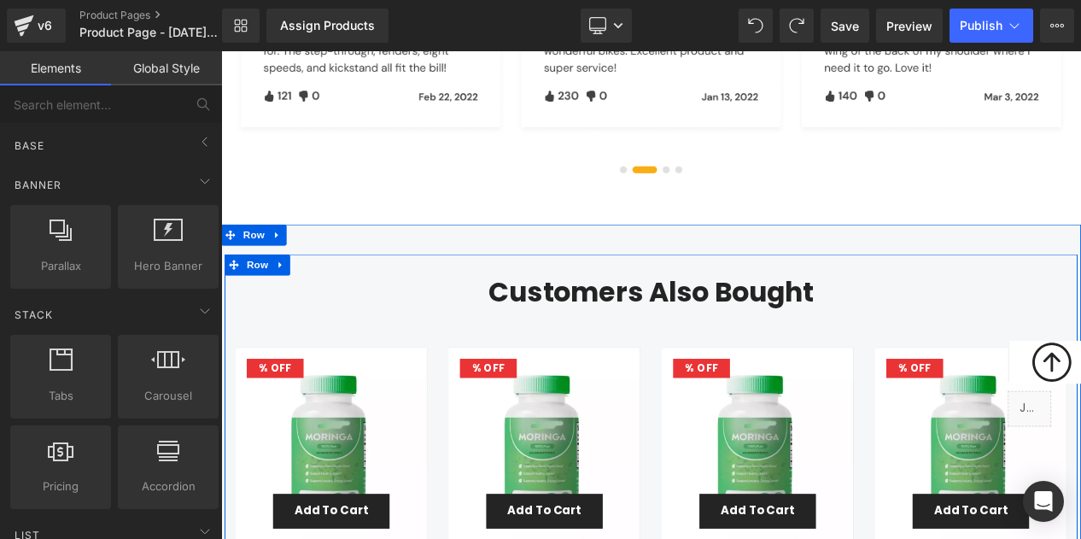
click at [394, 295] on div "Customers Also Bought Heading 10990000 % (P) Image" at bounding box center [737, 531] width 1024 height 472
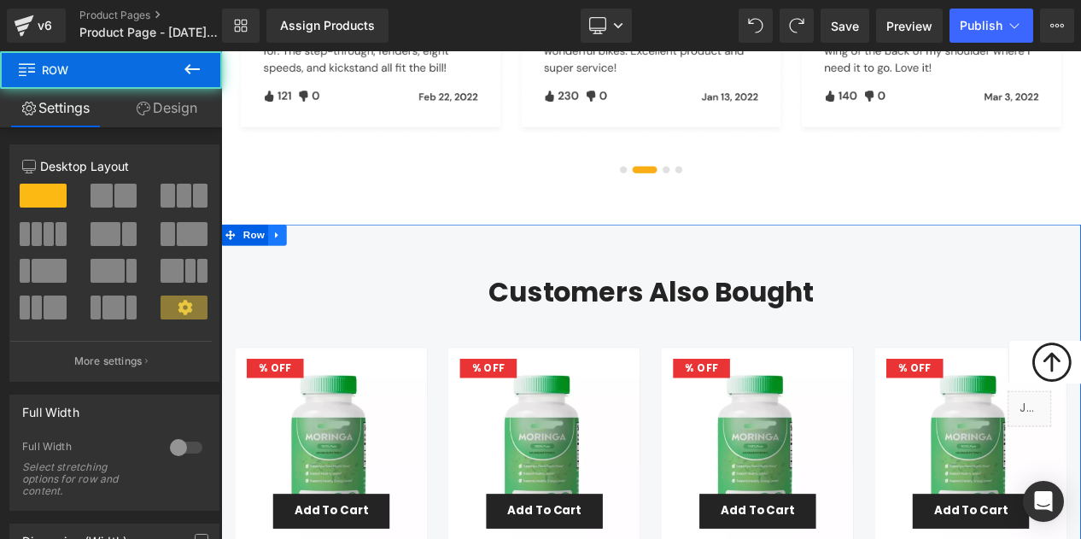
click at [288, 268] on icon at bounding box center [287, 272] width 3 height 8
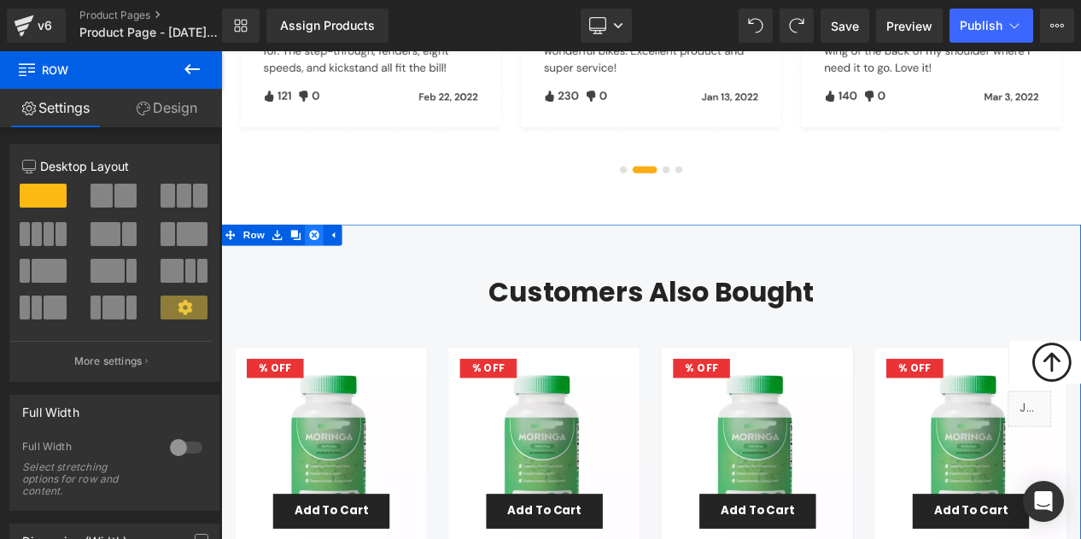
click at [335, 265] on icon at bounding box center [333, 271] width 12 height 13
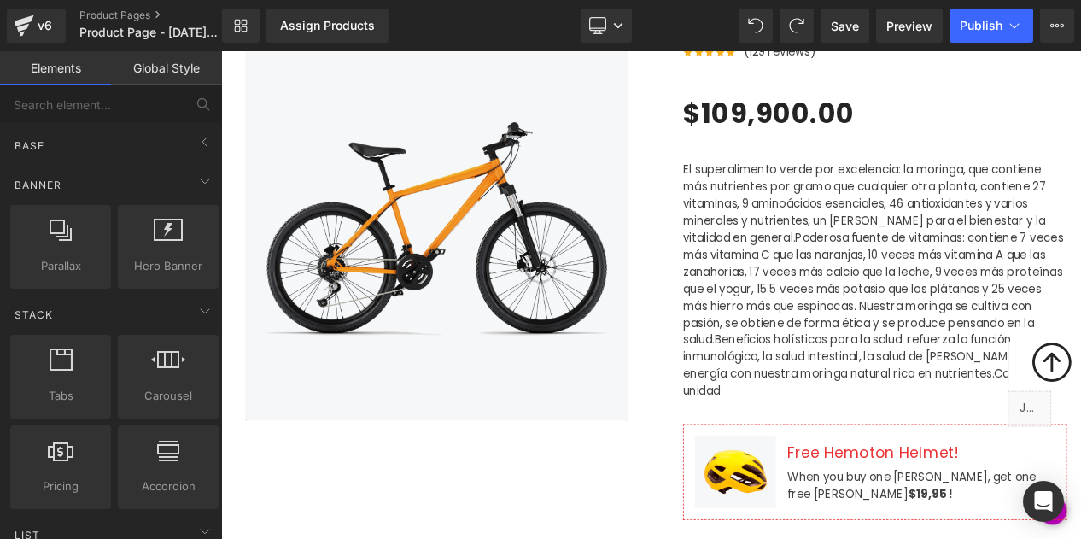
scroll to position [0, 0]
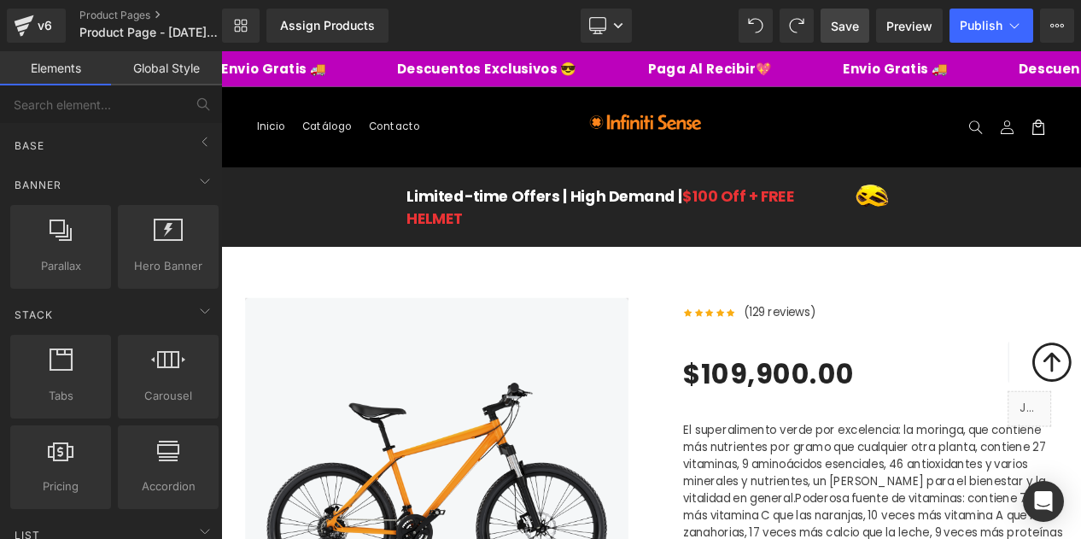
click at [849, 32] on span "Save" at bounding box center [845, 26] width 28 height 18
click at [332, 17] on link "Assign Products" at bounding box center [327, 26] width 122 height 34
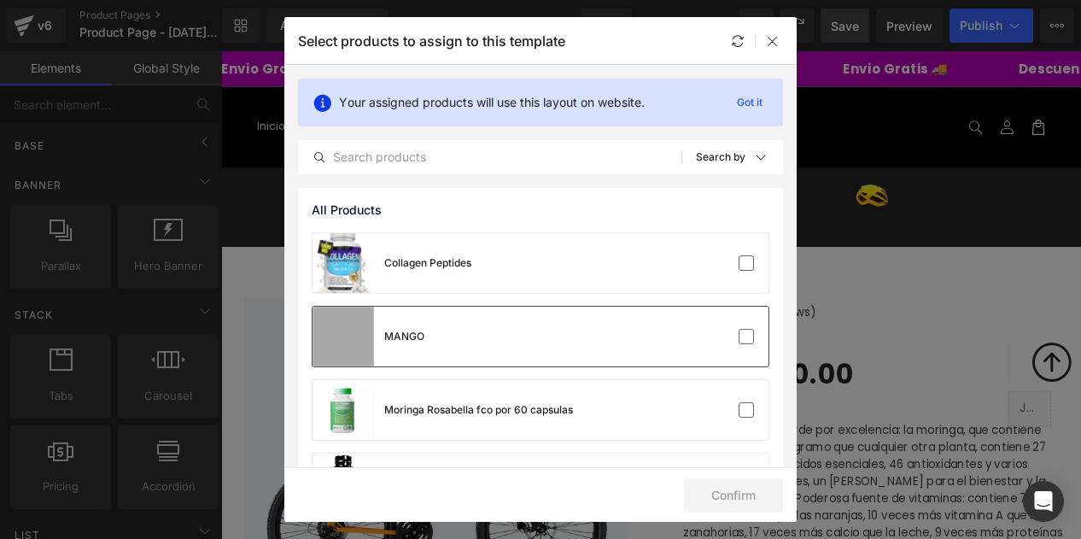
click at [546, 341] on div "MANGO" at bounding box center [540, 336] width 456 height 60
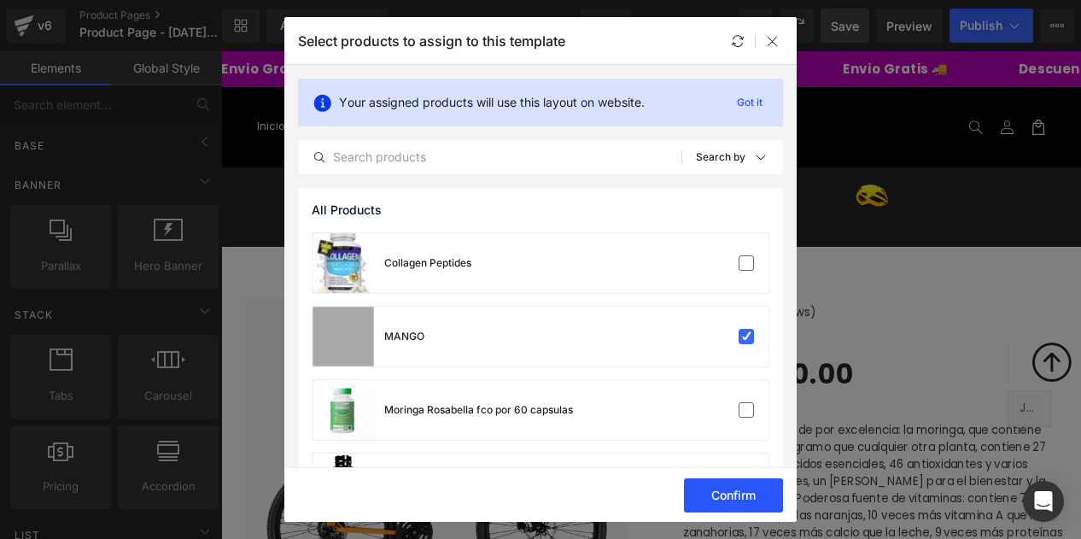
click at [728, 499] on button "Confirm" at bounding box center [733, 495] width 99 height 34
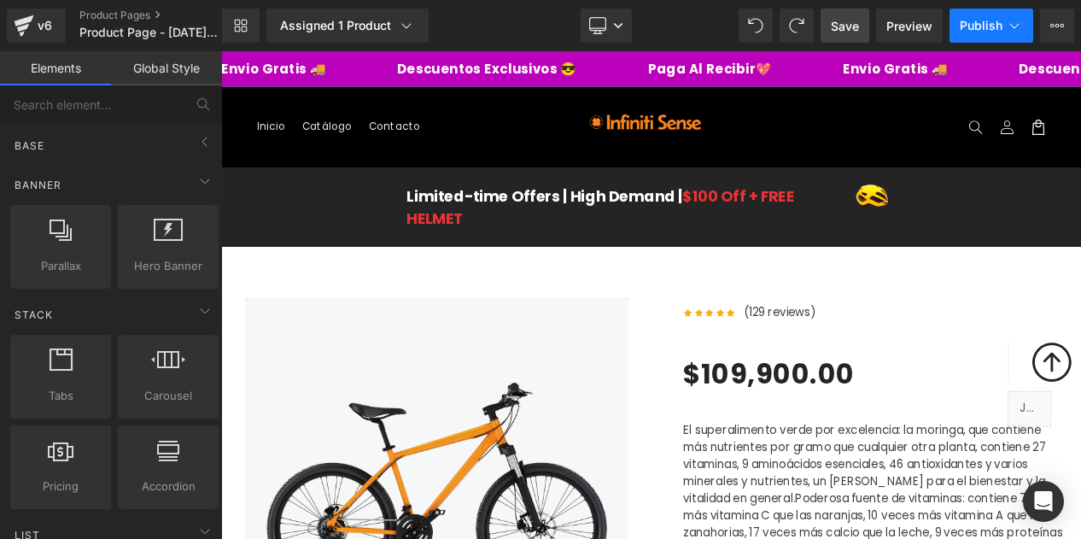
click at [973, 20] on span "Publish" at bounding box center [980, 26] width 43 height 14
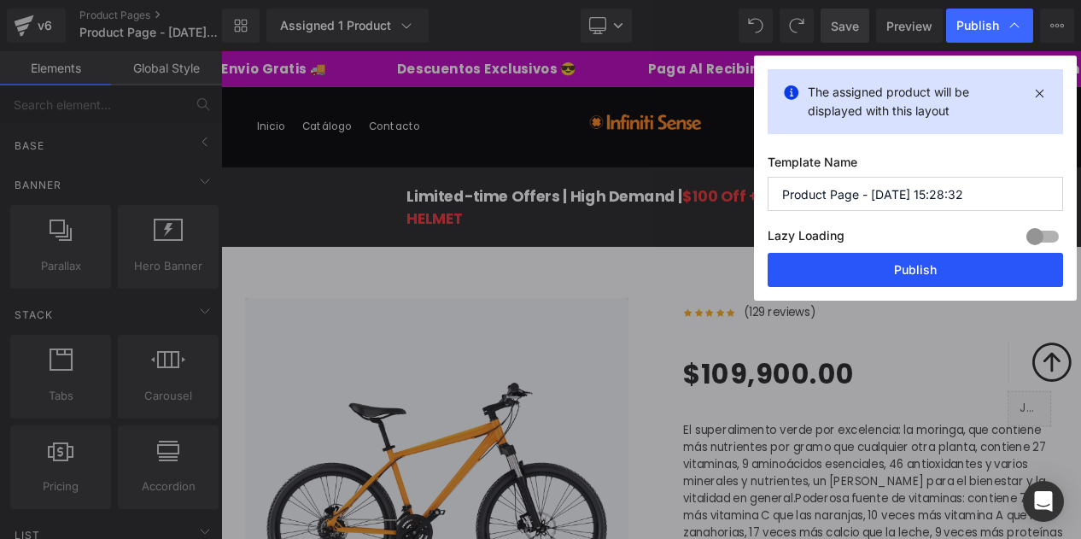
click at [971, 265] on button "Publish" at bounding box center [914, 270] width 295 height 34
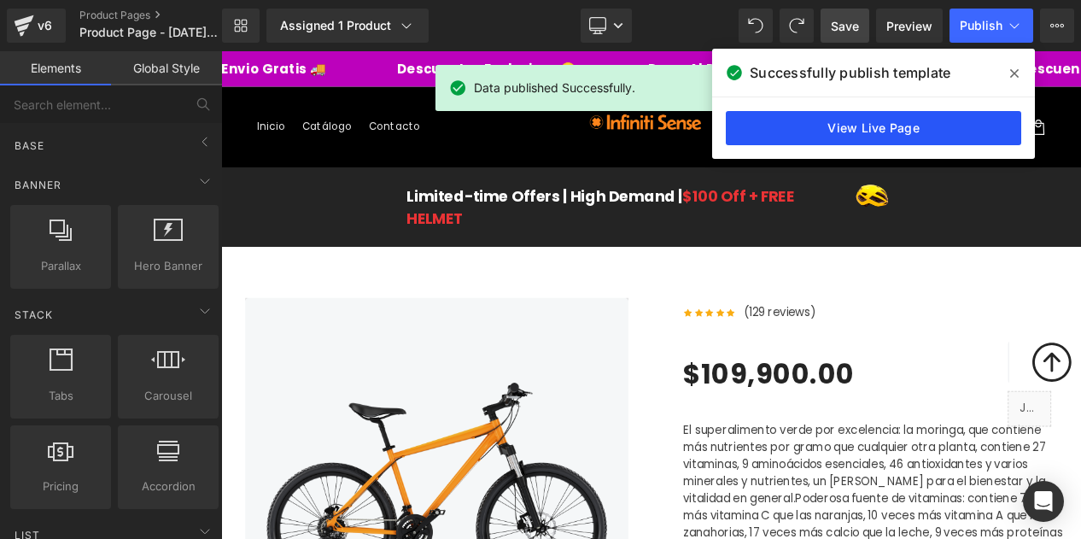
click at [936, 122] on link "View Live Page" at bounding box center [873, 128] width 295 height 34
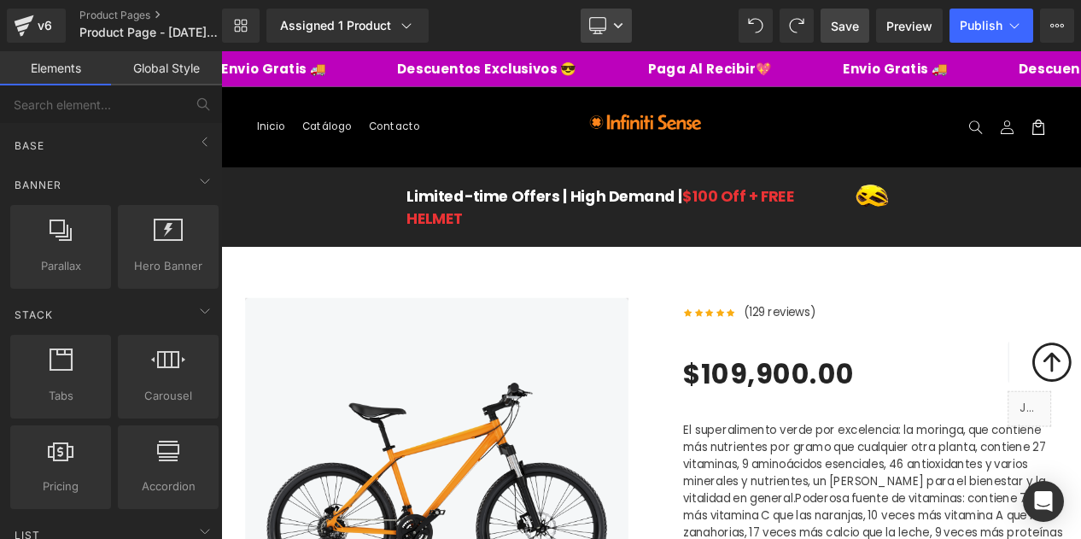
click at [613, 29] on icon at bounding box center [618, 25] width 10 height 10
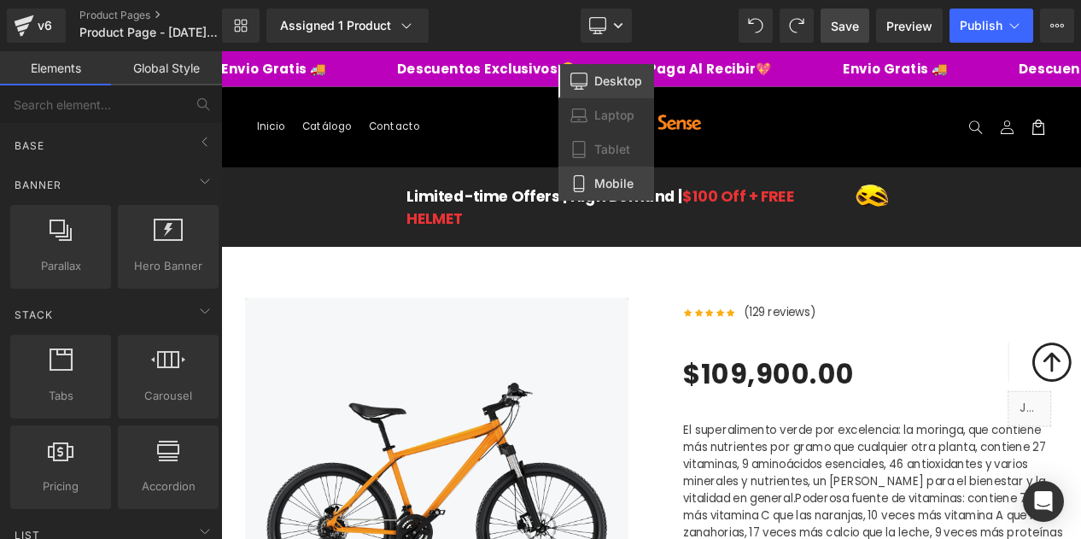
click at [586, 173] on link "Mobile" at bounding box center [606, 183] width 96 height 34
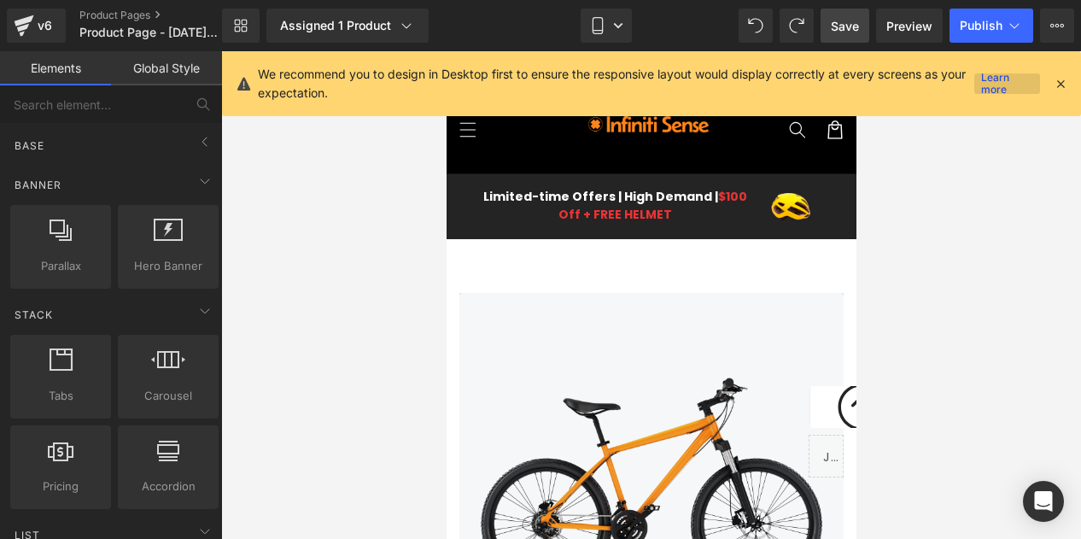
click at [1000, 92] on link "Learn more" at bounding box center [1007, 83] width 66 height 20
click at [1058, 37] on button "View Live Page View with current Template Save Template to Library Schedule Pub…" at bounding box center [1057, 26] width 34 height 34
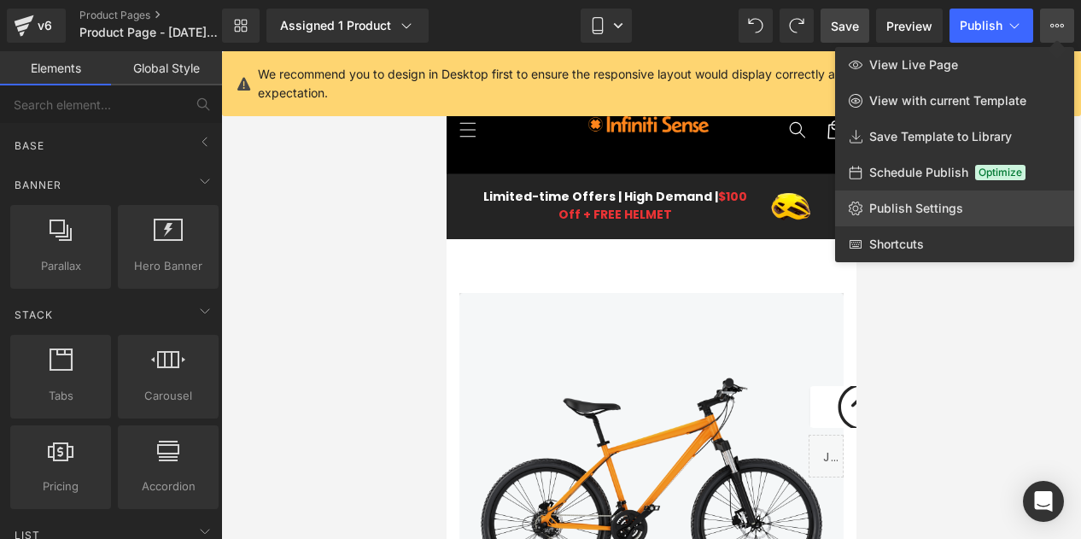
click at [918, 206] on span "Publish Settings" at bounding box center [916, 208] width 94 height 15
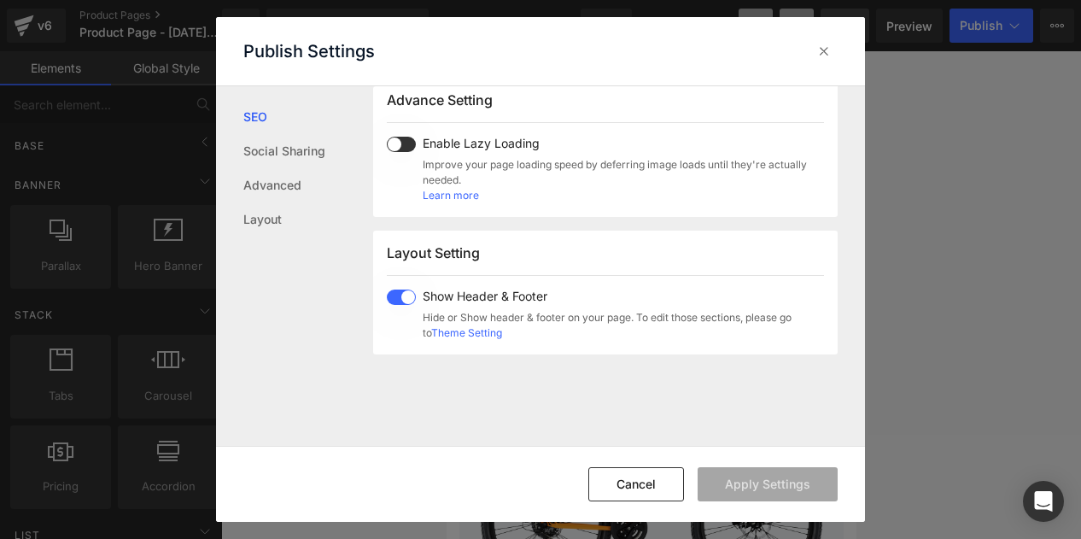
scroll to position [331, 0]
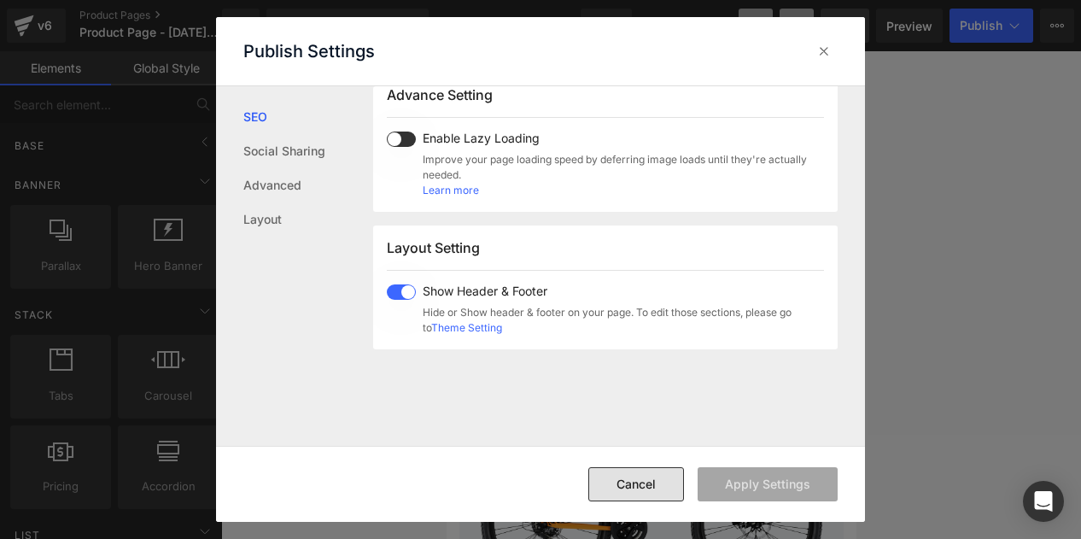
click at [639, 481] on button "Cancel" at bounding box center [636, 484] width 96 height 34
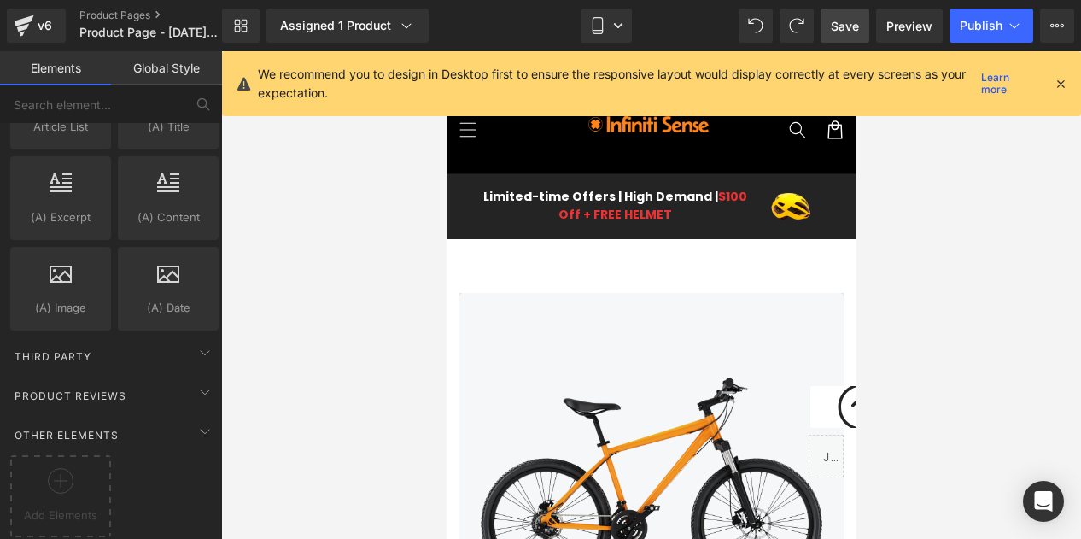
scroll to position [2989, 0]
click at [608, 33] on link "Mobile" at bounding box center [605, 26] width 51 height 34
click at [387, 231] on div at bounding box center [651, 294] width 860 height 487
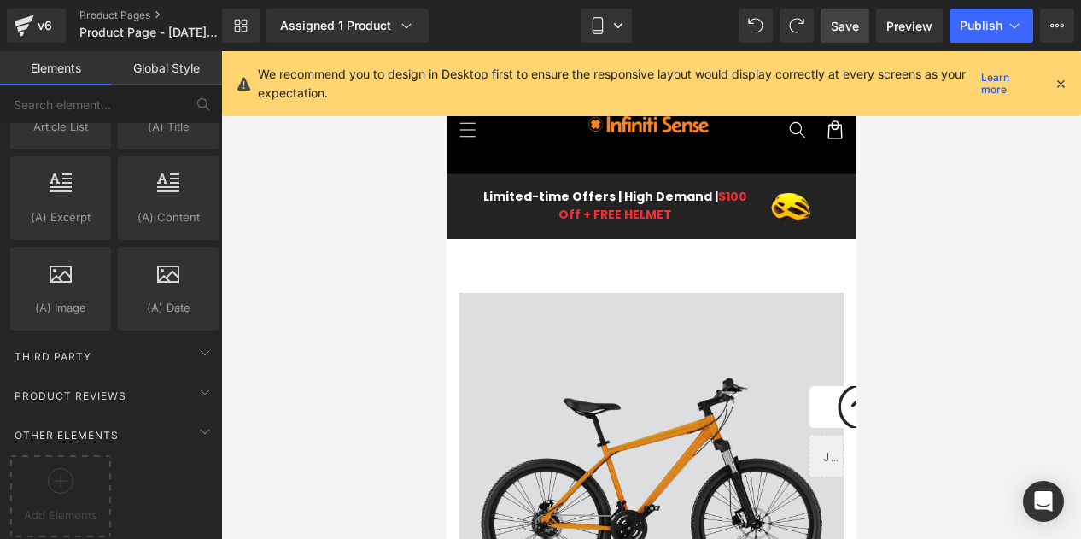
drag, startPoint x: 692, startPoint y: 163, endPoint x: 699, endPoint y: 370, distance: 206.7
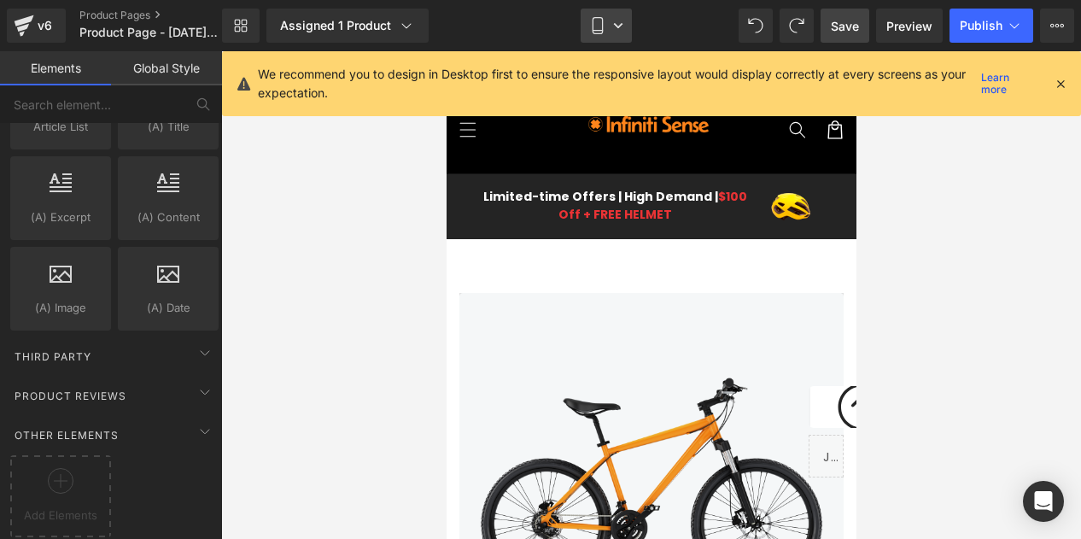
click at [598, 23] on icon at bounding box center [597, 25] width 17 height 17
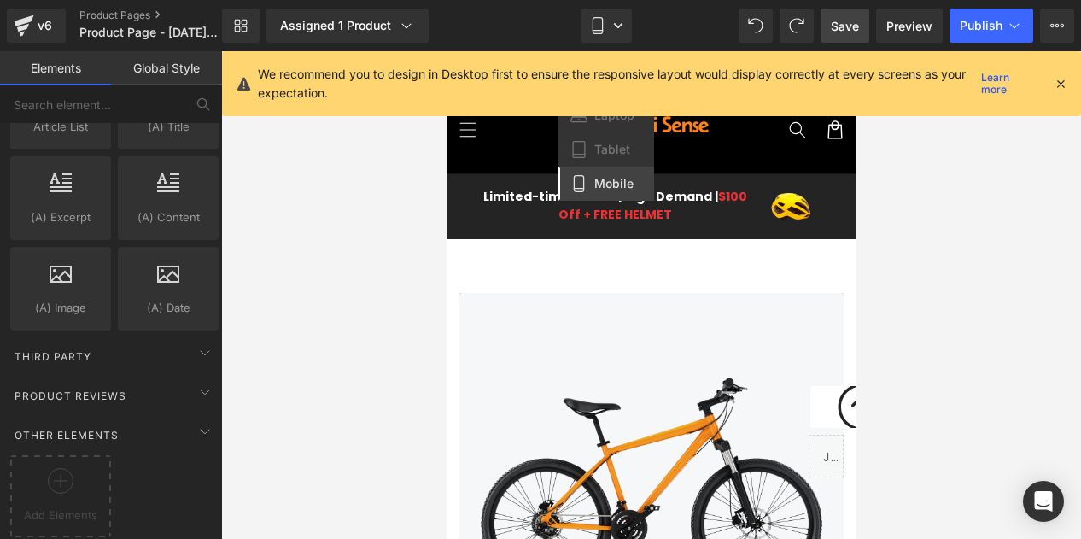
click at [1063, 85] on icon at bounding box center [1060, 83] width 15 height 15
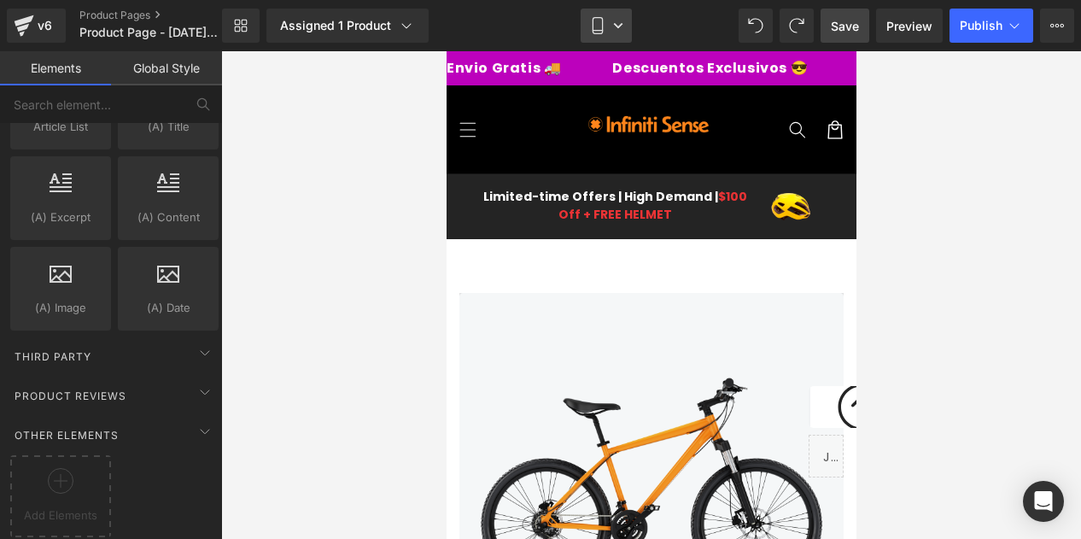
click at [626, 27] on link "Mobile" at bounding box center [605, 26] width 51 height 34
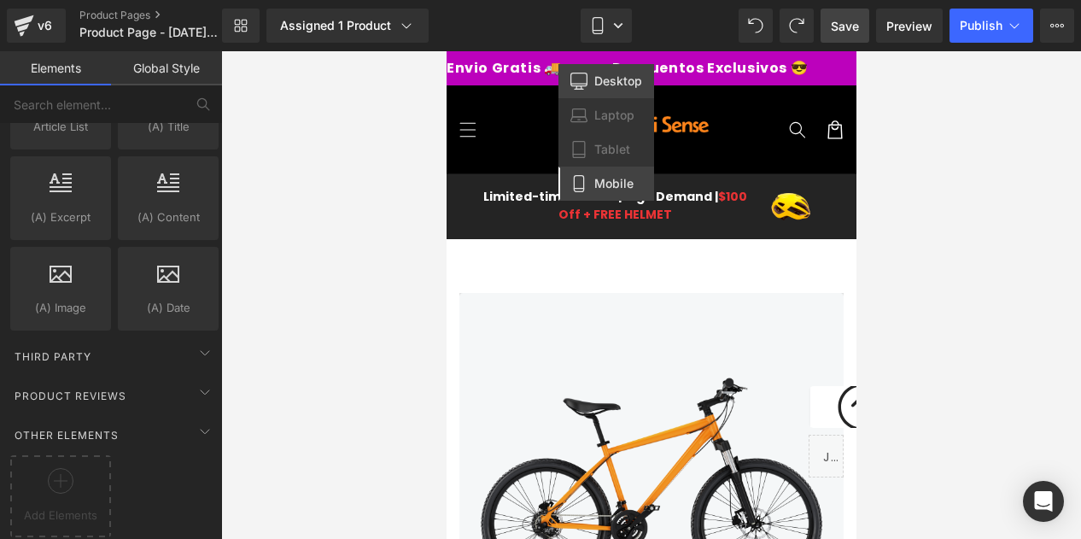
click at [602, 80] on span "Desktop" at bounding box center [618, 80] width 48 height 15
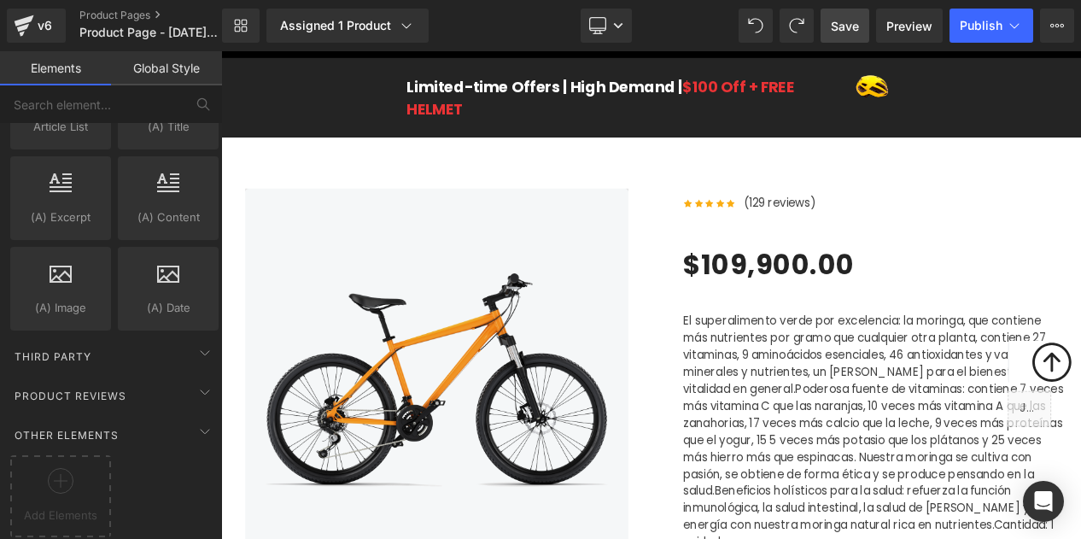
scroll to position [140, 0]
